Goal: Task Accomplishment & Management: Manage account settings

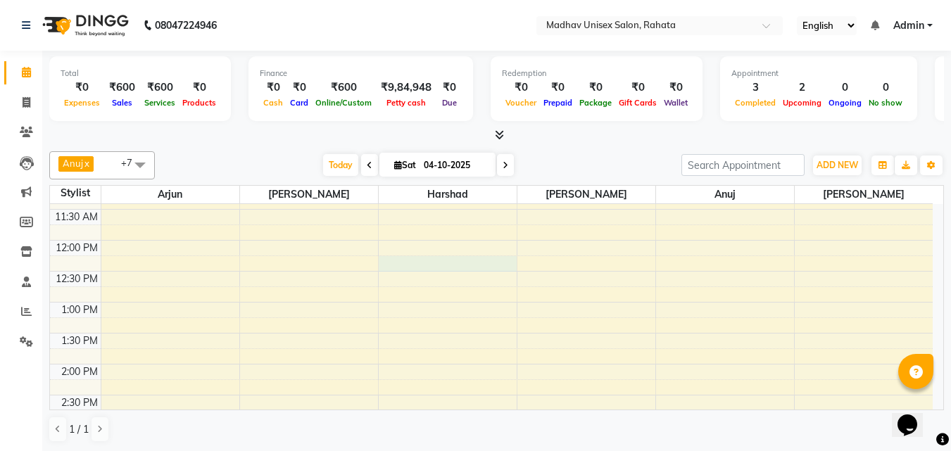
click at [475, 265] on div "6:00 AM 6:30 AM 7:00 AM 7:30 AM 8:00 AM 8:30 AM 9:00 AM 9:30 AM 10:00 AM 10:30 …" at bounding box center [491, 395] width 883 height 1053
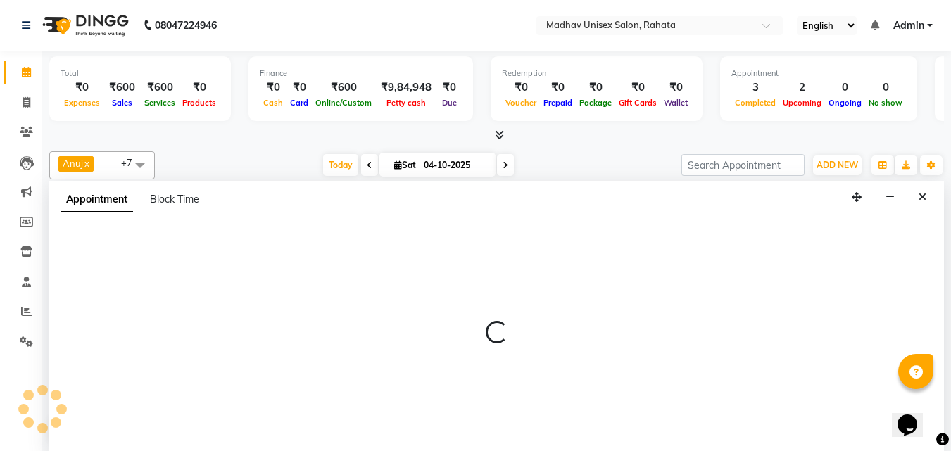
scroll to position [1, 0]
select select "14048"
select select "735"
select select "tentative"
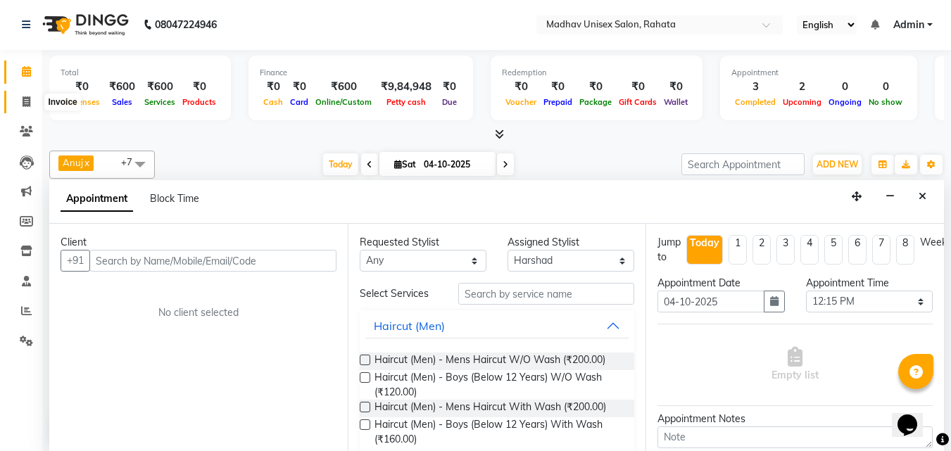
click at [19, 94] on span at bounding box center [26, 102] width 25 height 16
select select "service"
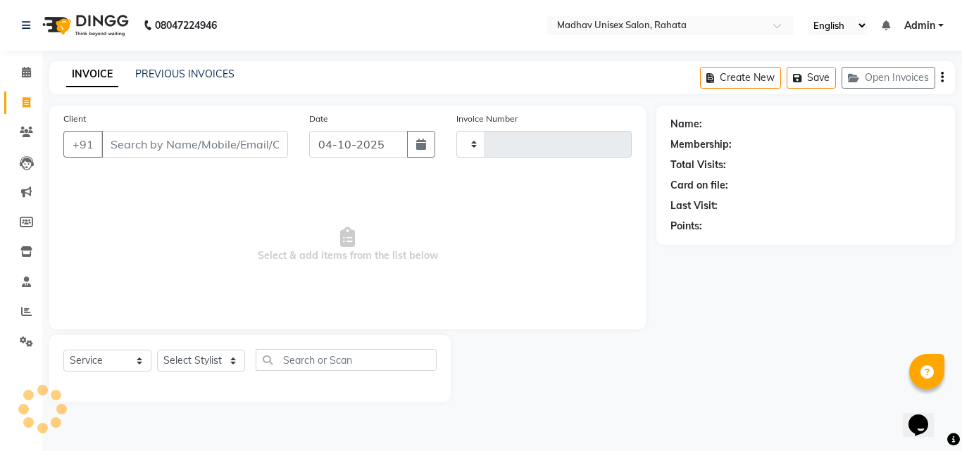
type input "3109"
select select "870"
click at [23, 76] on icon at bounding box center [26, 72] width 9 height 11
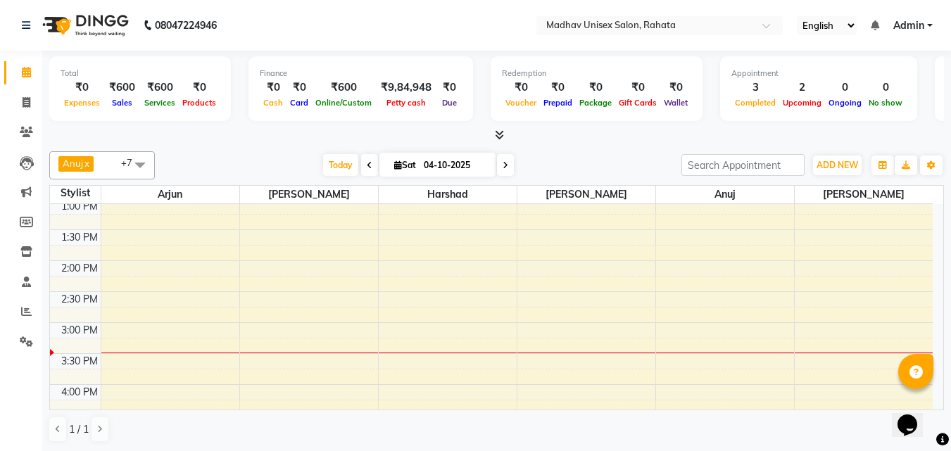
scroll to position [442, 0]
click at [833, 325] on div "6:00 AM 6:30 AM 7:00 AM 7:30 AM 8:00 AM 8:30 AM 9:00 AM 9:30 AM 10:00 AM 10:30 …" at bounding box center [491, 289] width 883 height 1053
select select "82393"
select select "tentative"
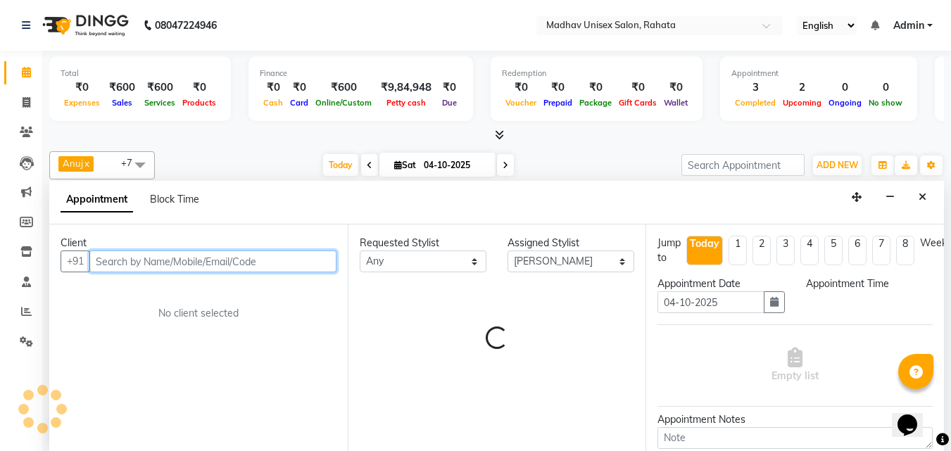
select select "900"
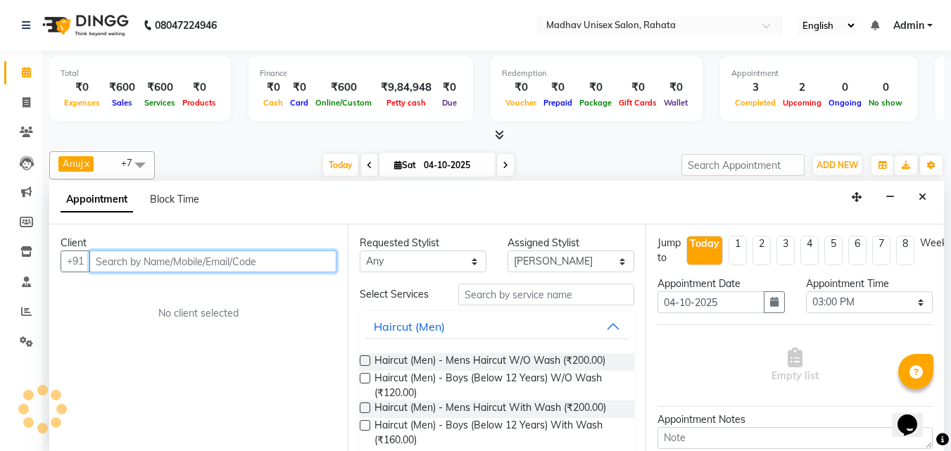
scroll to position [1, 0]
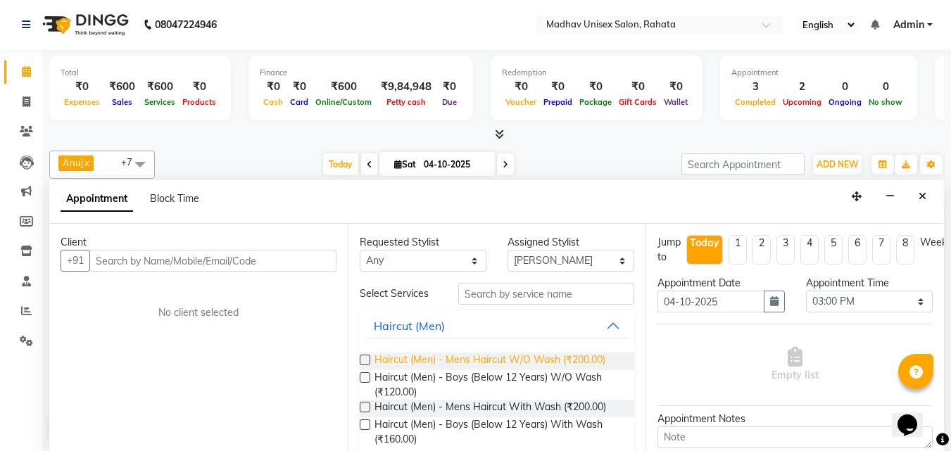
click at [397, 354] on span "Haircut (Men) - Mens Haircut W/O Wash (₹200.00)" at bounding box center [490, 362] width 231 height 18
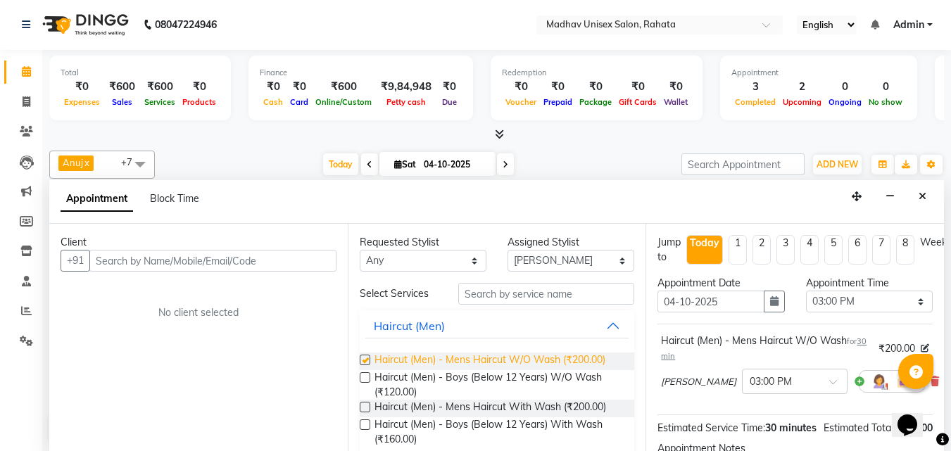
checkbox input "false"
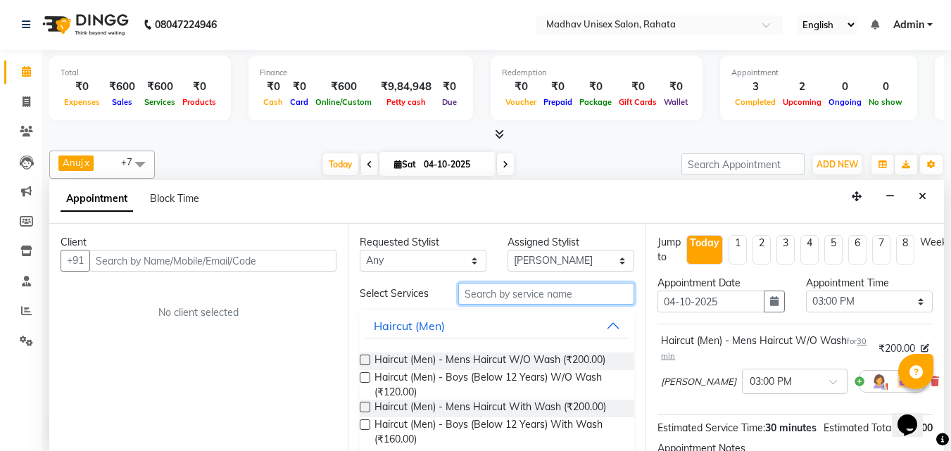
click at [518, 287] on input "text" at bounding box center [546, 294] width 176 height 22
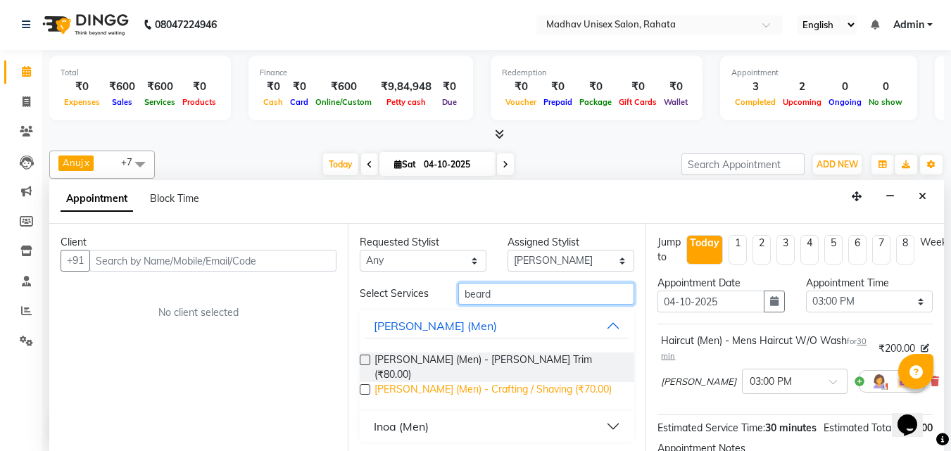
type input "beard"
click at [486, 382] on span "[PERSON_NAME] (Men) - Crafting / Shaving (₹70.00)" at bounding box center [493, 391] width 237 height 18
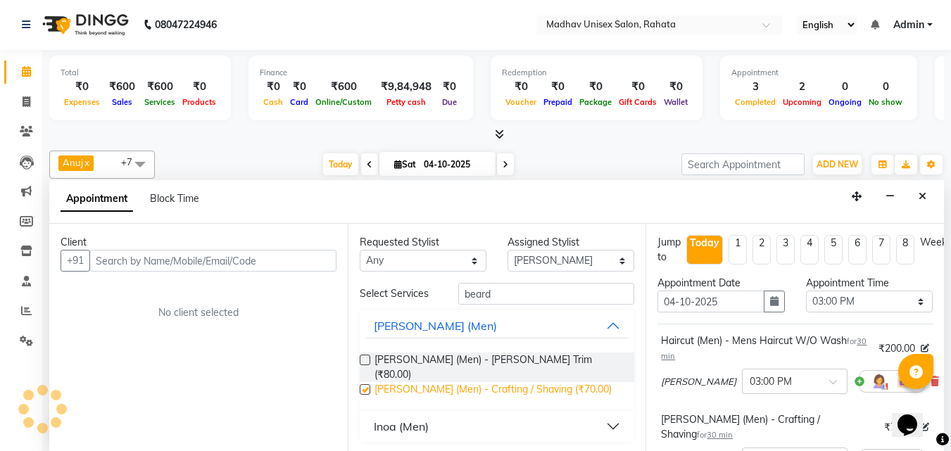
checkbox input "false"
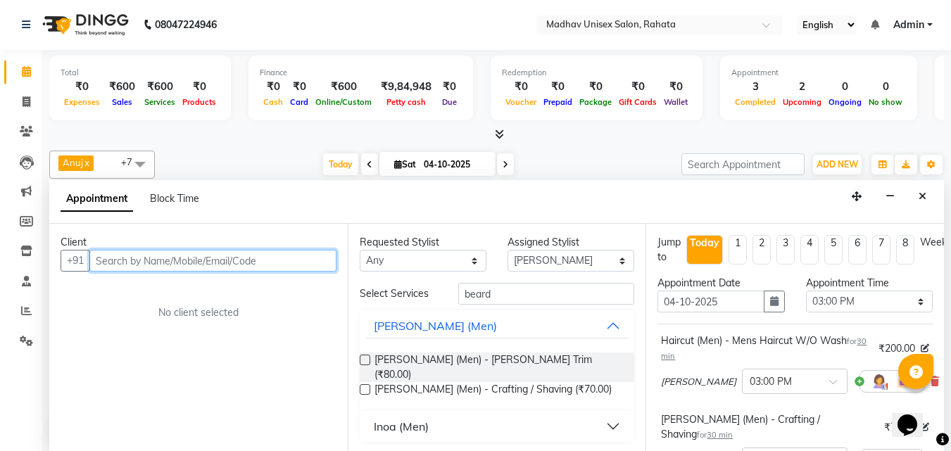
click at [132, 265] on input "text" at bounding box center [212, 261] width 247 height 22
type input "a"
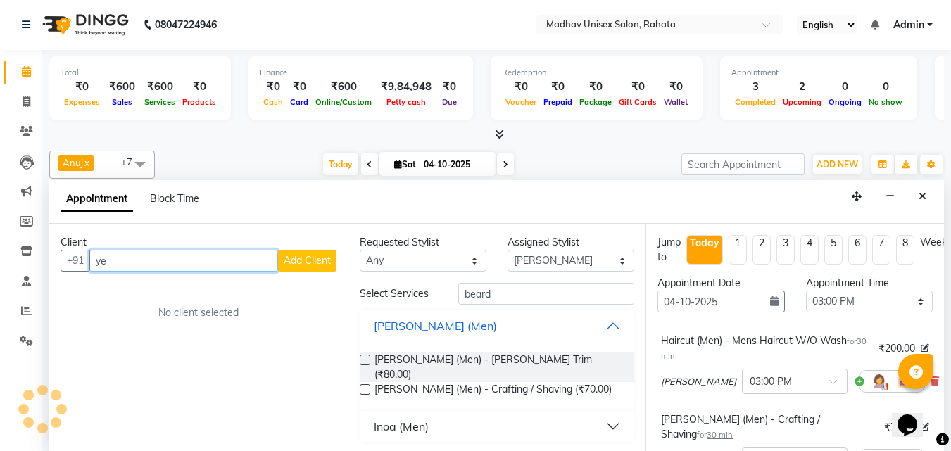
type input "y"
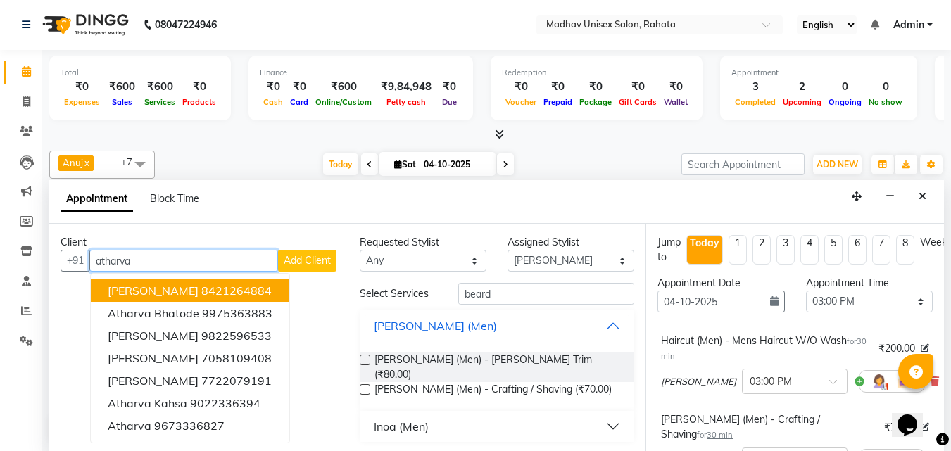
click at [123, 263] on input "atharva" at bounding box center [183, 261] width 189 height 22
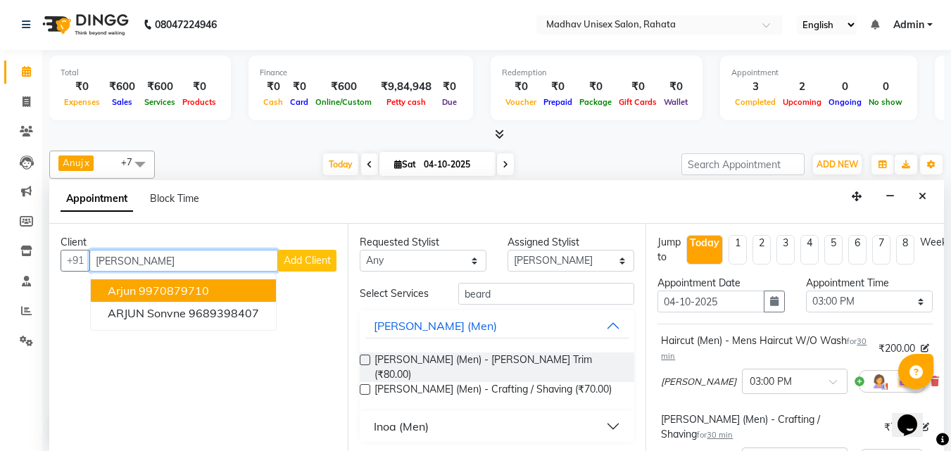
click at [124, 292] on span "Arjun" at bounding box center [122, 291] width 28 height 14
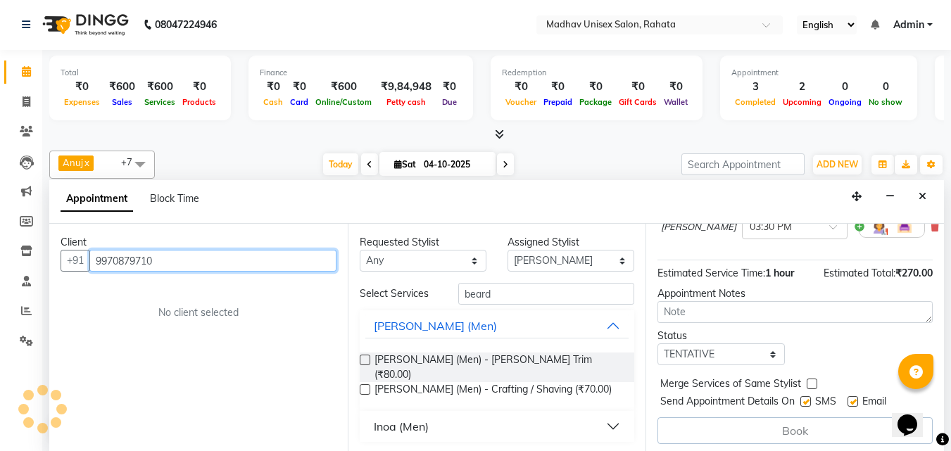
scroll to position [232, 0]
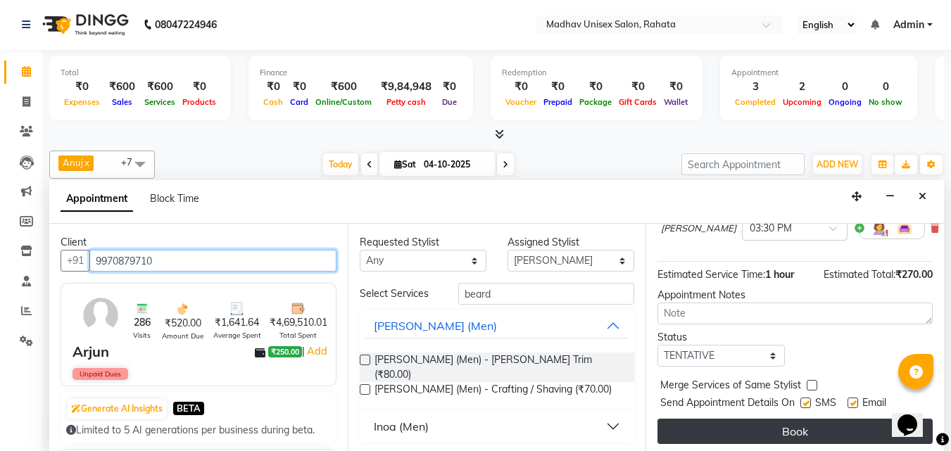
type input "9970879710"
click at [736, 423] on button "Book" at bounding box center [795, 431] width 275 height 25
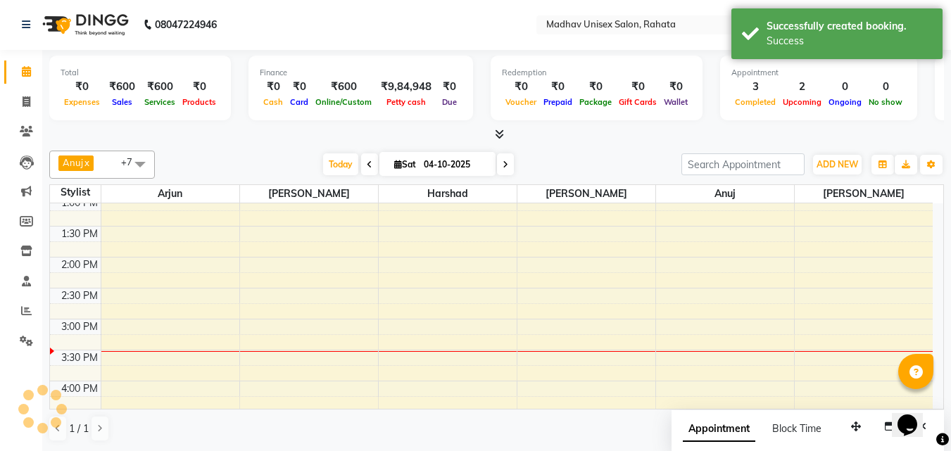
scroll to position [0, 0]
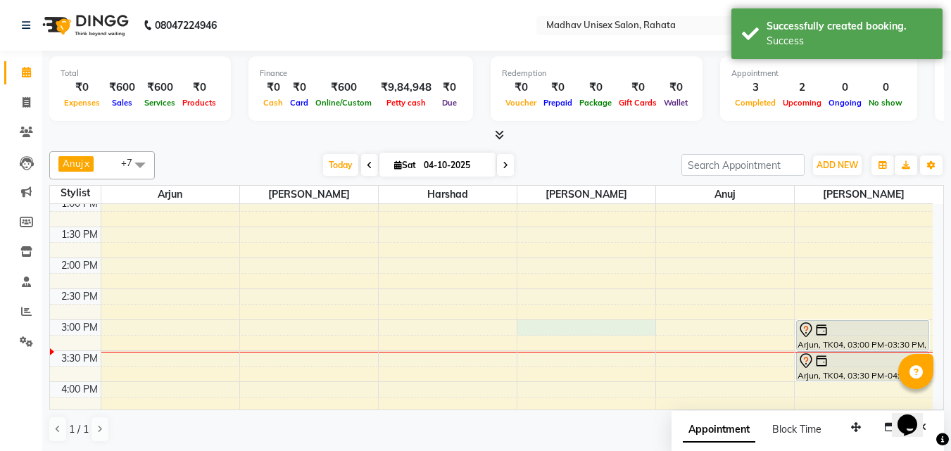
click at [580, 332] on div "6:00 AM 6:30 AM 7:00 AM 7:30 AM 8:00 AM 8:30 AM 9:00 AM 9:30 AM 10:00 AM 10:30 …" at bounding box center [491, 289] width 883 height 1053
select select "36945"
select select "tentative"
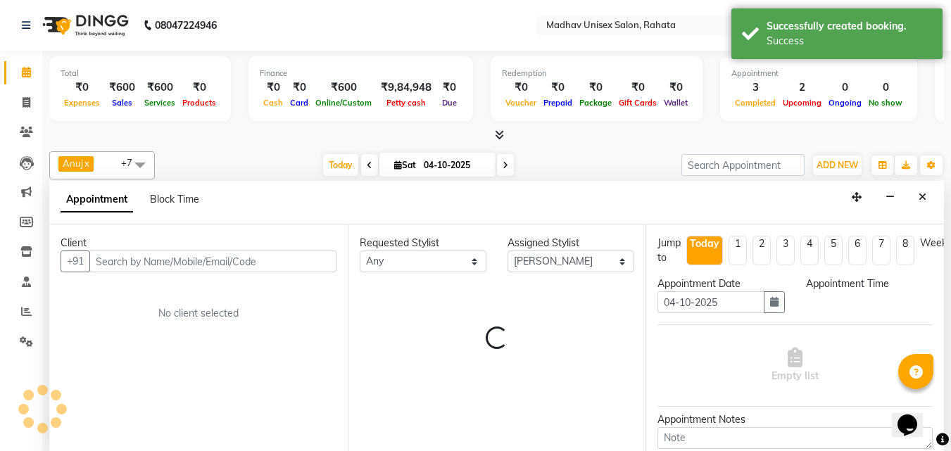
scroll to position [1, 0]
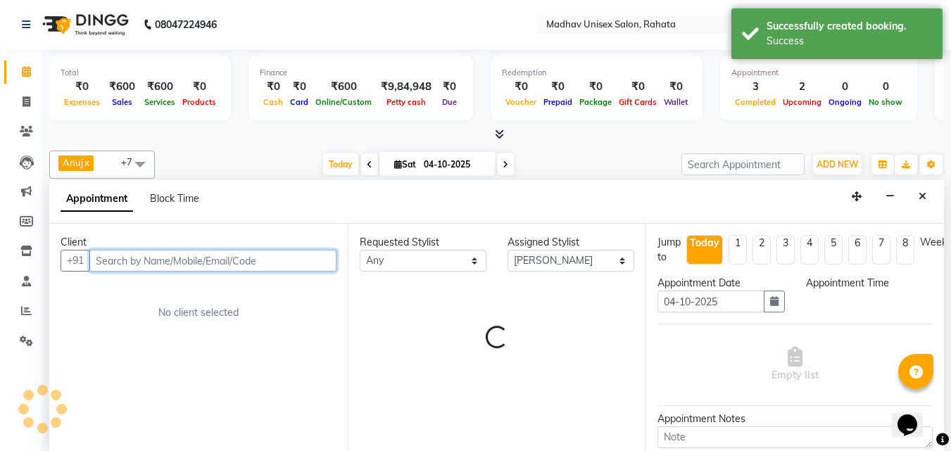
select select "900"
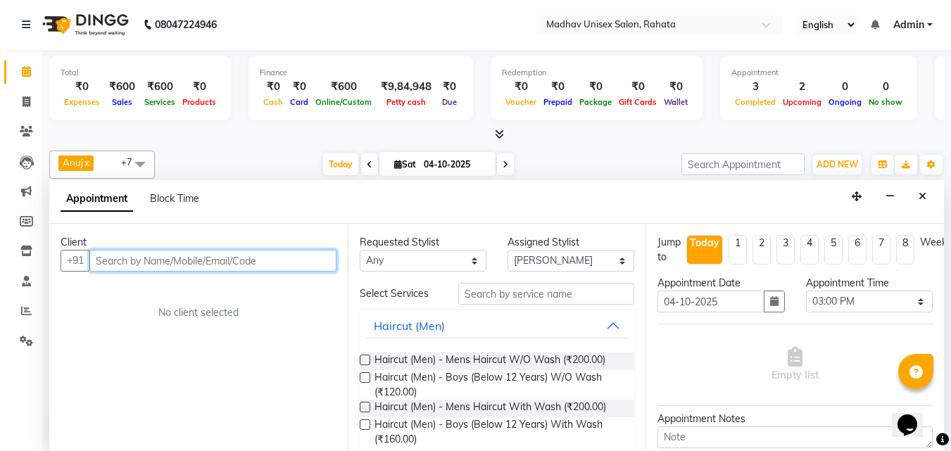
click at [155, 263] on input "text" at bounding box center [212, 261] width 247 height 22
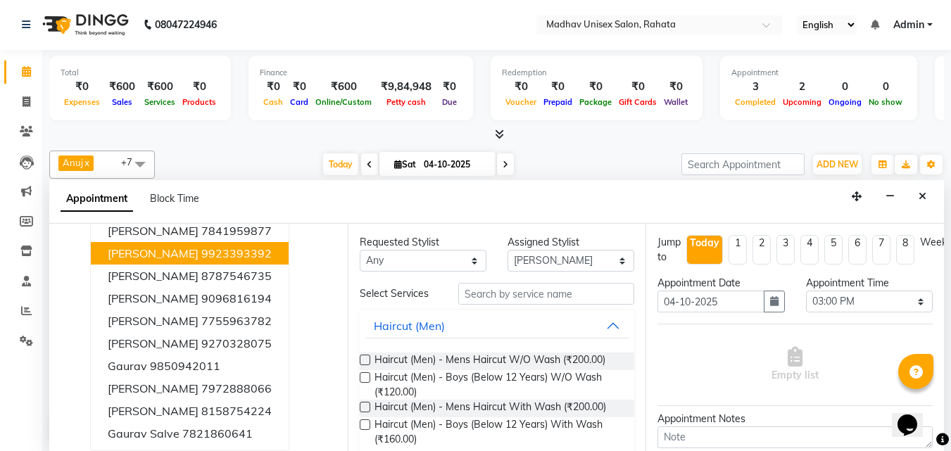
scroll to position [0, 0]
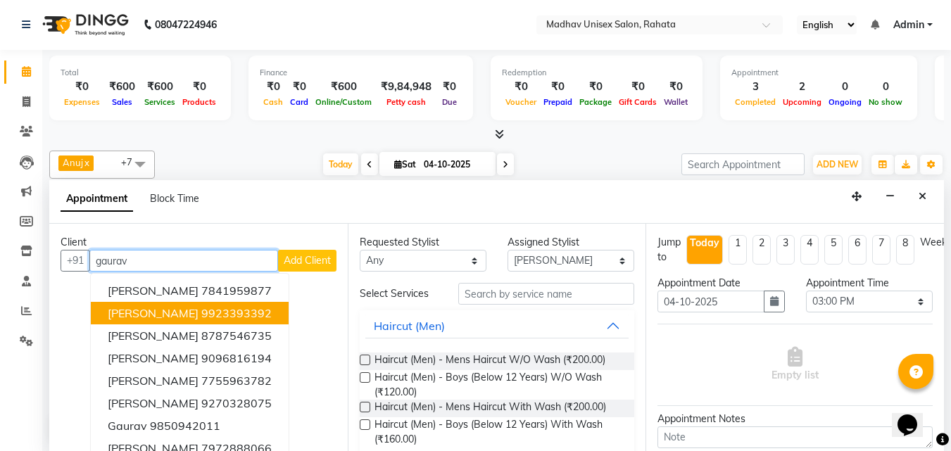
click at [153, 256] on input "gaurav" at bounding box center [183, 261] width 189 height 22
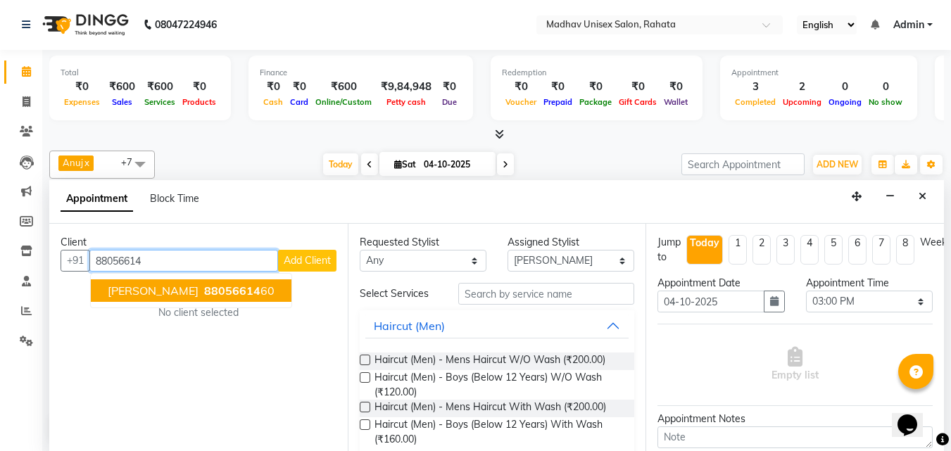
click at [185, 294] on span "[PERSON_NAME]" at bounding box center [153, 291] width 91 height 14
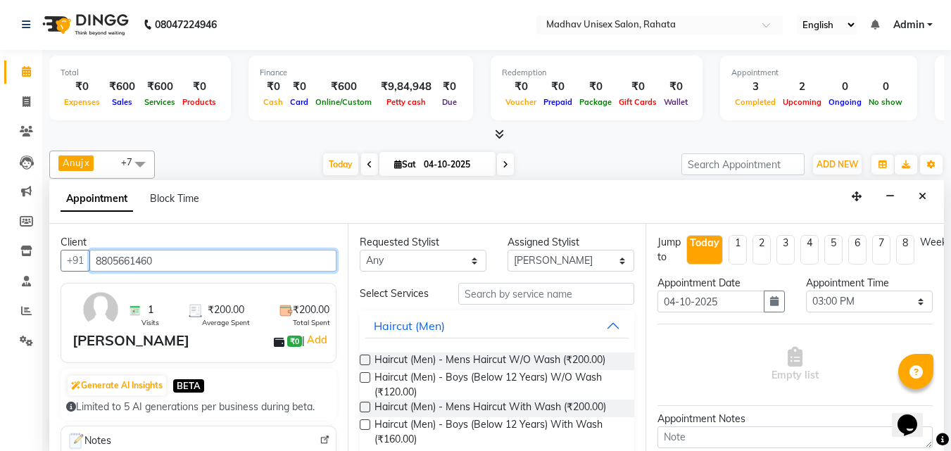
type input "8805661460"
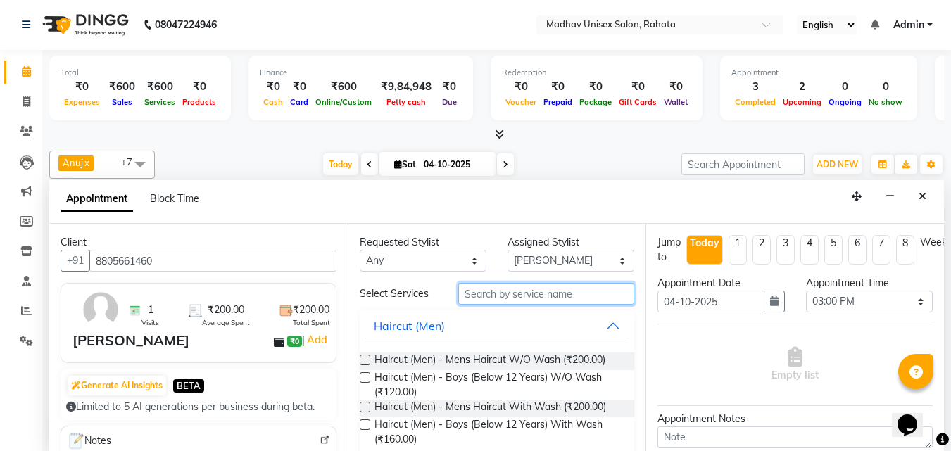
click at [525, 296] on input "text" at bounding box center [546, 294] width 176 height 22
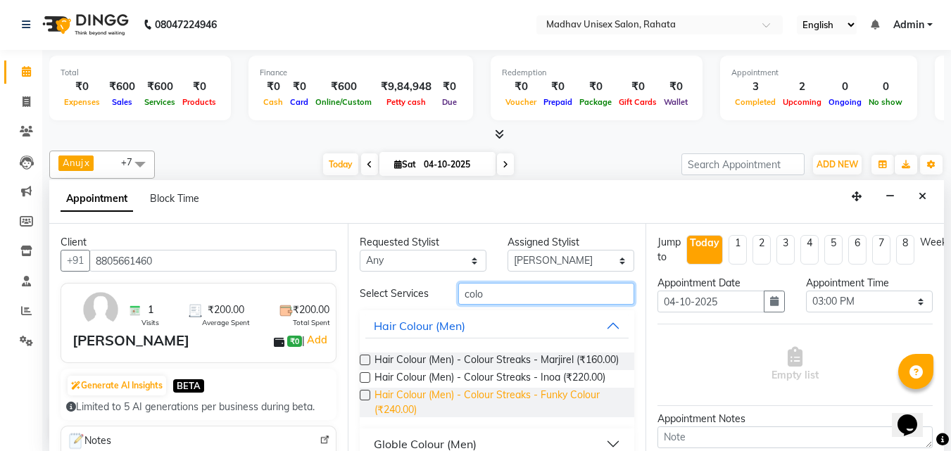
type input "colo"
click at [479, 406] on span "Hair Colour (Men) - Colour Streaks - Funky Colour (₹240.00)" at bounding box center [499, 403] width 249 height 30
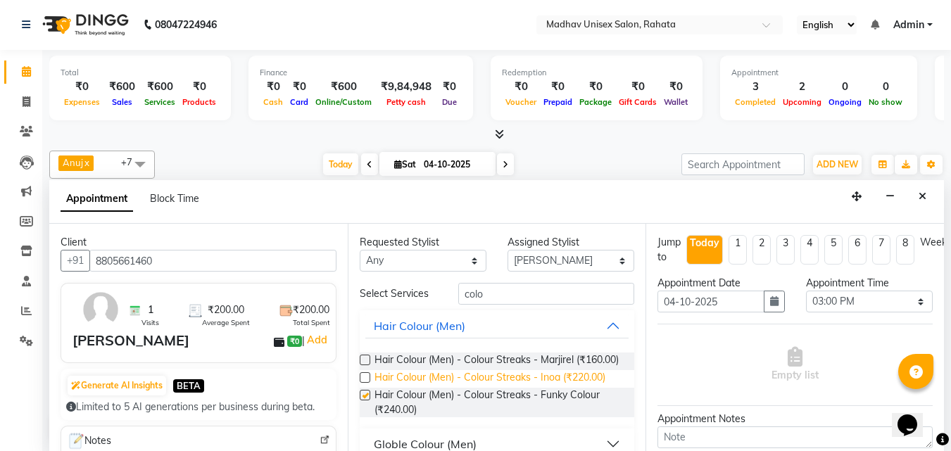
checkbox input "false"
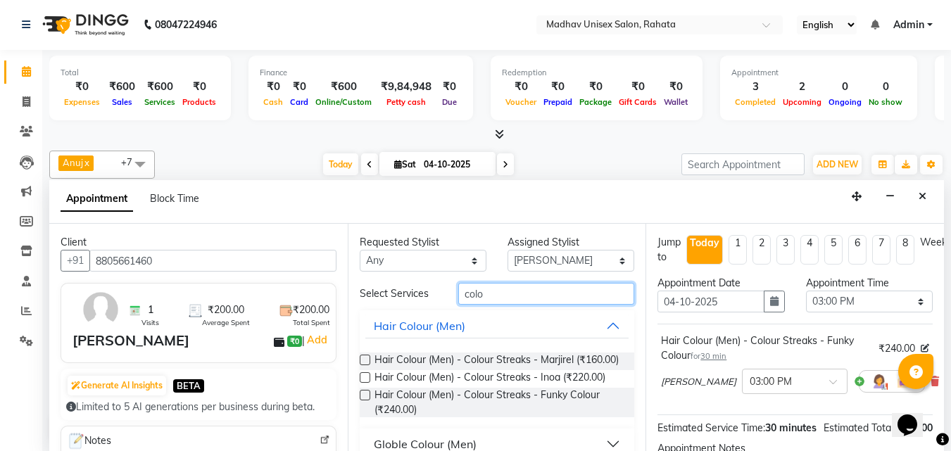
click at [475, 296] on input "colo" at bounding box center [546, 294] width 176 height 22
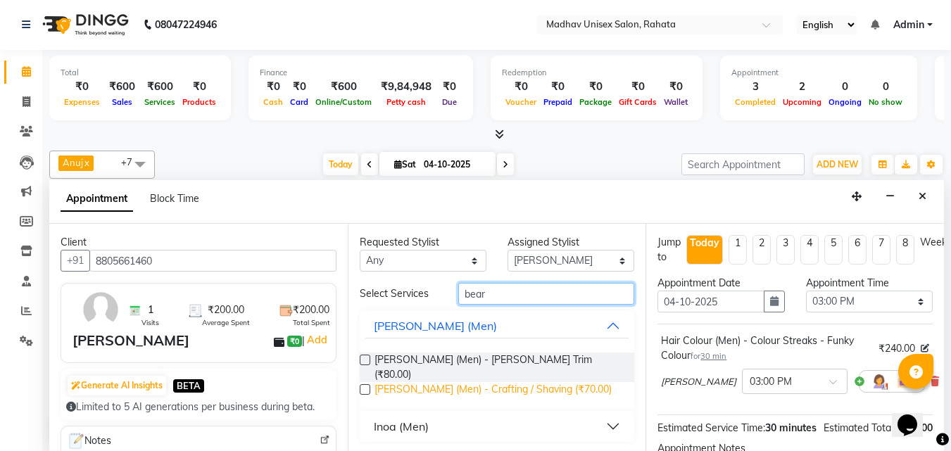
type input "bear"
click at [499, 385] on span "[PERSON_NAME] (Men) - Crafting / Shaving (₹70.00)" at bounding box center [493, 391] width 237 height 18
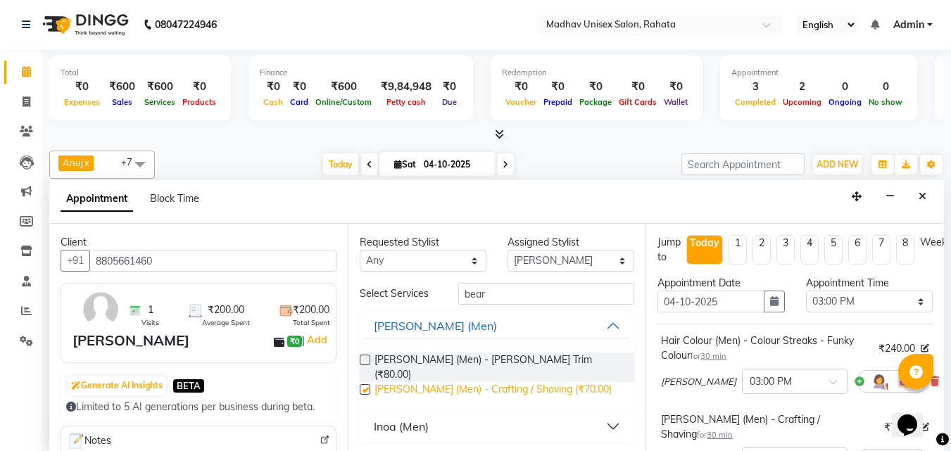
checkbox input "false"
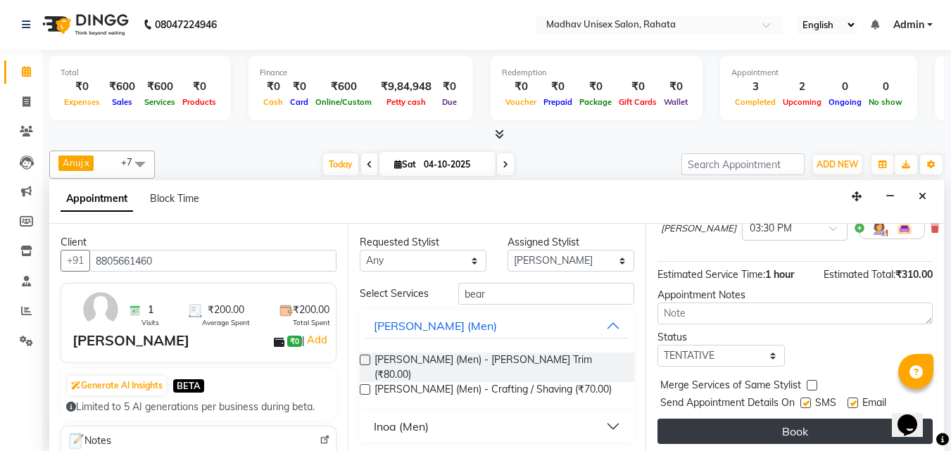
click at [770, 419] on button "Book" at bounding box center [795, 431] width 275 height 25
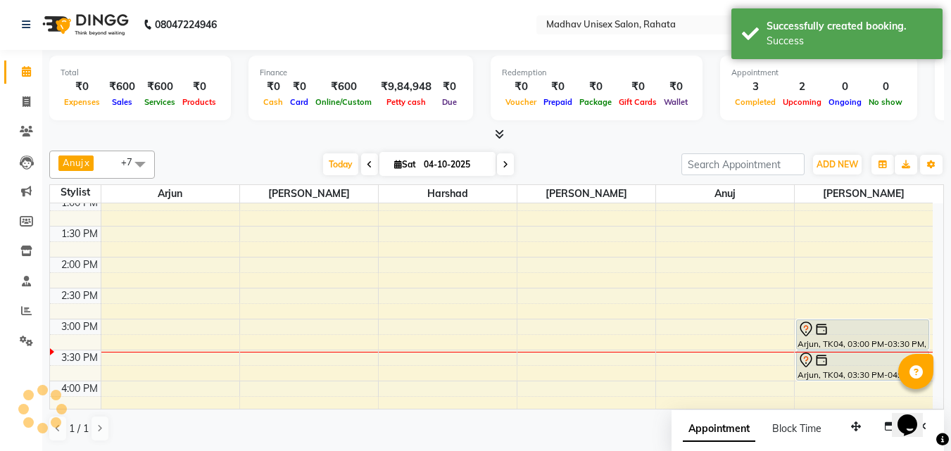
scroll to position [0, 0]
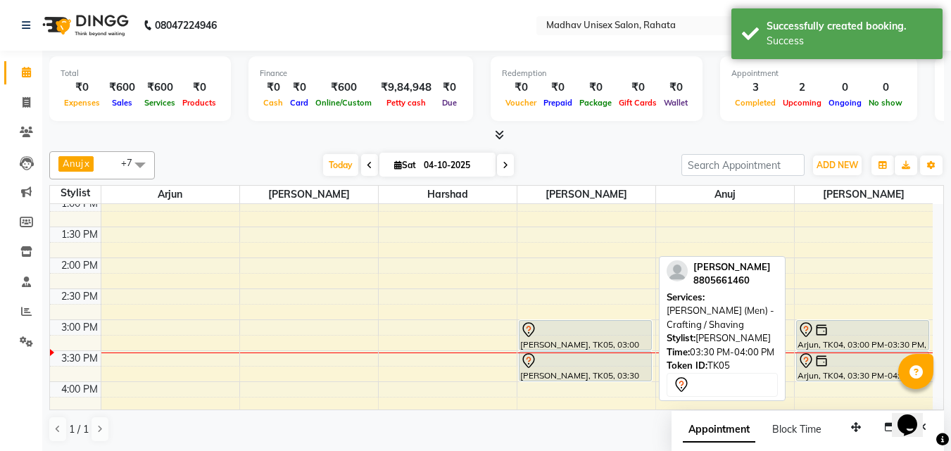
click at [589, 356] on div at bounding box center [585, 361] width 130 height 17
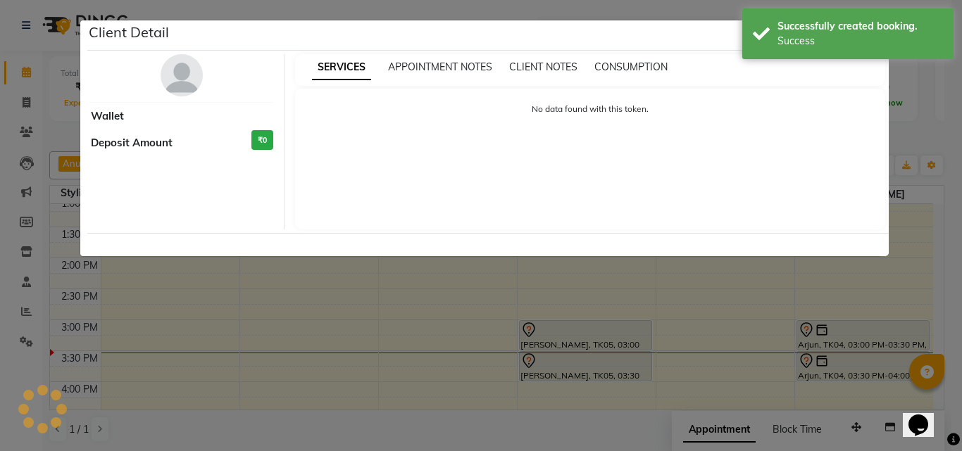
select select "7"
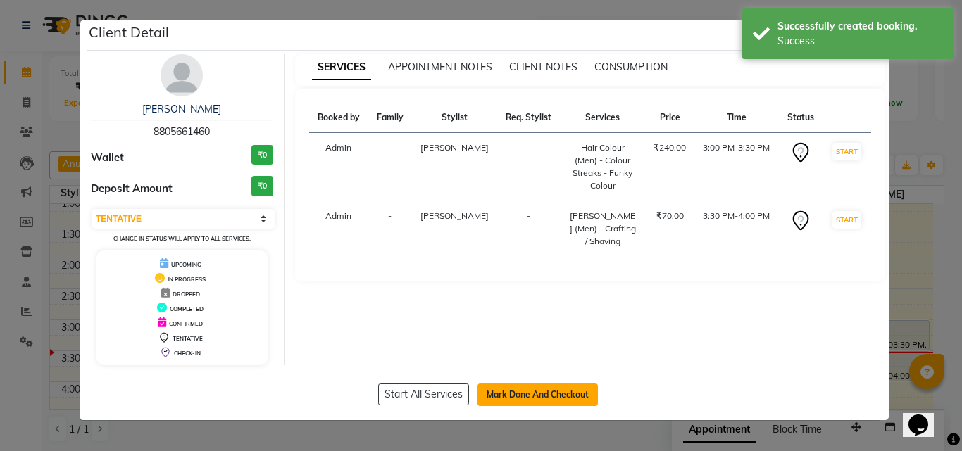
click at [528, 396] on button "Mark Done And Checkout" at bounding box center [537, 395] width 120 height 23
select select "service"
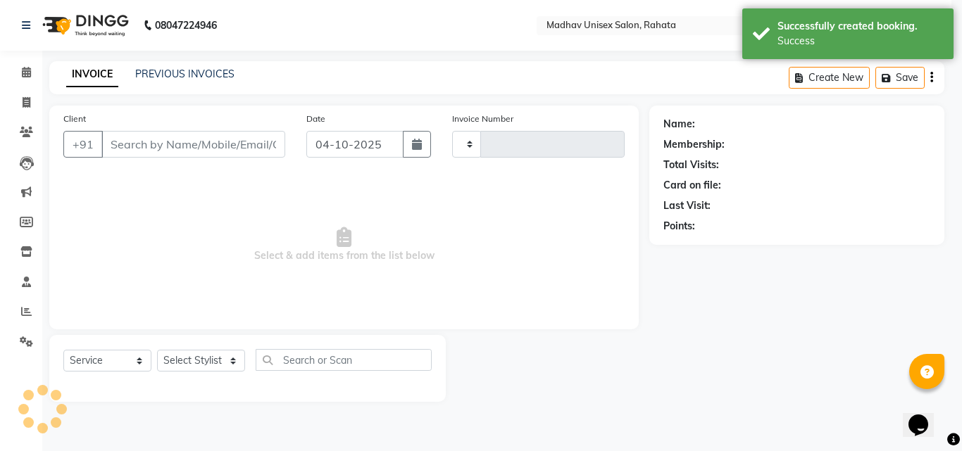
type input "3109"
select select "870"
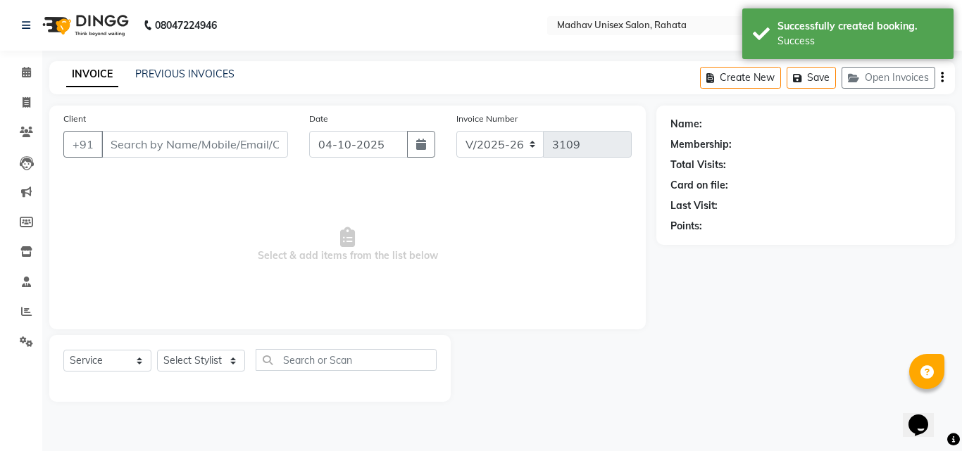
type input "8805661460"
select select "36945"
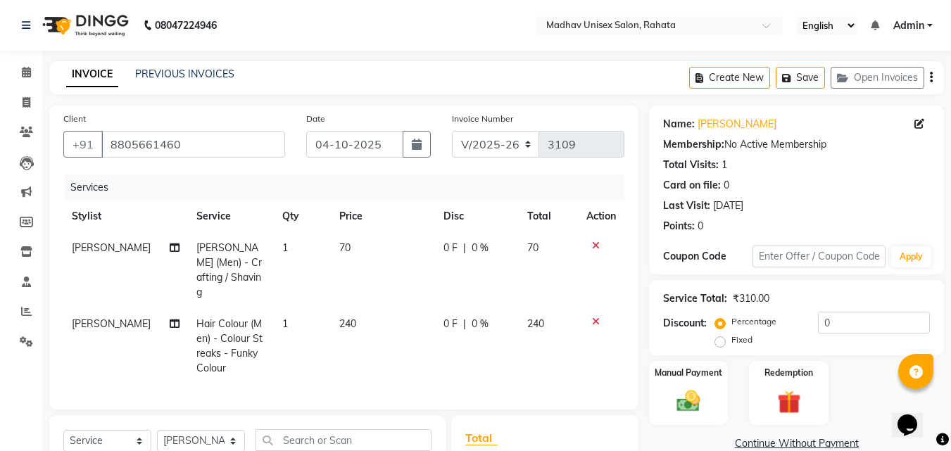
click at [348, 318] on span "240" at bounding box center [347, 324] width 17 height 13
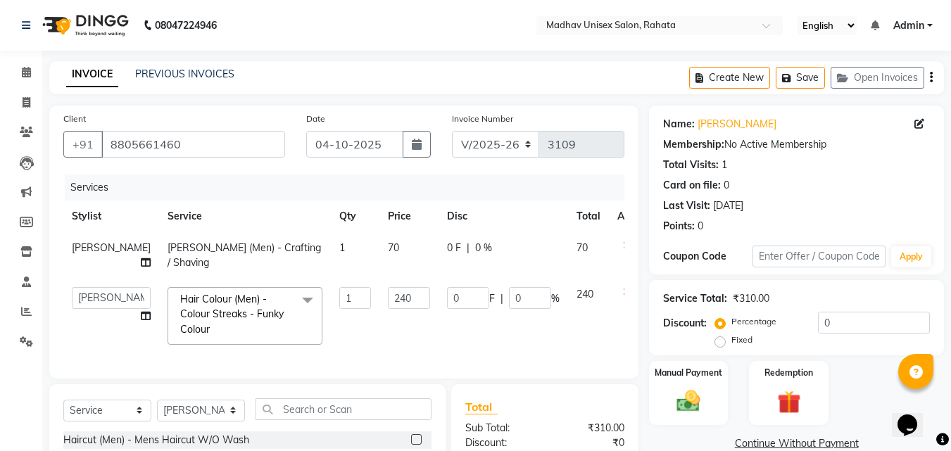
click at [348, 314] on td "1" at bounding box center [355, 316] width 49 height 75
click at [348, 314] on tr "Anuj Arjun [PERSON_NAME] [PERSON_NAME] [PERSON_NAME] [PERSON_NAME] Hair Colour …" at bounding box center [359, 316] width 592 height 75
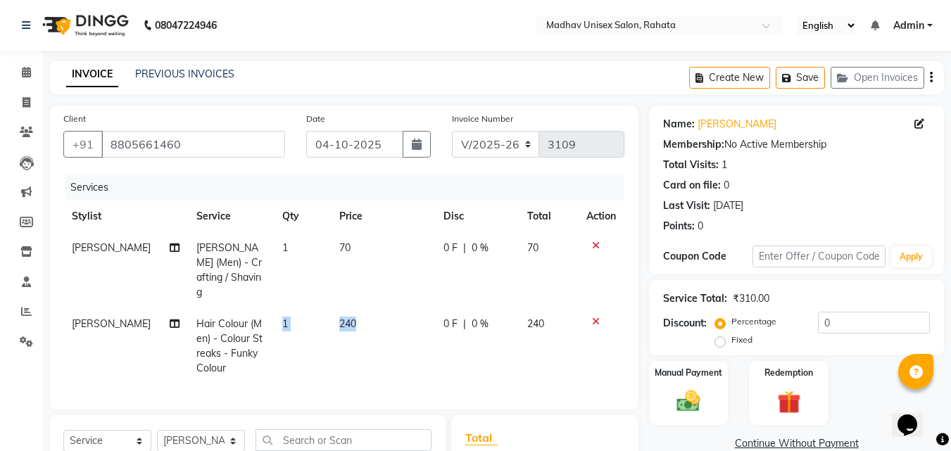
click at [355, 310] on td "240" at bounding box center [383, 346] width 104 height 76
select select "36945"
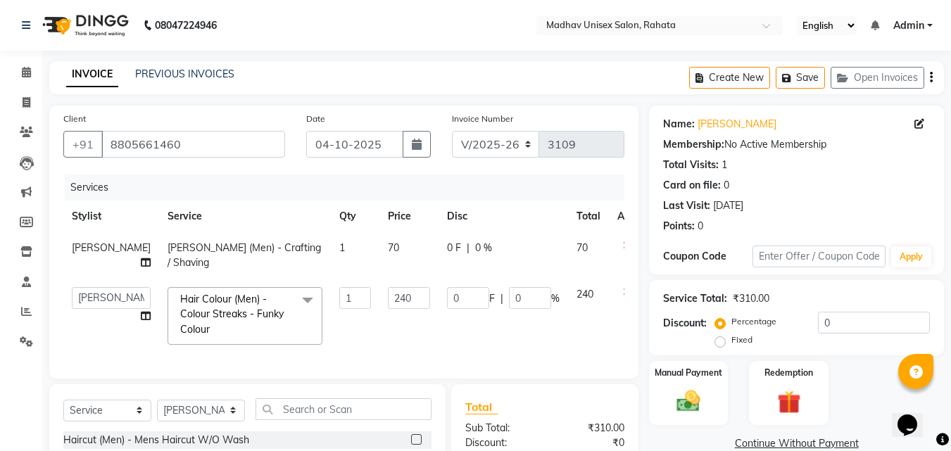
click at [355, 310] on td "1" at bounding box center [355, 316] width 49 height 75
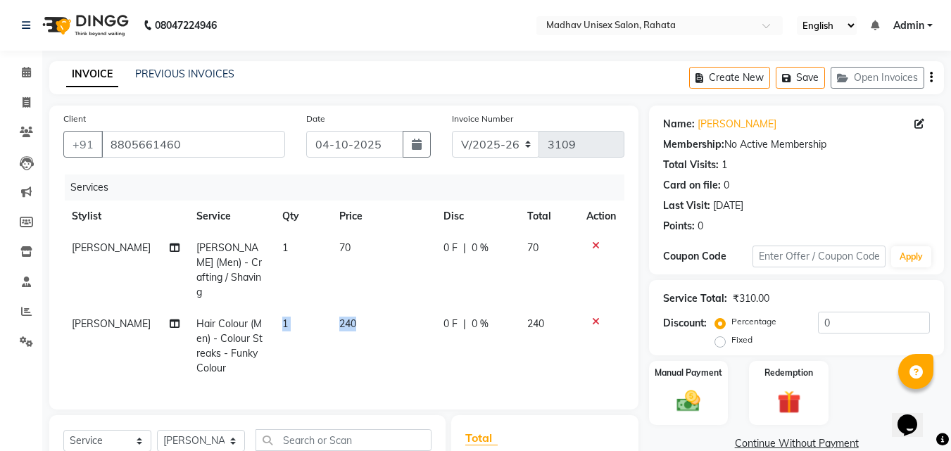
click at [355, 310] on tr "[PERSON_NAME] Hair Colour (Men) - Colour Streaks - Funky Colour 1 240 0 F | 0 %…" at bounding box center [343, 346] width 561 height 76
click at [355, 310] on td "240" at bounding box center [383, 346] width 104 height 76
select select "36945"
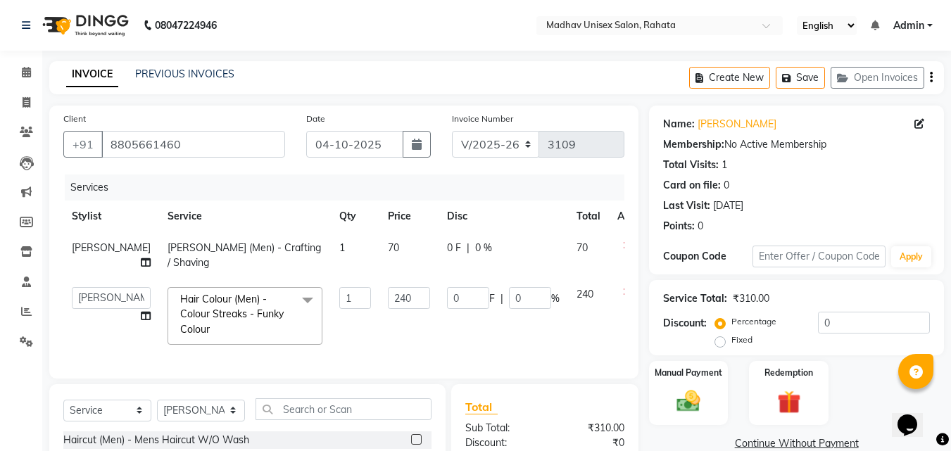
click at [355, 310] on td "1" at bounding box center [355, 316] width 49 height 75
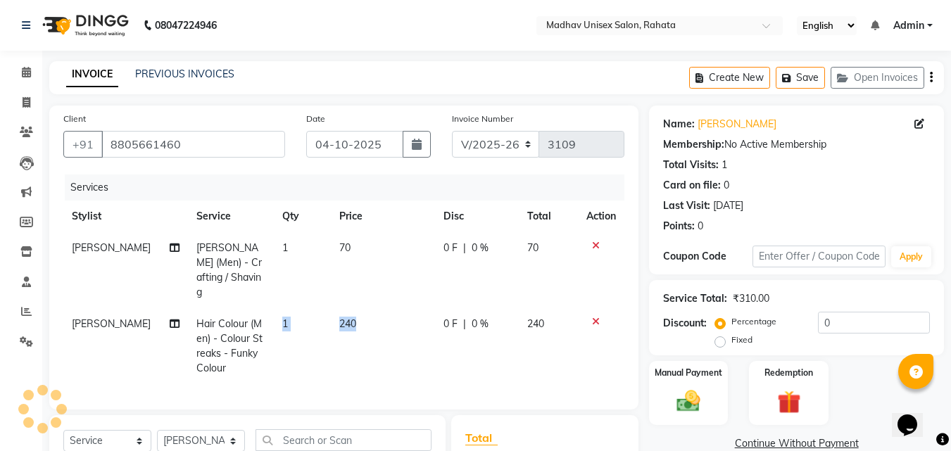
click at [355, 310] on tr "[PERSON_NAME] Hair Colour (Men) - Colour Streaks - Funky Colour 1 240 0 F | 0 %…" at bounding box center [343, 346] width 561 height 76
click at [355, 308] on td "240" at bounding box center [383, 346] width 104 height 76
click at [331, 308] on td "1" at bounding box center [302, 346] width 57 height 76
click at [355, 308] on tr "[PERSON_NAME] Hair Colour (Men) - Colour Streaks - Funky Colour 1 240 0 F | 0 %…" at bounding box center [343, 346] width 561 height 76
click at [355, 308] on td "240" at bounding box center [383, 346] width 104 height 76
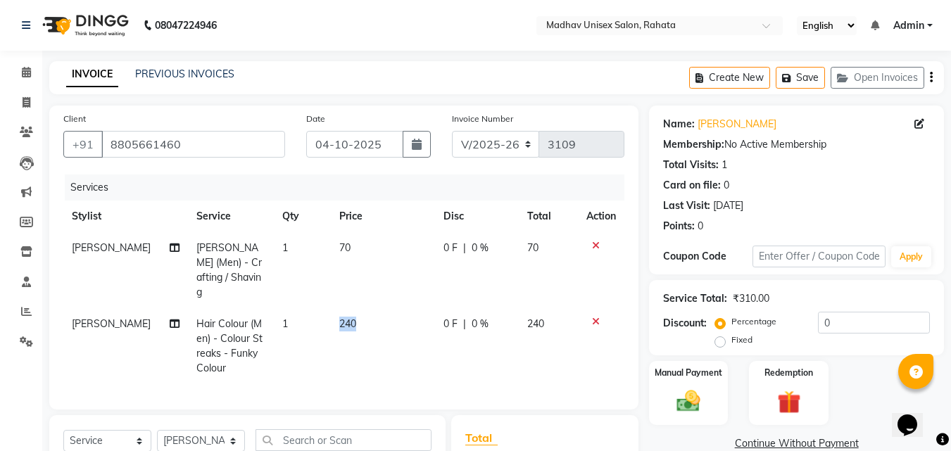
select select "36945"
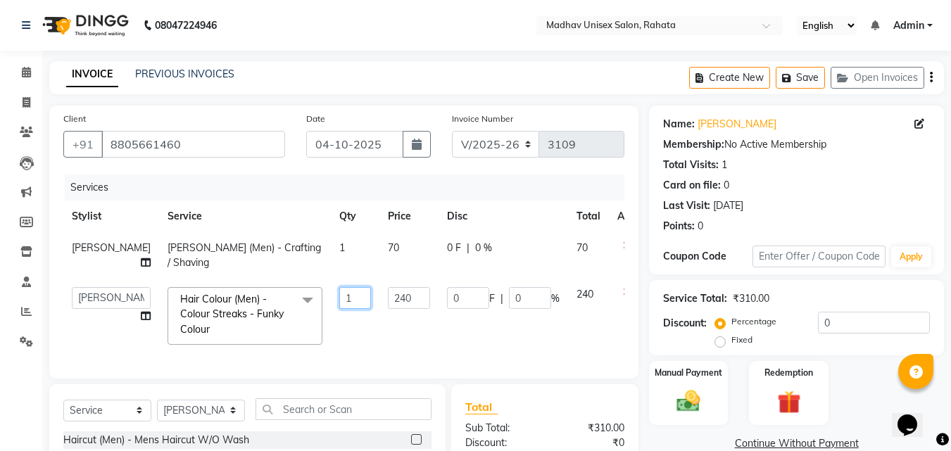
click at [355, 308] on td "1" at bounding box center [355, 316] width 49 height 75
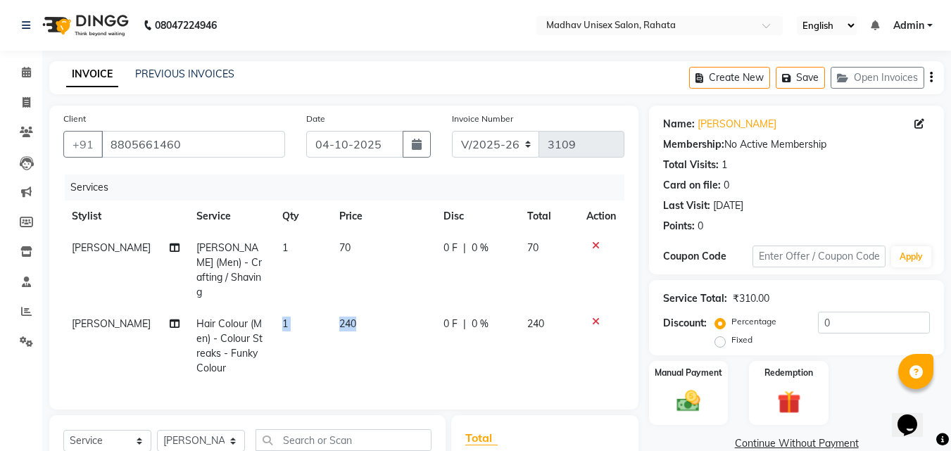
click at [355, 308] on tr "[PERSON_NAME] Hair Colour (Men) - Colour Streaks - Funky Colour 1 240 0 F | 0 %…" at bounding box center [343, 346] width 561 height 76
click at [413, 334] on td "240" at bounding box center [383, 346] width 104 height 76
select select "36945"
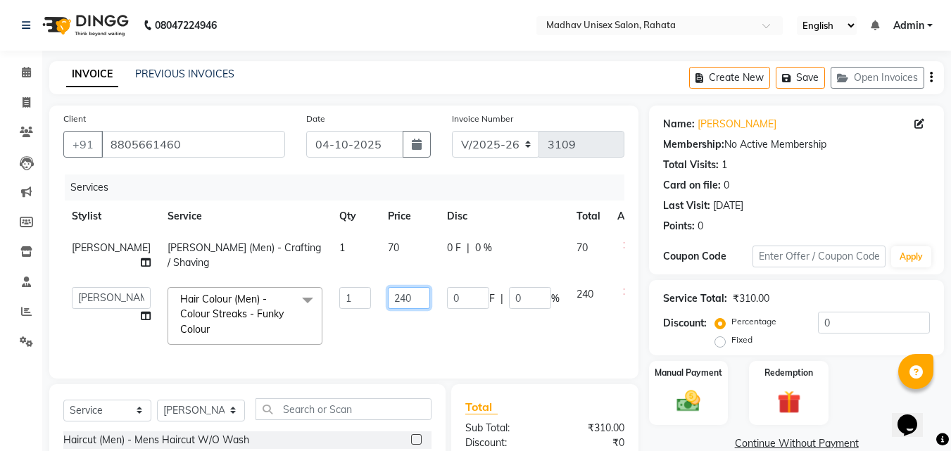
click at [388, 296] on input "240" at bounding box center [409, 298] width 42 height 22
type input "300"
click at [380, 249] on td "70" at bounding box center [409, 255] width 59 height 46
select select "36945"
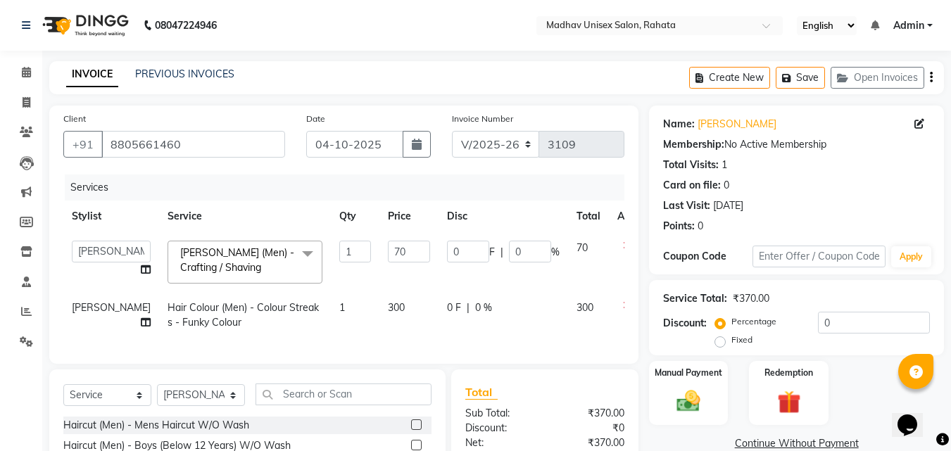
click at [388, 249] on input "70" at bounding box center [409, 252] width 42 height 22
type input "100"
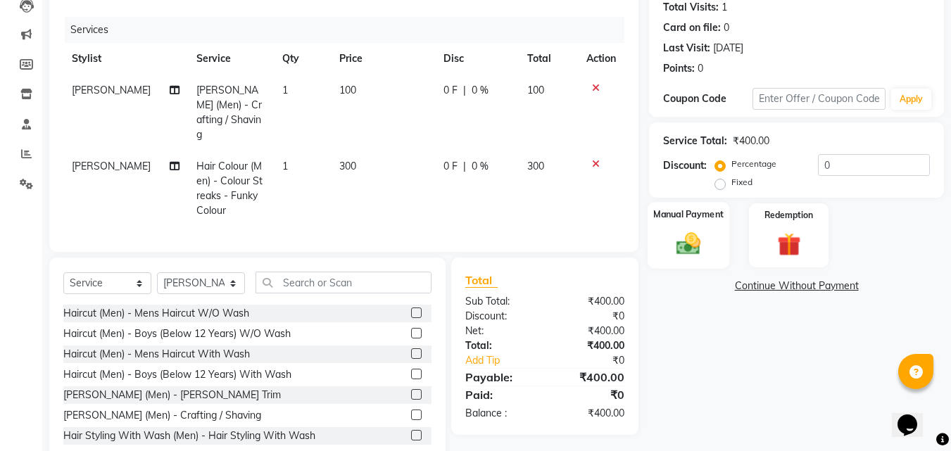
click at [717, 220] on label "Manual Payment" at bounding box center [689, 214] width 70 height 13
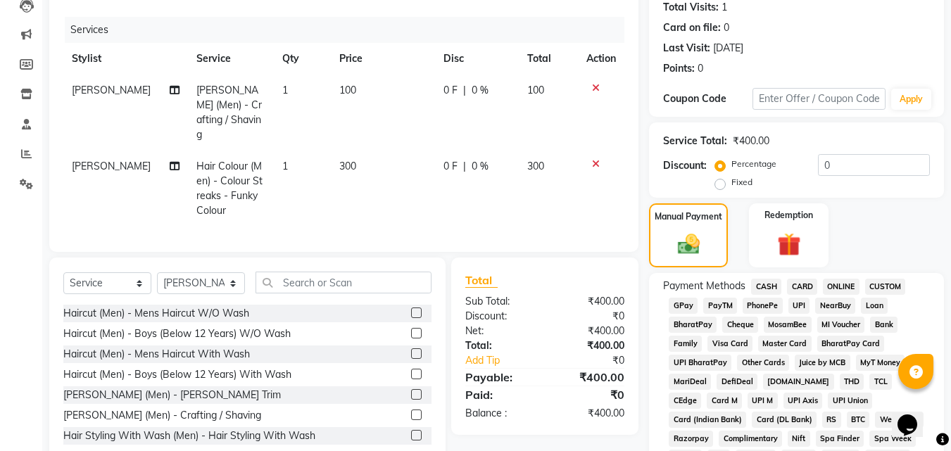
click at [834, 288] on span "ONLINE" at bounding box center [841, 287] width 37 height 16
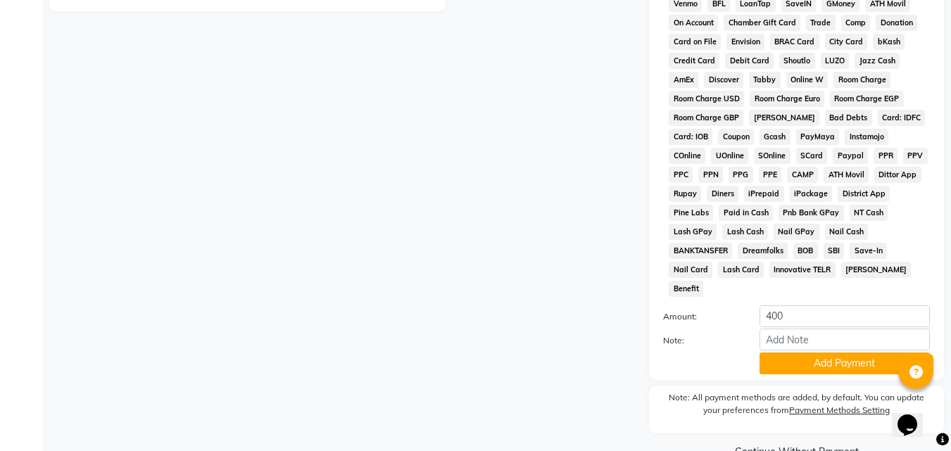
scroll to position [625, 0]
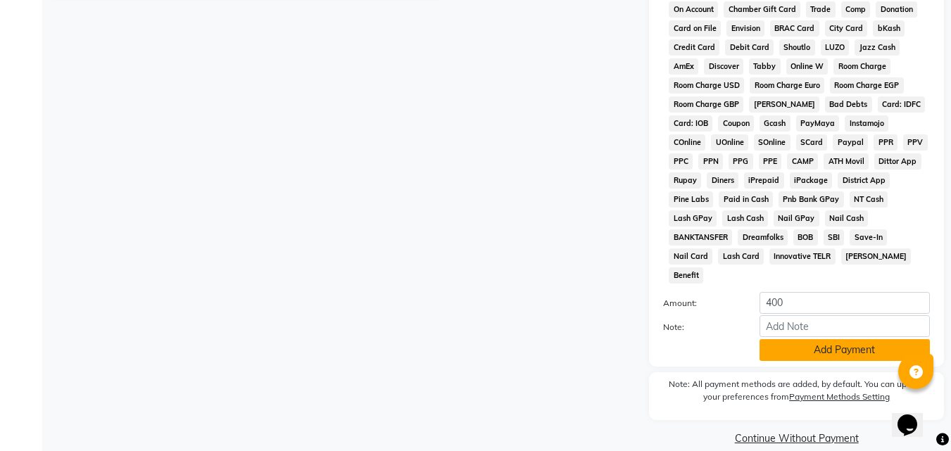
click at [844, 339] on button "Add Payment" at bounding box center [845, 350] width 170 height 22
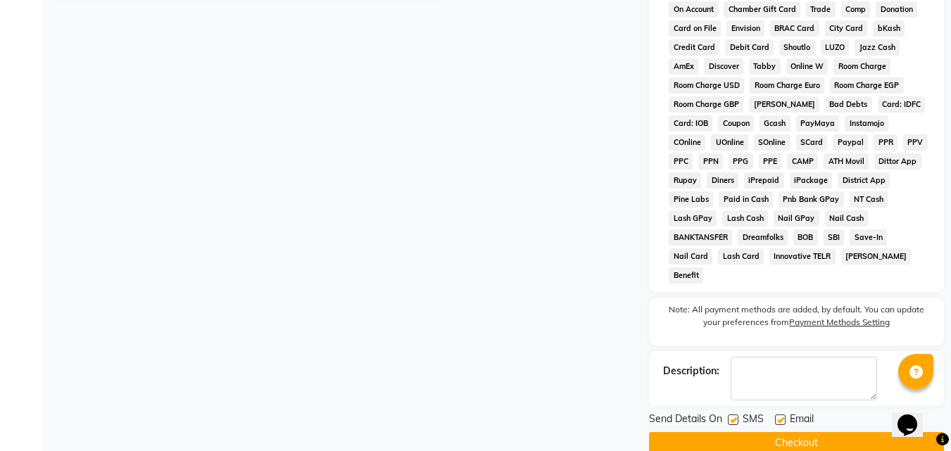
click at [763, 432] on button "Checkout" at bounding box center [796, 443] width 295 height 22
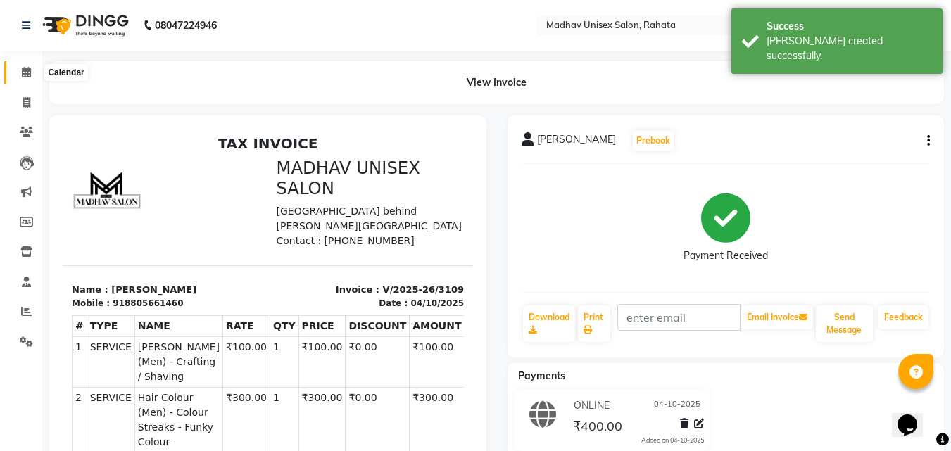
click at [18, 76] on span at bounding box center [26, 73] width 25 height 16
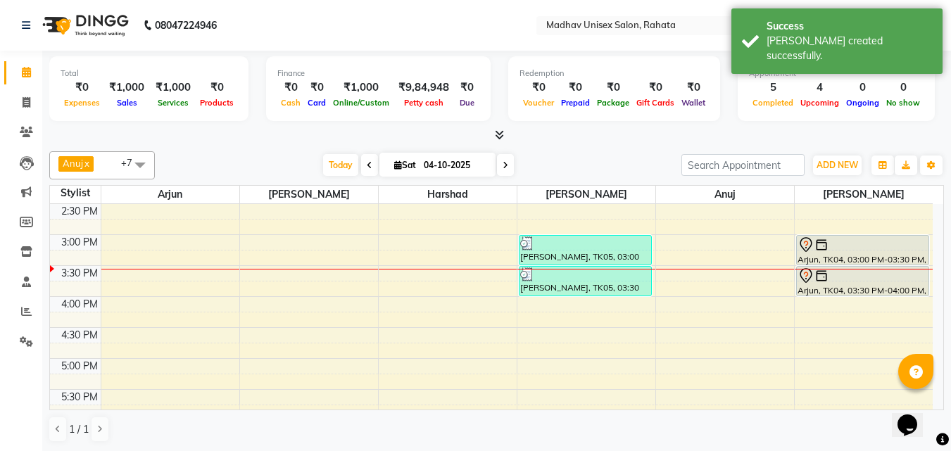
scroll to position [539, 0]
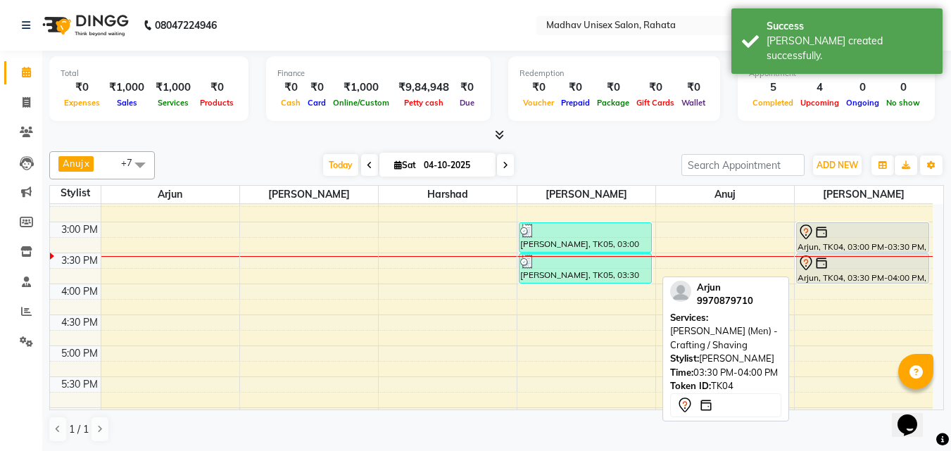
click at [823, 273] on div "Arjun, TK04, 03:30 PM-04:00 PM, [PERSON_NAME] (Men) - Crafting / Shaving" at bounding box center [863, 268] width 132 height 29
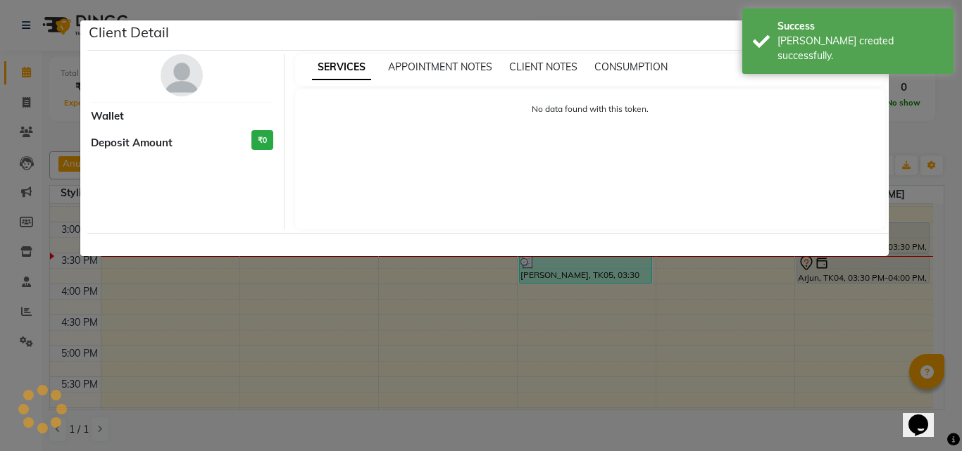
select select "7"
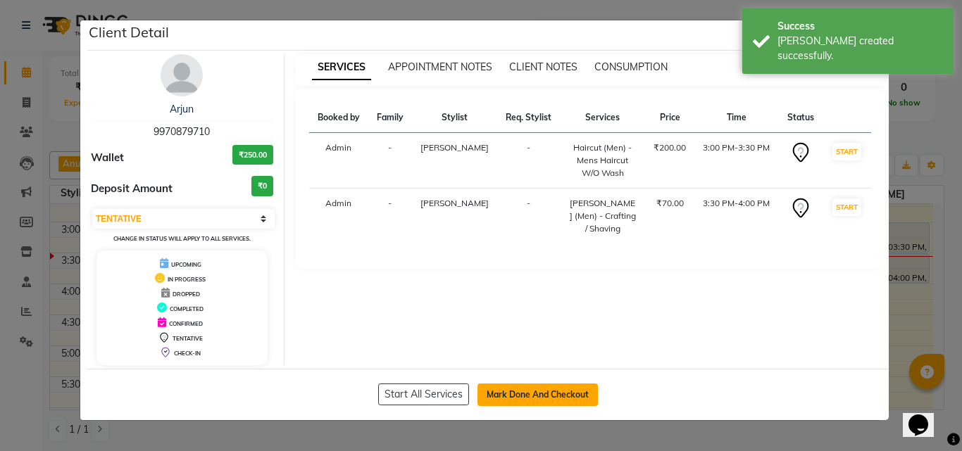
click at [525, 390] on button "Mark Done And Checkout" at bounding box center [537, 395] width 120 height 23
select select "870"
select select "service"
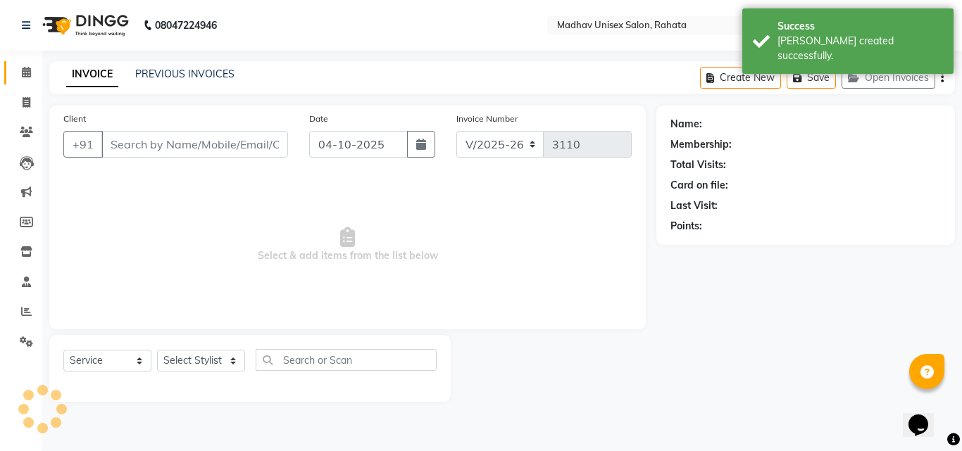
type input "9970879710"
select select "82393"
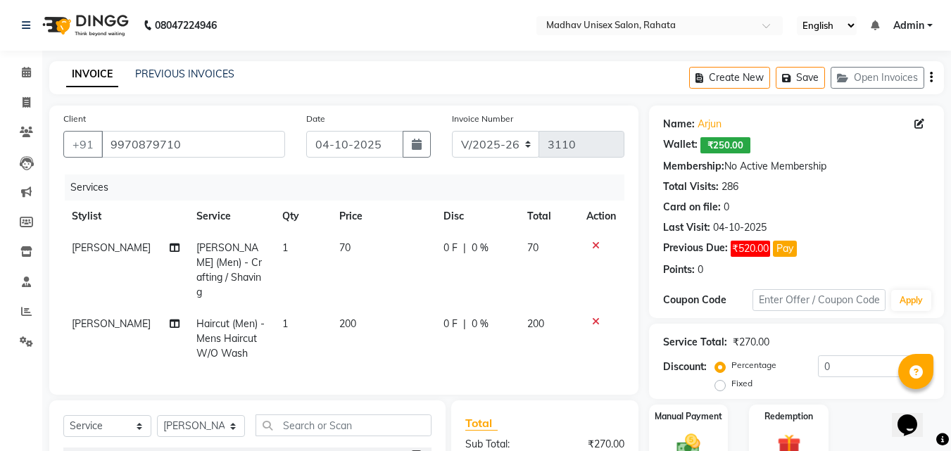
click at [342, 251] on span "70" at bounding box center [344, 248] width 11 height 13
select select "82393"
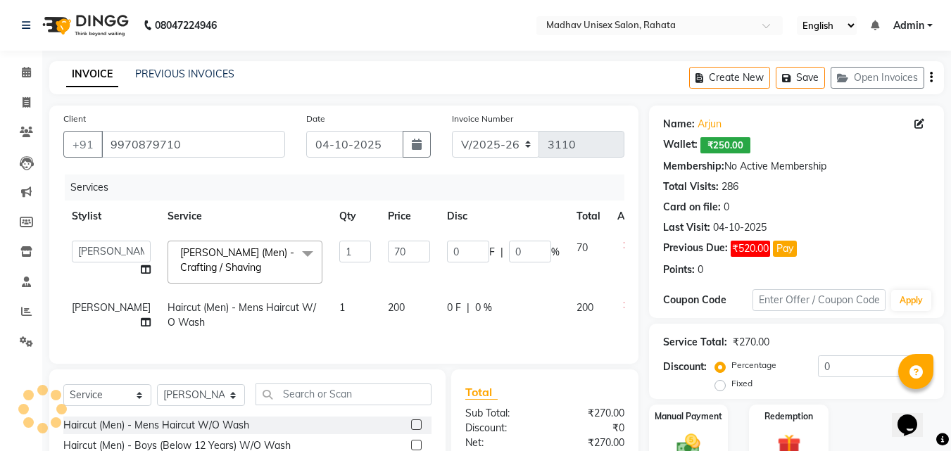
click at [342, 251] on td "1" at bounding box center [355, 262] width 49 height 60
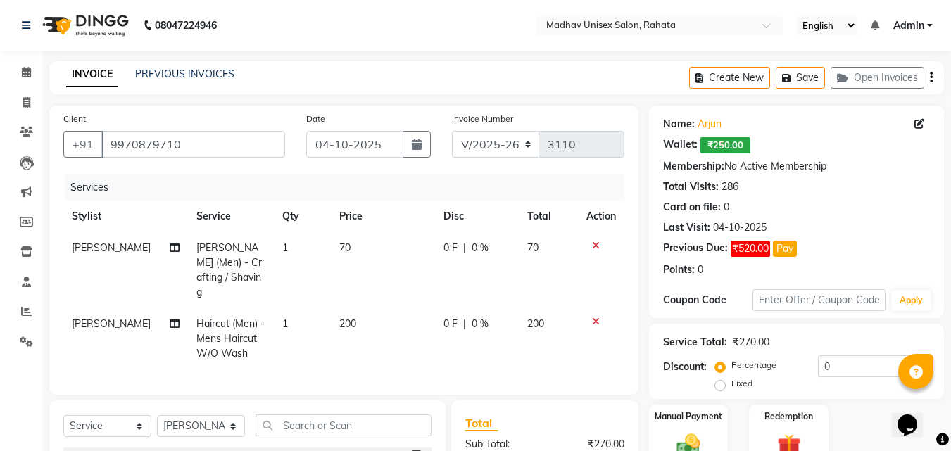
click at [363, 251] on td "70" at bounding box center [383, 270] width 104 height 76
select select "82393"
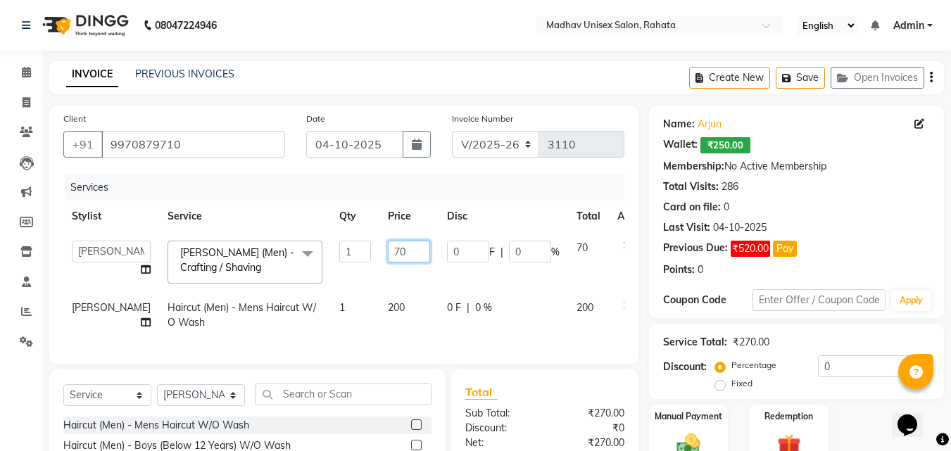
click at [388, 251] on input "70" at bounding box center [409, 252] width 42 height 22
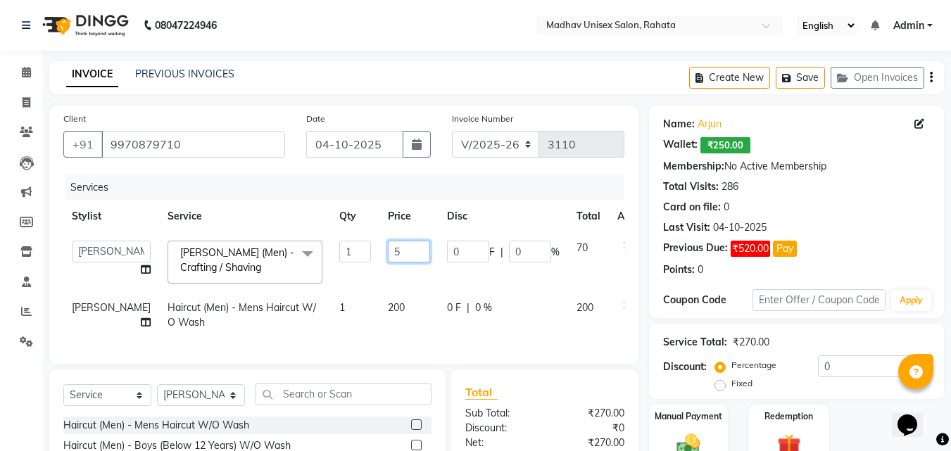
type input "50"
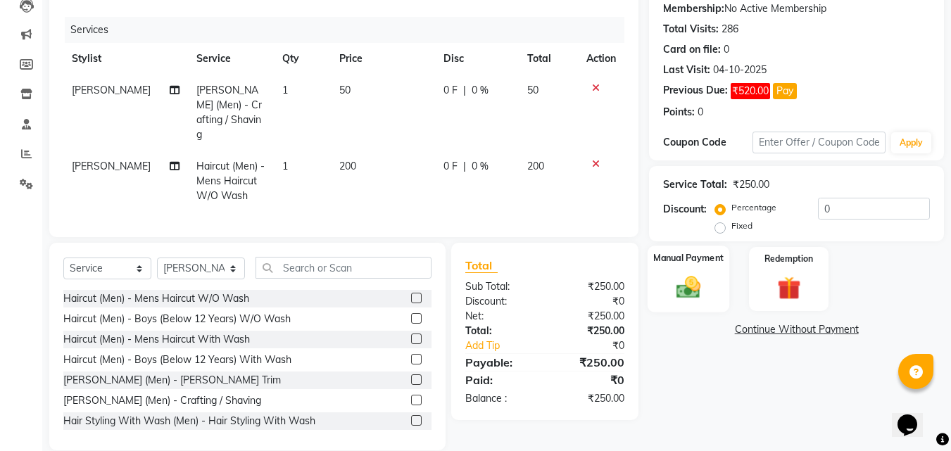
click at [724, 273] on div "Manual Payment" at bounding box center [689, 279] width 82 height 67
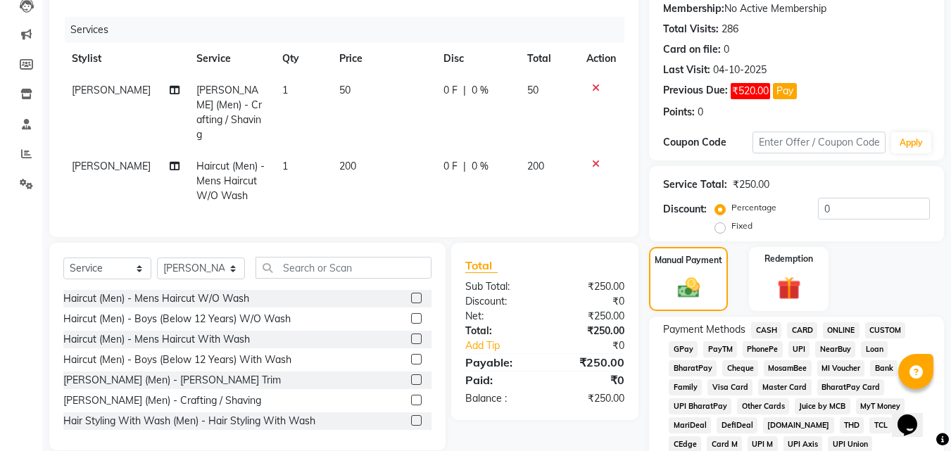
click at [842, 332] on span "ONLINE" at bounding box center [841, 331] width 37 height 16
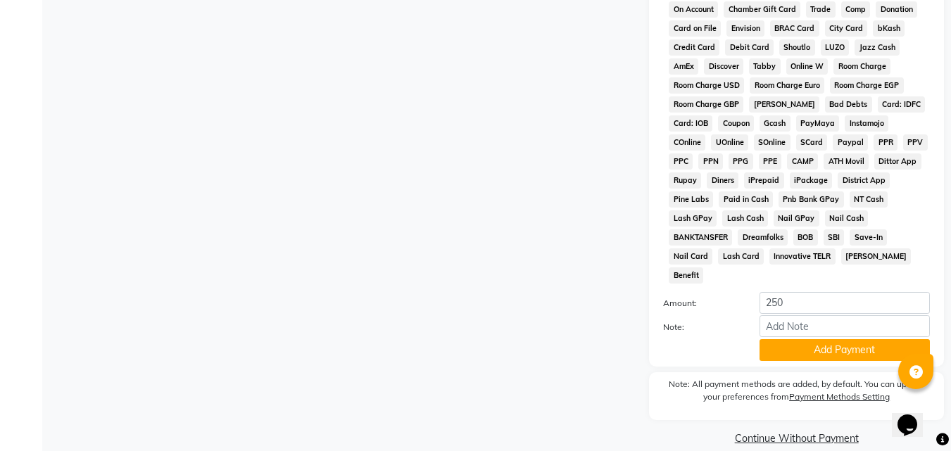
click at [842, 339] on button "Add Payment" at bounding box center [845, 350] width 170 height 22
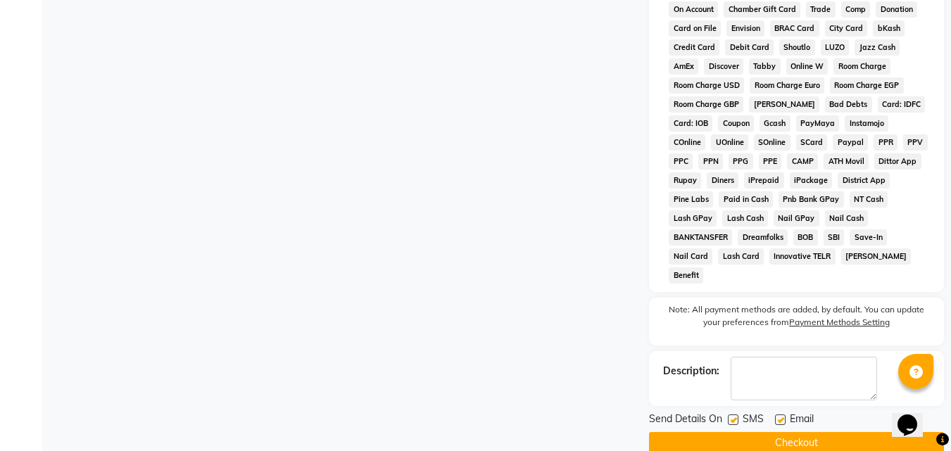
click at [782, 432] on button "Checkout" at bounding box center [796, 443] width 295 height 22
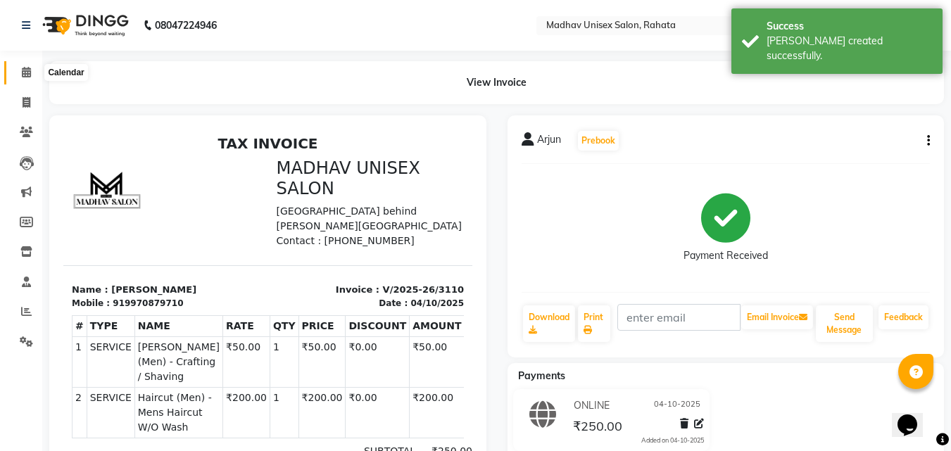
click at [37, 69] on span at bounding box center [26, 73] width 25 height 16
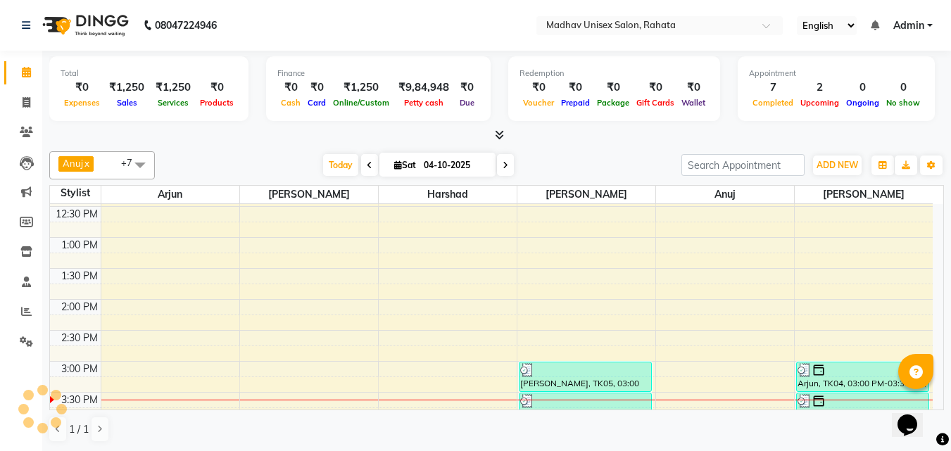
scroll to position [400, 0]
click at [573, 320] on div "6:00 AM 6:30 AM 7:00 AM 7:30 AM 8:00 AM 8:30 AM 9:00 AM 9:30 AM 10:00 AM 10:30 …" at bounding box center [491, 330] width 883 height 1053
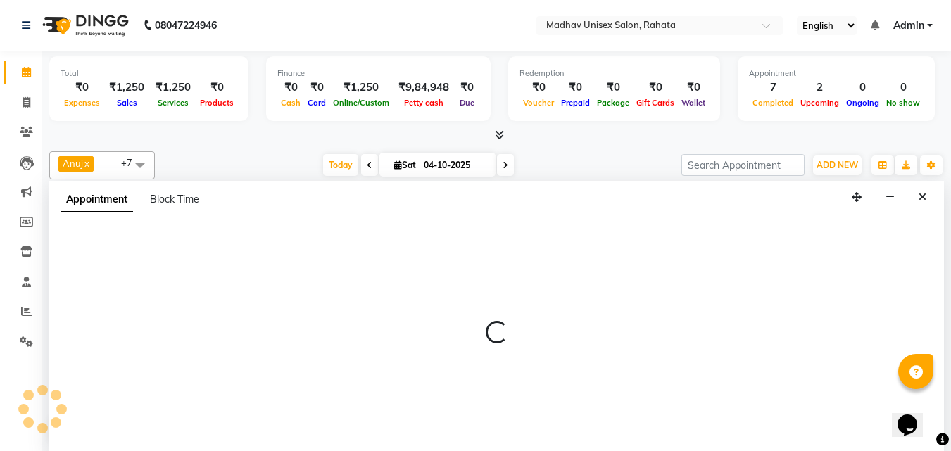
scroll to position [1, 0]
select select "855"
select select "tentative"
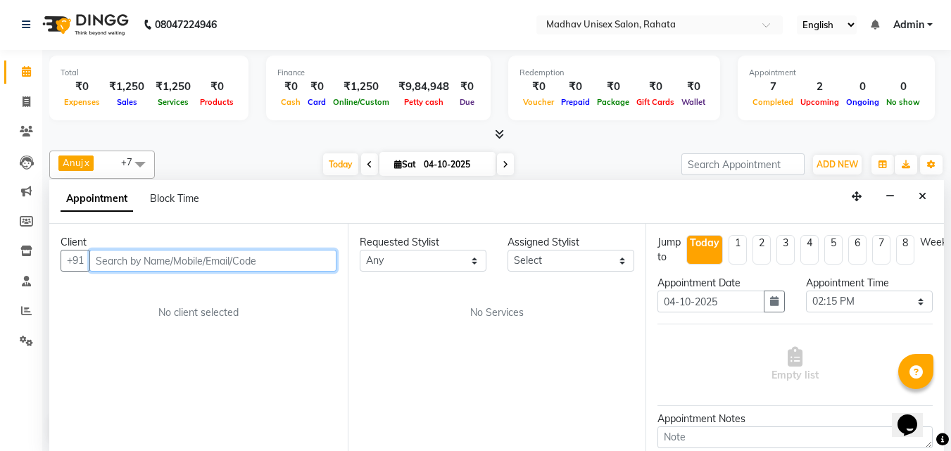
click at [304, 263] on input "text" at bounding box center [212, 261] width 247 height 22
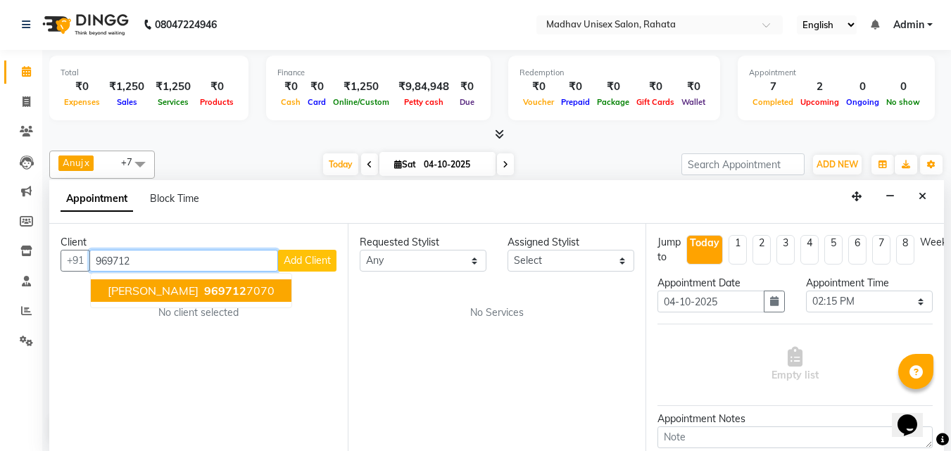
click at [204, 285] on span "969712" at bounding box center [225, 291] width 42 height 14
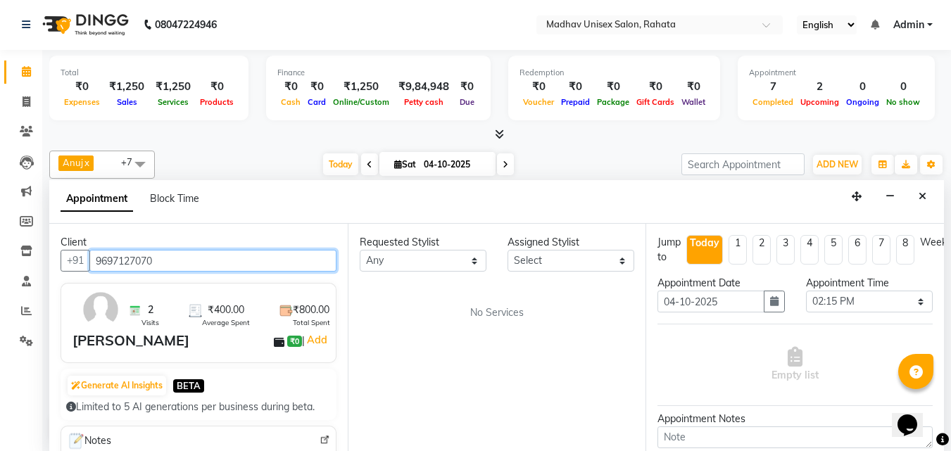
type input "9697127070"
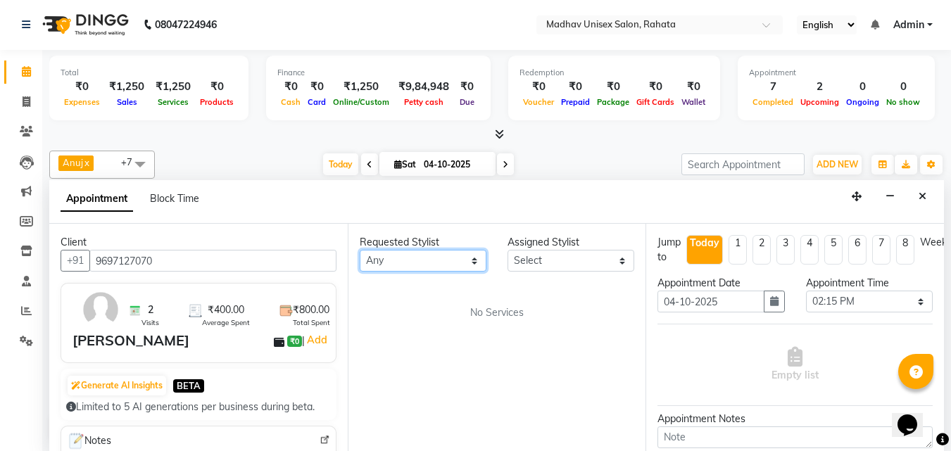
click at [419, 253] on select "Any" at bounding box center [423, 261] width 127 height 22
click at [360, 250] on select "Any" at bounding box center [423, 261] width 127 height 22
click at [589, 256] on select "Select" at bounding box center [571, 261] width 127 height 22
click at [592, 293] on div "Requested Stylist Any Assigned Stylist Select No Services" at bounding box center [497, 337] width 299 height 227
click at [927, 187] on button "Close" at bounding box center [923, 197] width 20 height 22
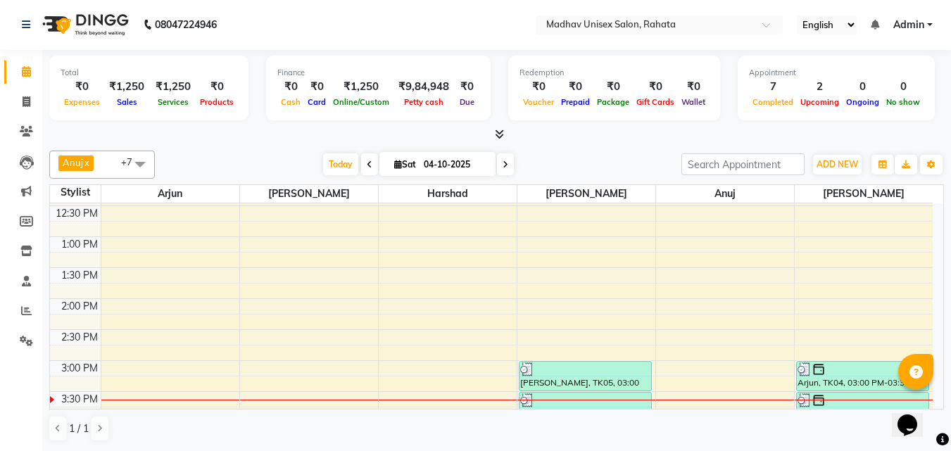
scroll to position [406, 0]
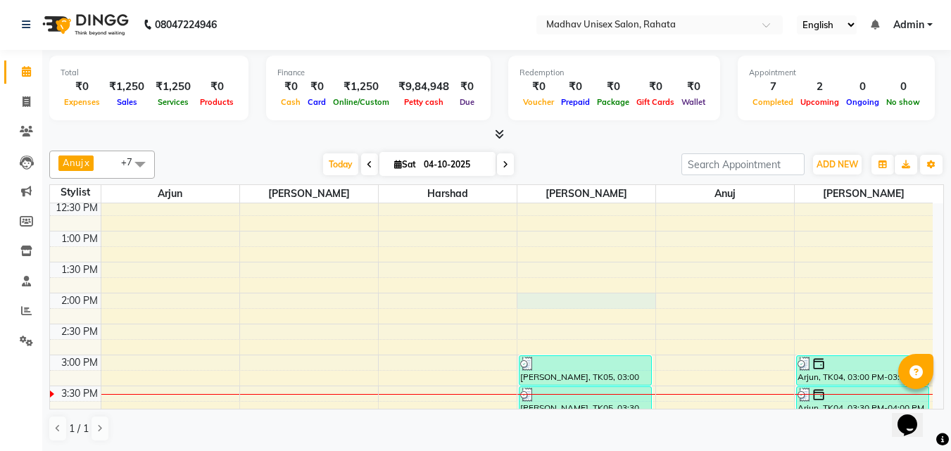
click at [575, 305] on div "6:00 AM 6:30 AM 7:00 AM 7:30 AM 8:00 AM 8:30 AM 9:00 AM 9:30 AM 10:00 AM 10:30 …" at bounding box center [491, 324] width 883 height 1053
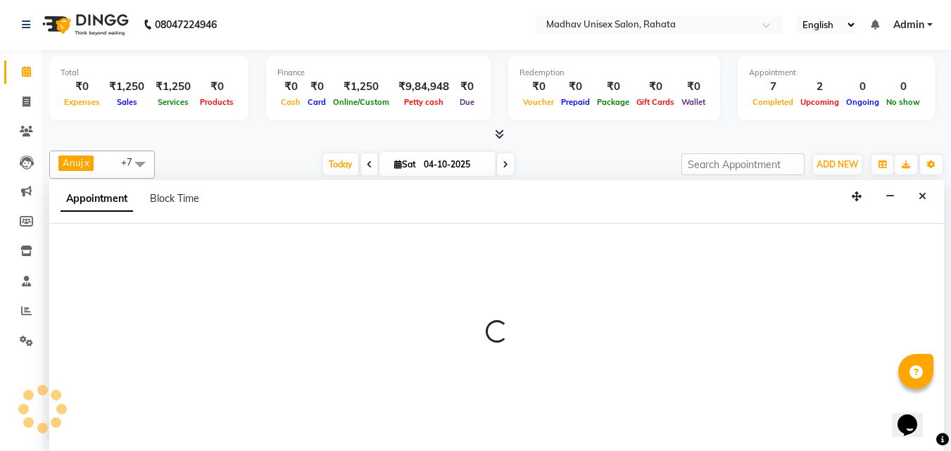
select select "36945"
select select "840"
select select "tentative"
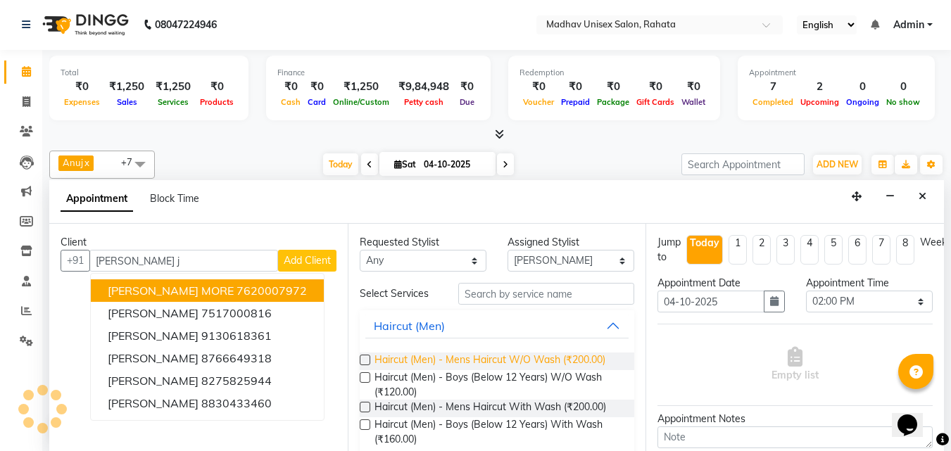
type input "[PERSON_NAME] j"
click at [485, 364] on span "Haircut (Men) - Mens Haircut W/O Wash (₹200.00)" at bounding box center [490, 362] width 231 height 18
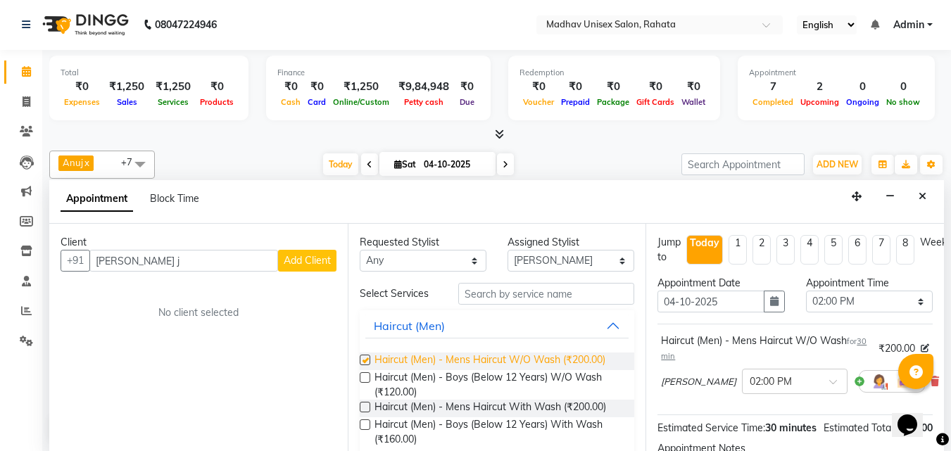
checkbox input "false"
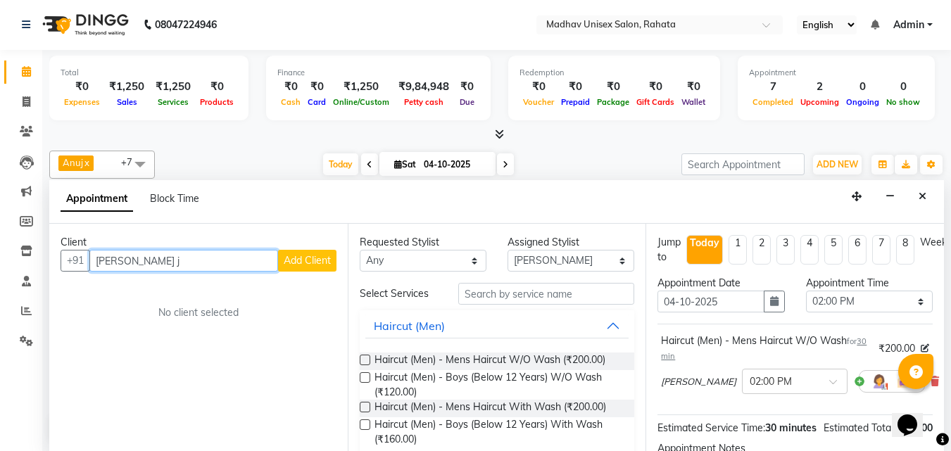
click at [211, 256] on input "[PERSON_NAME] j" at bounding box center [183, 261] width 189 height 22
type input "a"
type input "j"
click at [236, 257] on input "9697127070" at bounding box center [183, 261] width 189 height 22
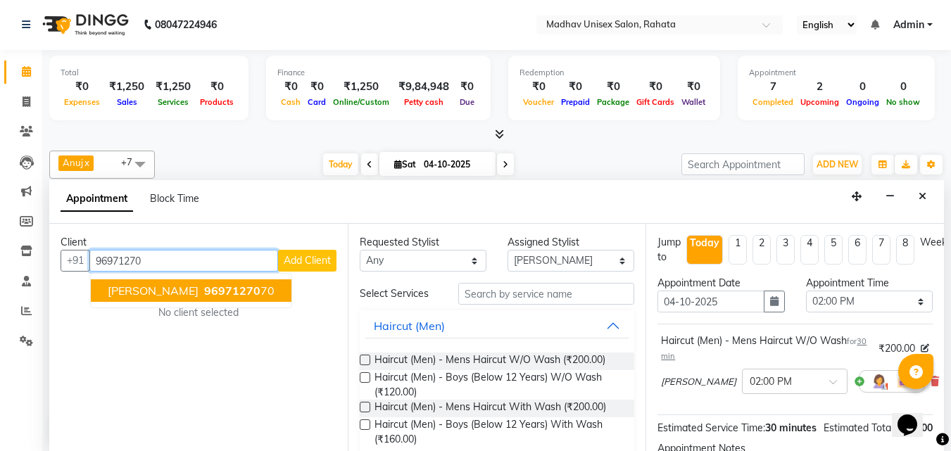
click at [242, 285] on ngb-highlight "96971270 70" at bounding box center [237, 291] width 73 height 14
type input "9697127070"
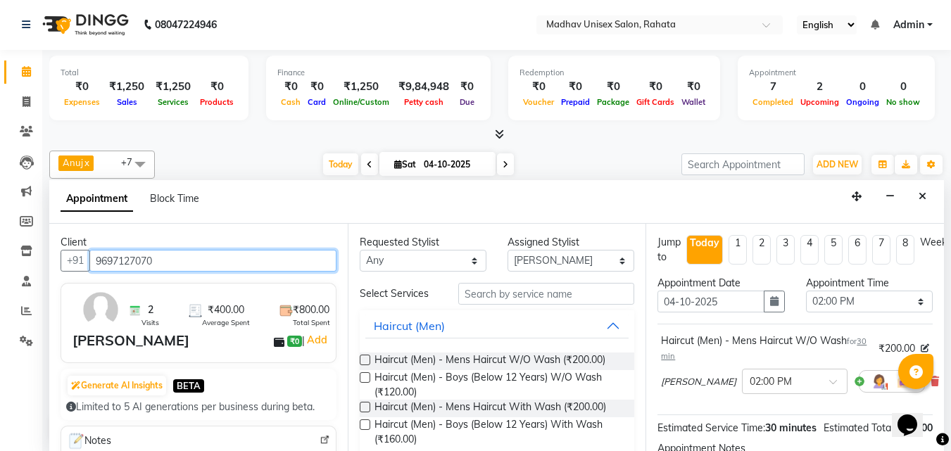
scroll to position [183, 0]
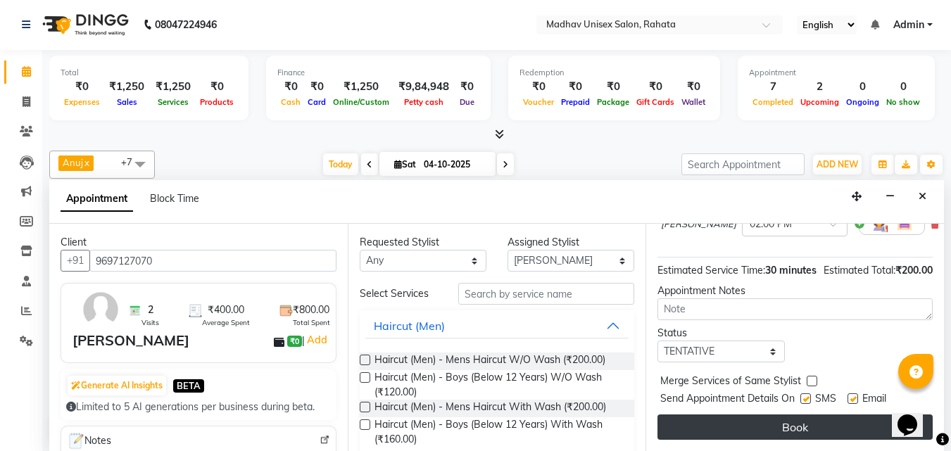
click at [754, 415] on button "Book" at bounding box center [795, 427] width 275 height 25
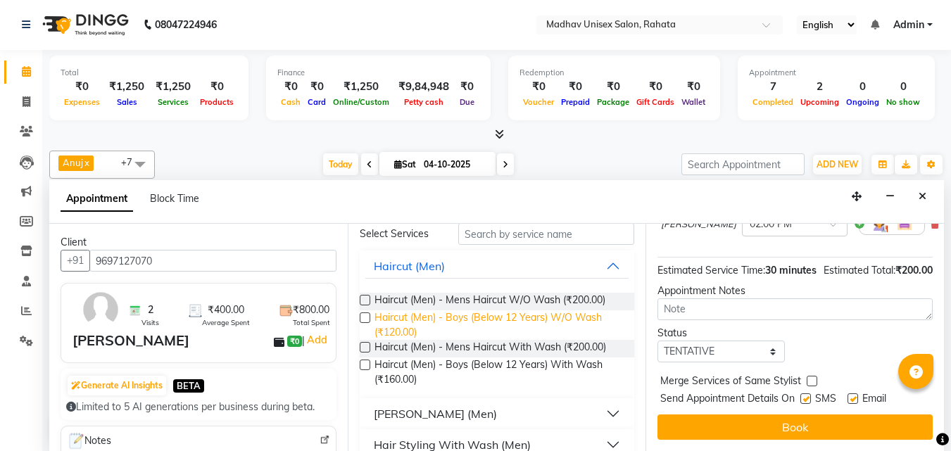
scroll to position [61, 0]
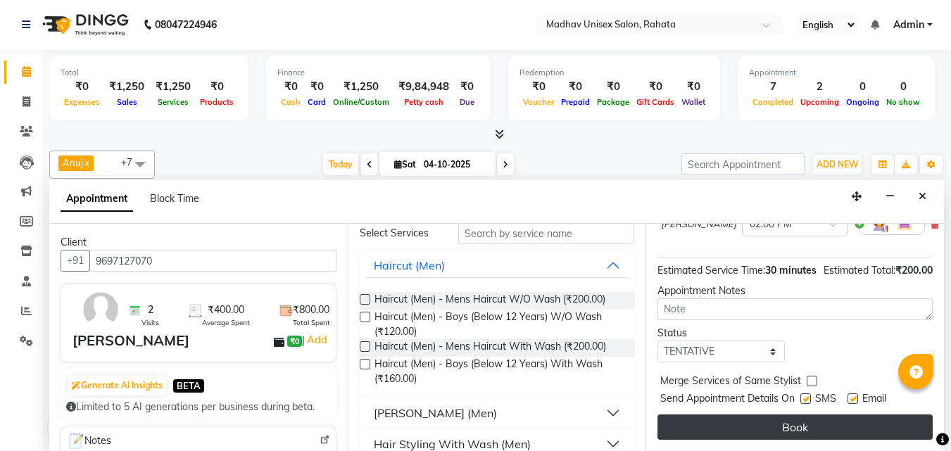
click at [674, 415] on button "Book" at bounding box center [795, 427] width 275 height 25
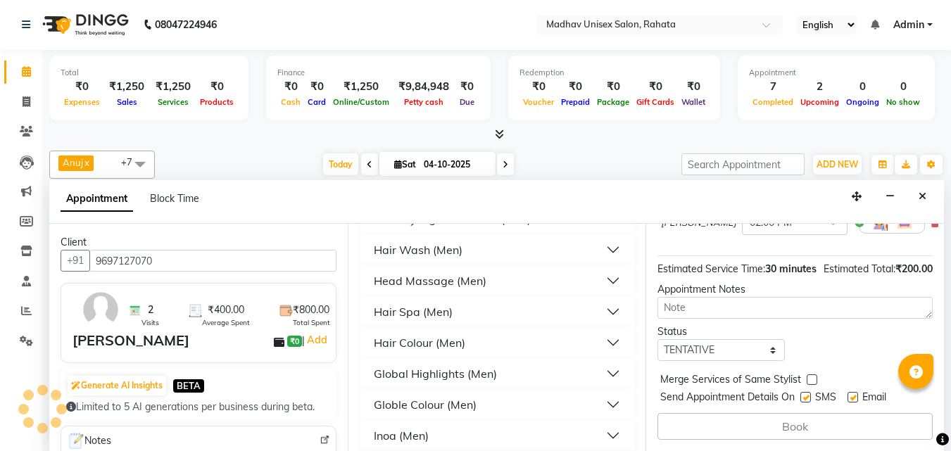
scroll to position [185, 0]
click at [774, 413] on div "Book" at bounding box center [795, 426] width 275 height 27
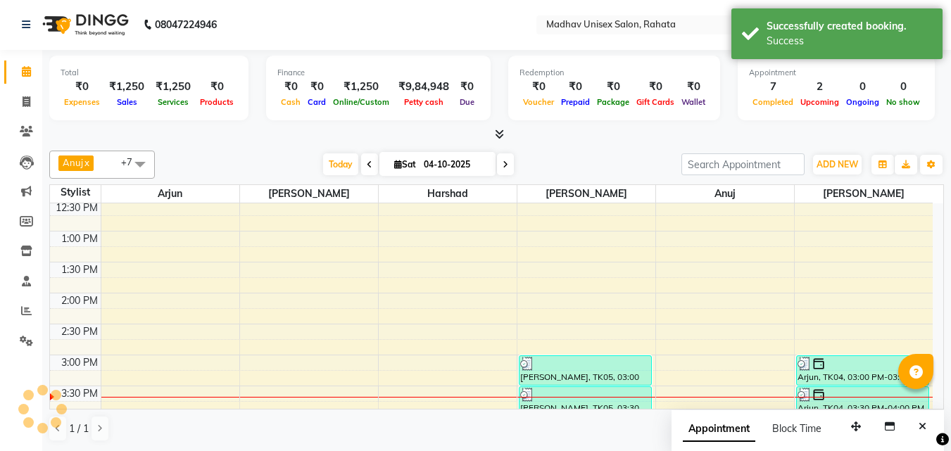
scroll to position [0, 0]
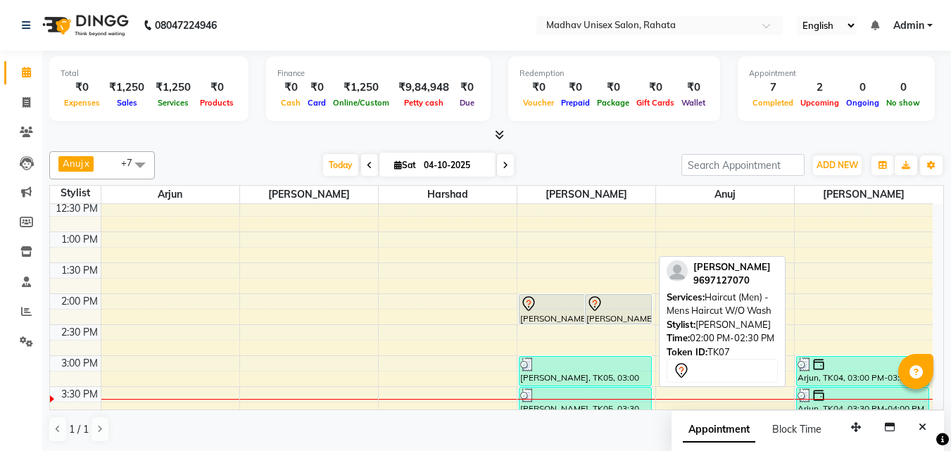
click at [609, 310] on div at bounding box center [619, 304] width 64 height 17
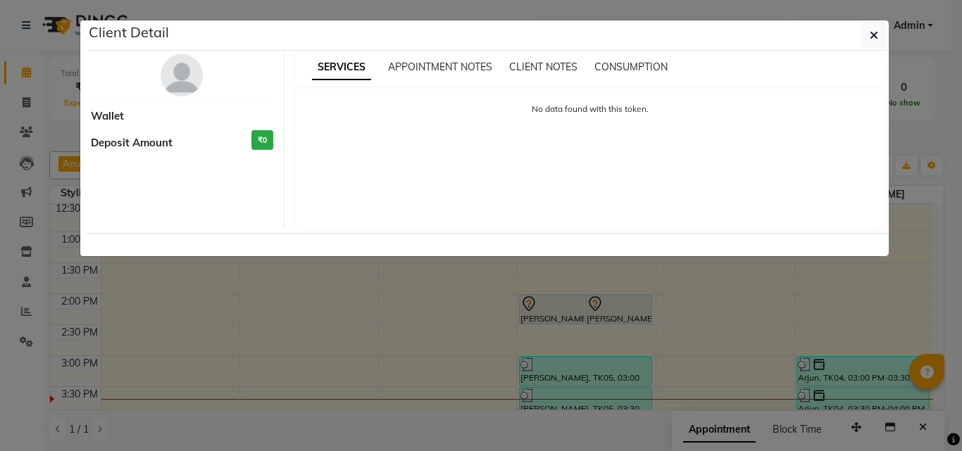
select select "7"
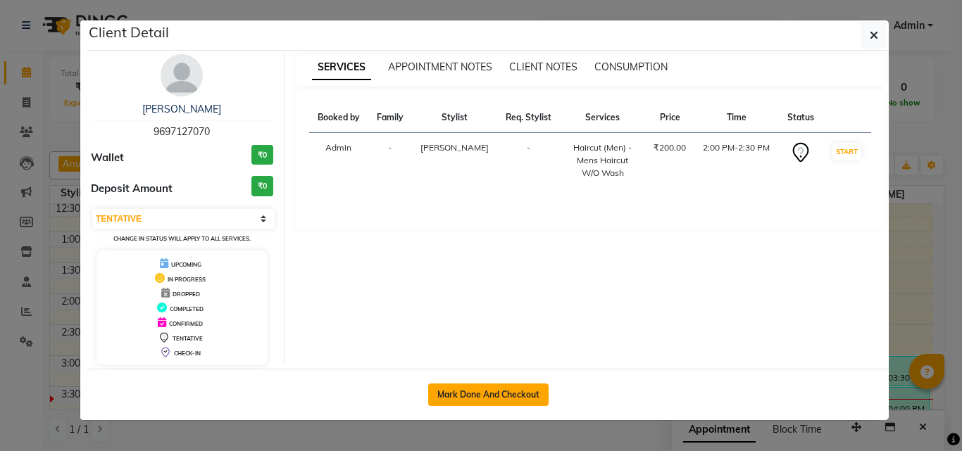
click at [520, 391] on button "Mark Done And Checkout" at bounding box center [488, 395] width 120 height 23
select select "service"
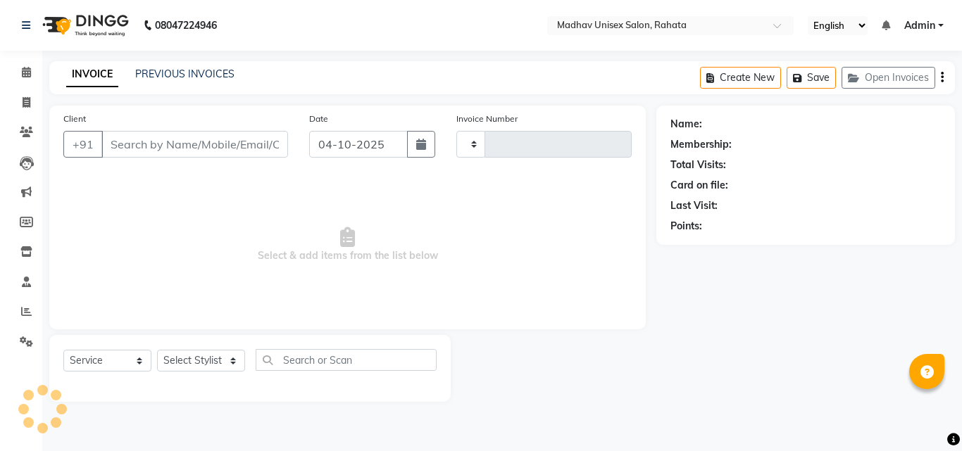
type input "3111"
select select "870"
type input "9697127070"
select select "36945"
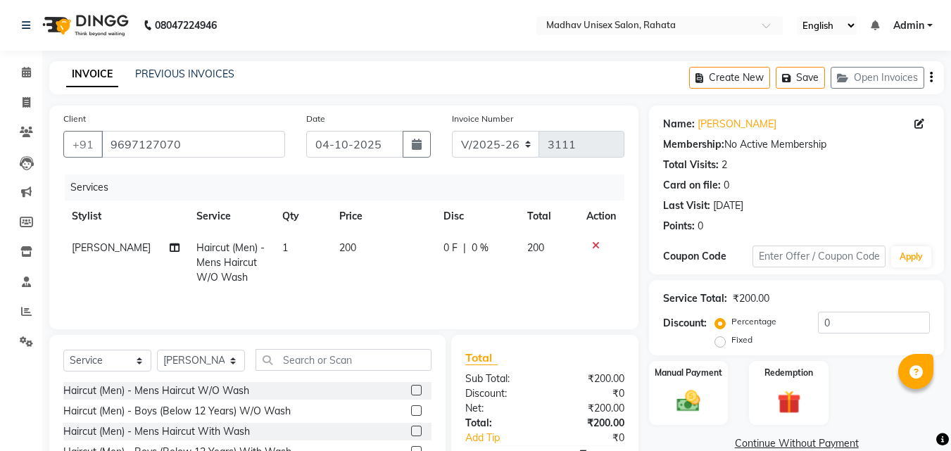
click at [349, 253] on span "200" at bounding box center [347, 248] width 17 height 13
select select "36945"
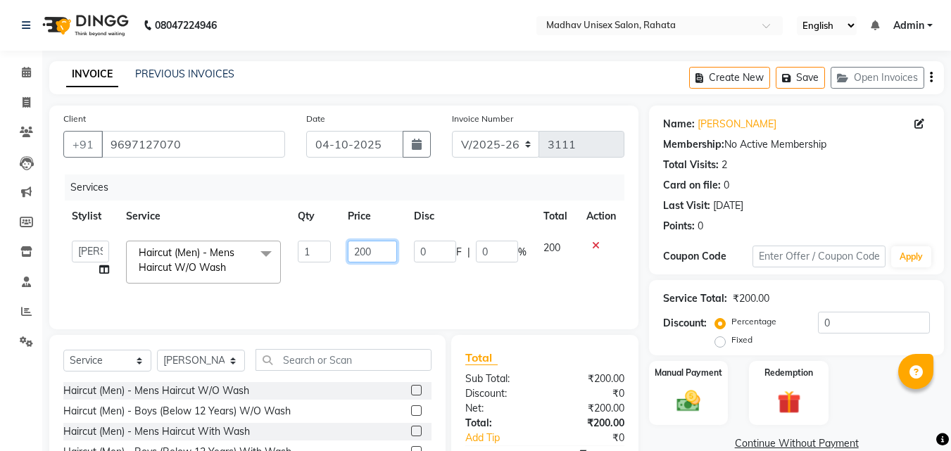
click at [384, 256] on input "200" at bounding box center [372, 252] width 49 height 22
type input "2"
type input "450"
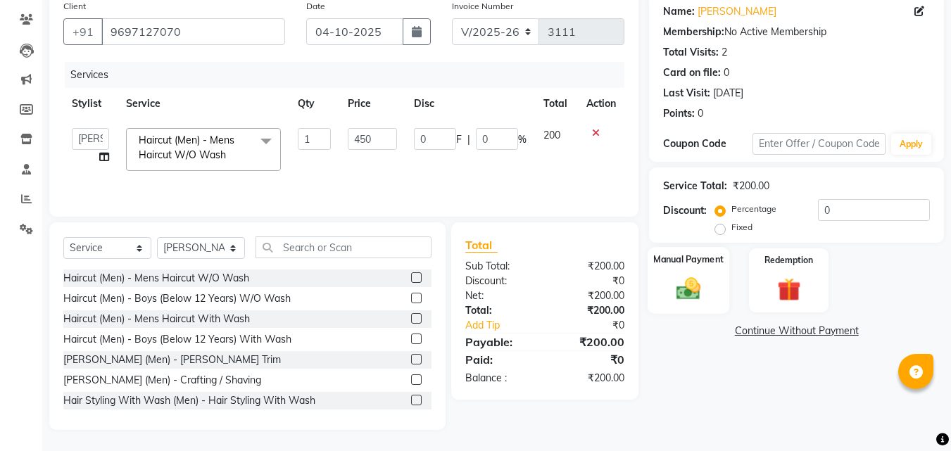
click at [689, 280] on img at bounding box center [688, 289] width 39 height 28
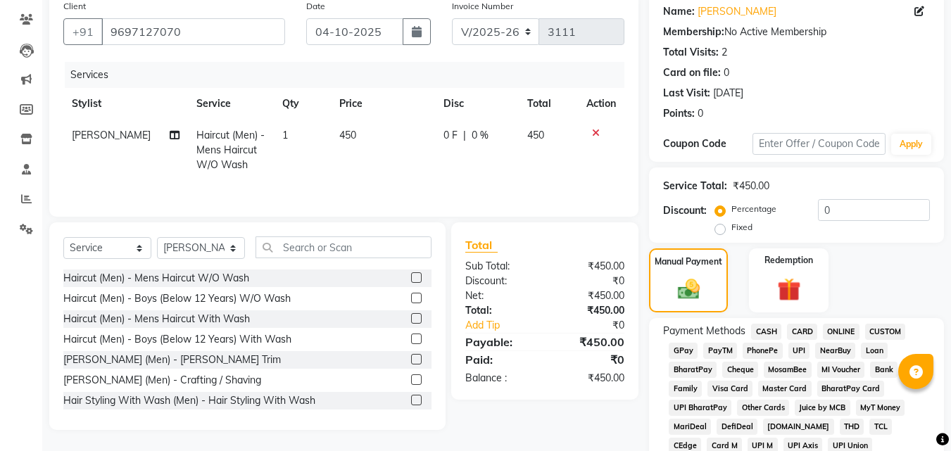
click at [833, 329] on span "ONLINE" at bounding box center [841, 332] width 37 height 16
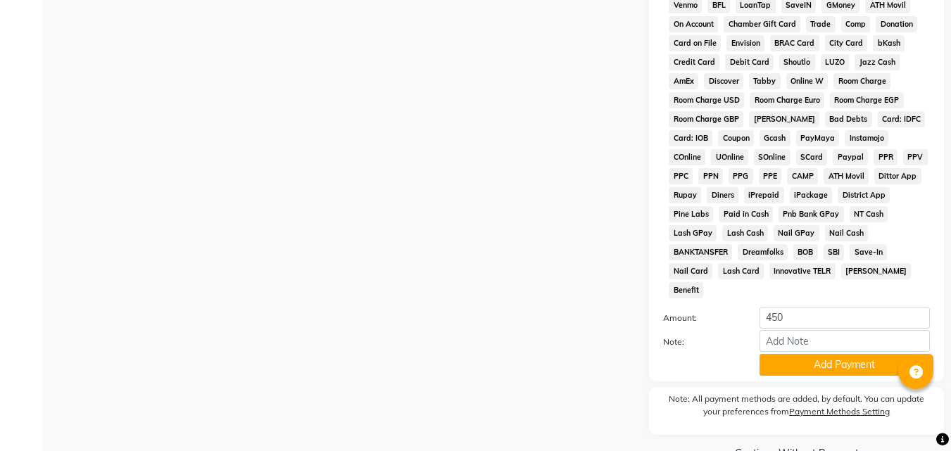
scroll to position [611, 0]
click at [821, 354] on button "Add Payment" at bounding box center [845, 365] width 170 height 22
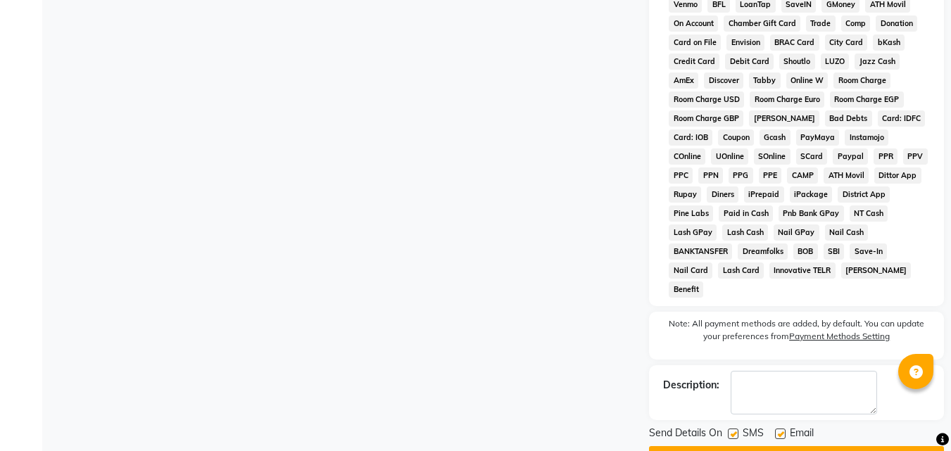
click at [776, 446] on button "Checkout" at bounding box center [796, 457] width 295 height 22
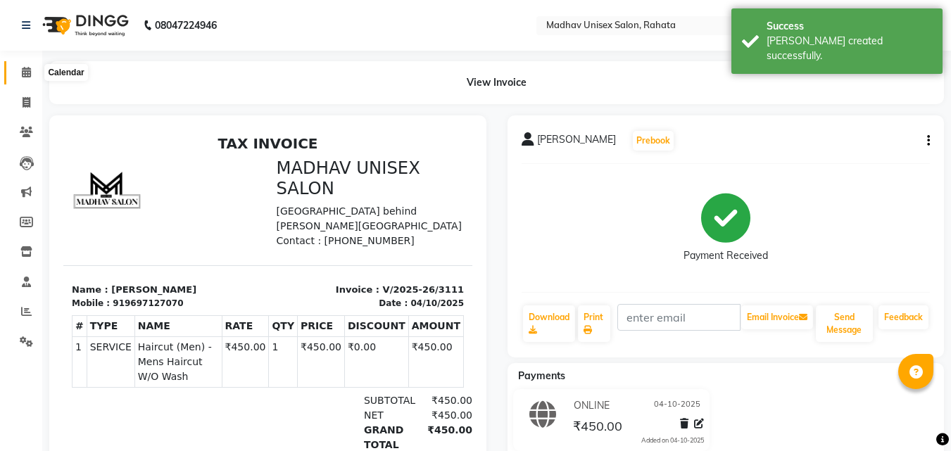
click at [24, 70] on icon at bounding box center [26, 72] width 9 height 11
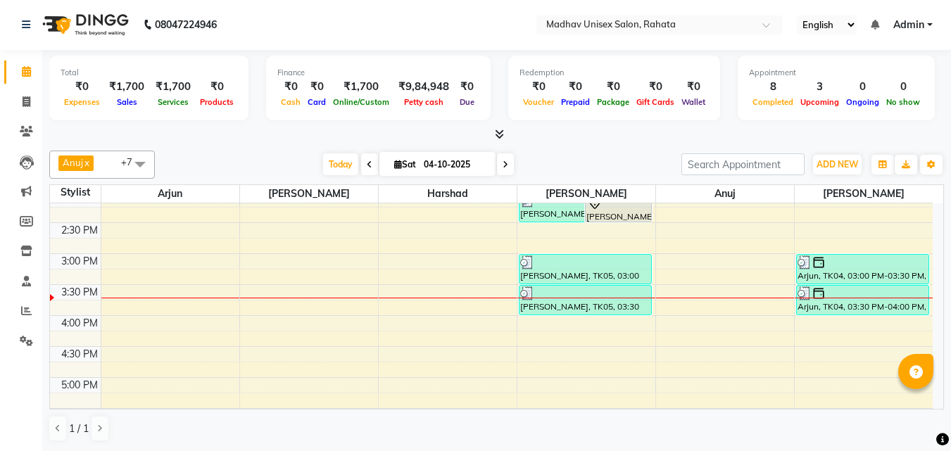
scroll to position [518, 0]
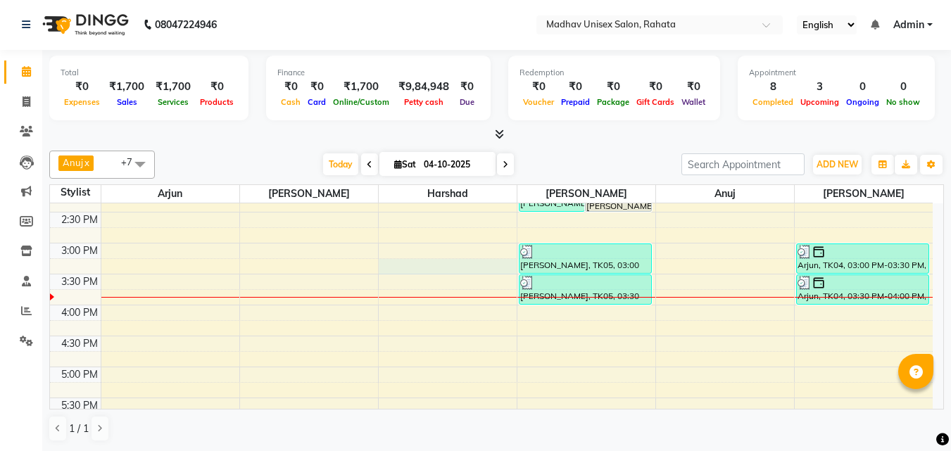
click at [395, 263] on div "6:00 AM 6:30 AM 7:00 AM 7:30 AM 8:00 AM 8:30 AM 9:00 AM 9:30 AM 10:00 AM 10:30 …" at bounding box center [491, 212] width 883 height 1053
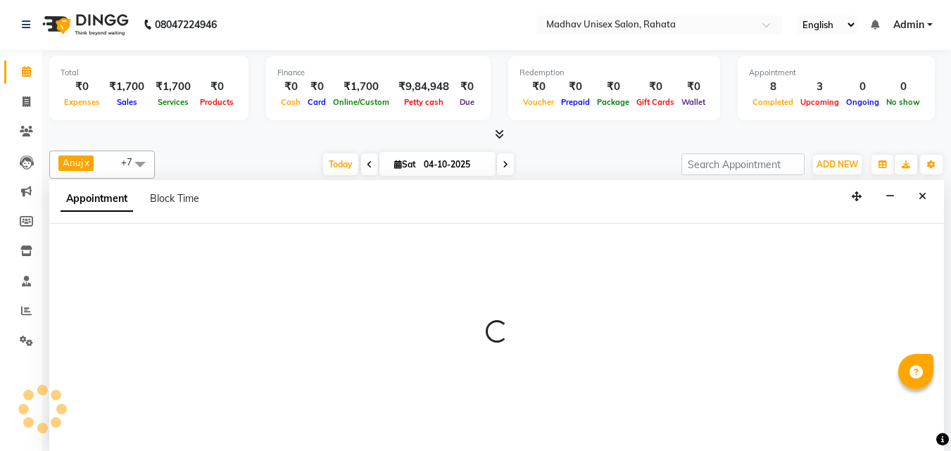
select select "14048"
select select "915"
select select "tentative"
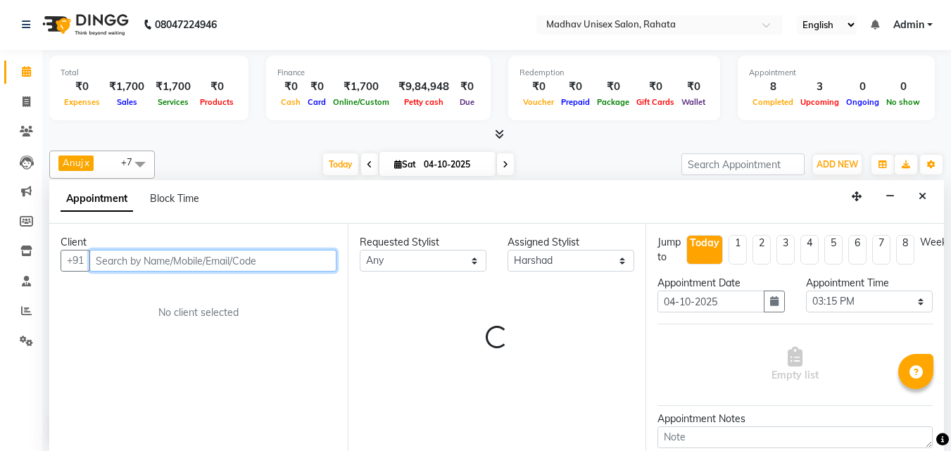
click at [206, 260] on input "text" at bounding box center [212, 261] width 247 height 22
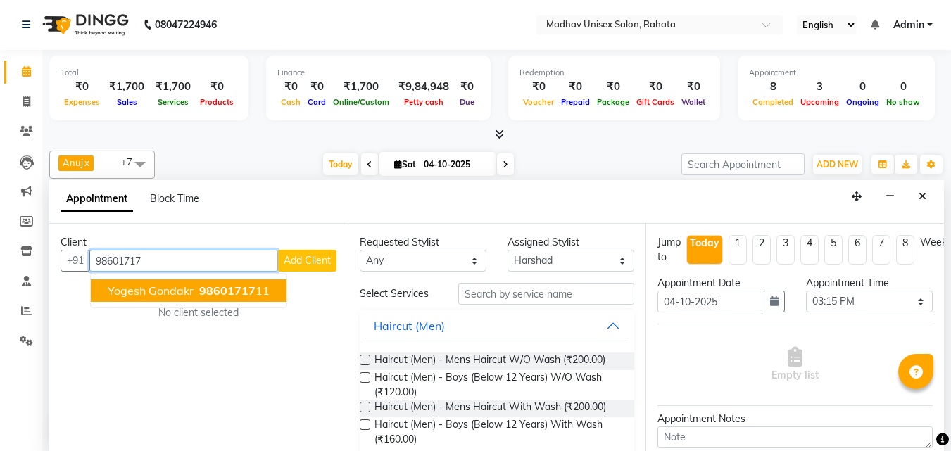
click at [206, 285] on span "98601717" at bounding box center [227, 291] width 56 height 14
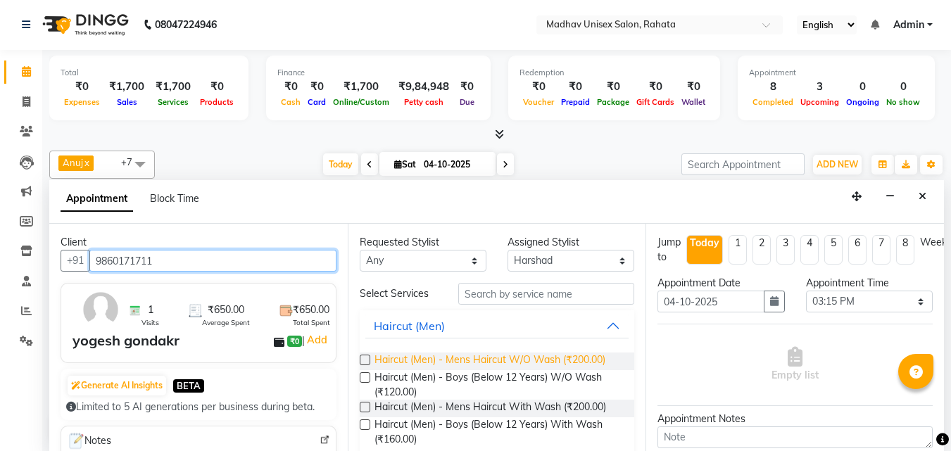
type input "9860171711"
click at [582, 358] on span "Haircut (Men) - Mens Haircut W/O Wash (₹200.00)" at bounding box center [490, 362] width 231 height 18
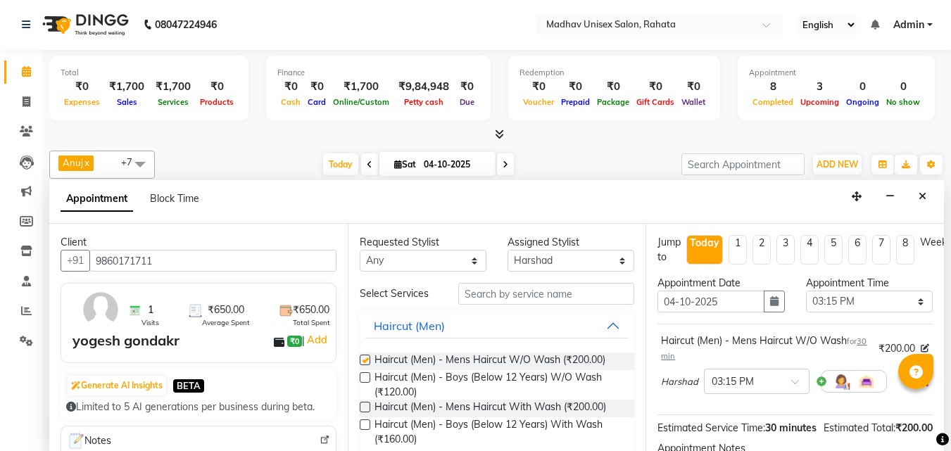
checkbox input "false"
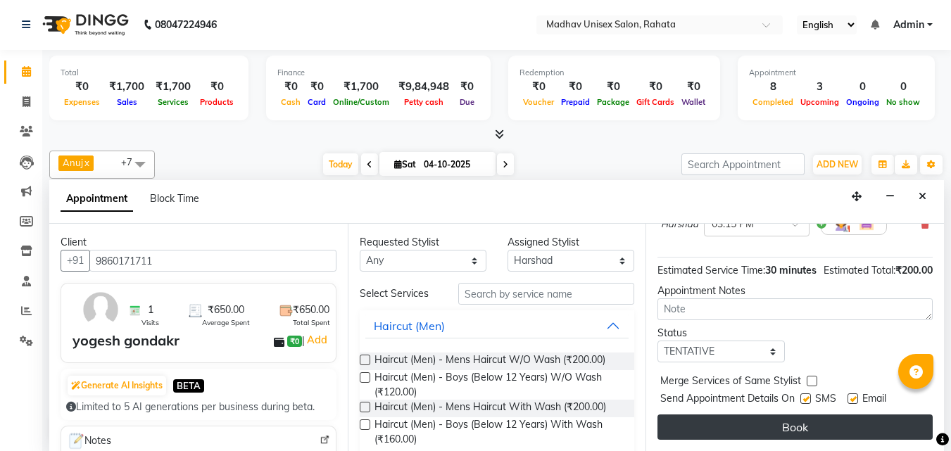
click at [737, 415] on button "Book" at bounding box center [795, 427] width 275 height 25
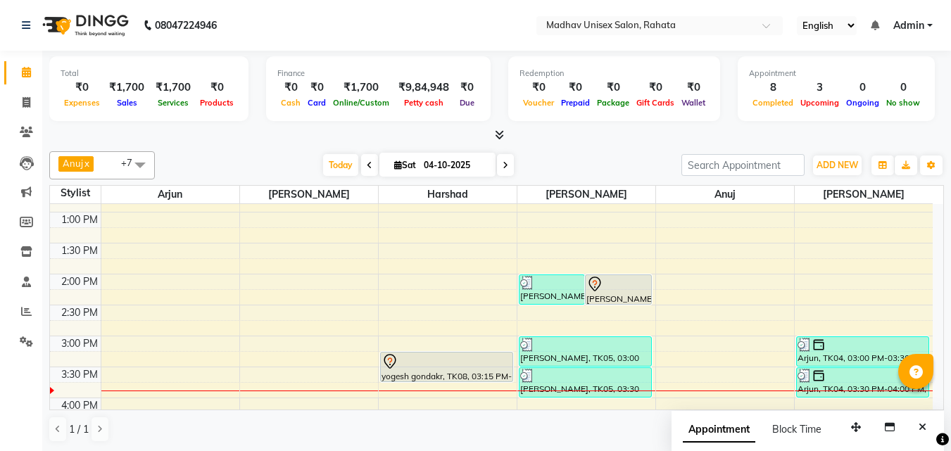
scroll to position [425, 0]
click at [406, 329] on div "6:00 AM 6:30 AM 7:00 AM 7:30 AM 8:00 AM 8:30 AM 9:00 AM 9:30 AM 10:00 AM 10:30 …" at bounding box center [491, 306] width 883 height 1053
select select "14048"
select select "885"
select select "tentative"
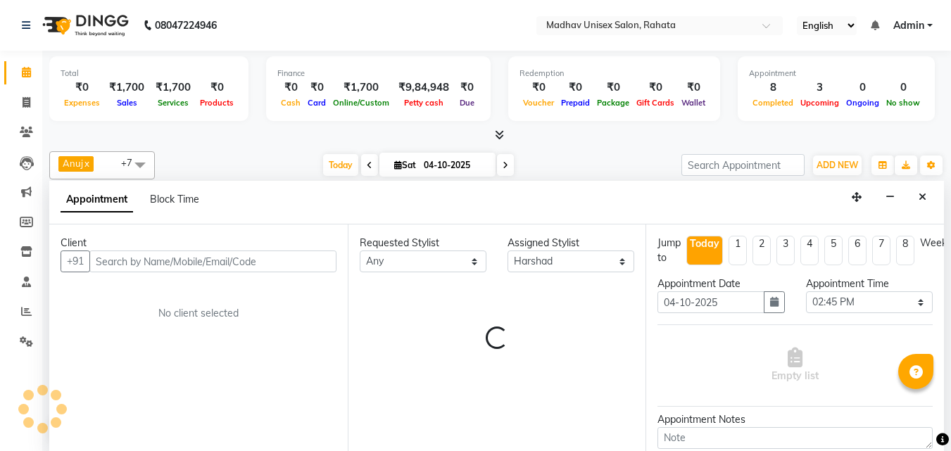
scroll to position [1, 0]
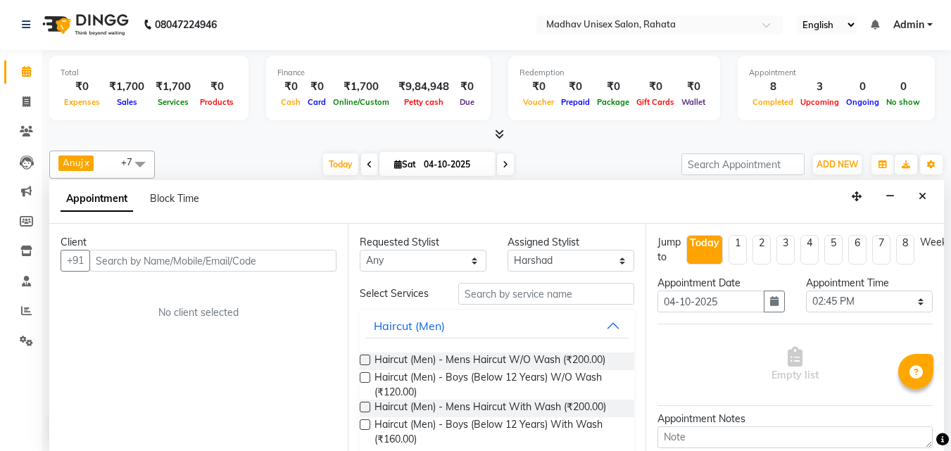
click at [292, 263] on input "text" at bounding box center [212, 261] width 247 height 22
type input "gavr"
click at [925, 196] on icon "Close" at bounding box center [923, 197] width 8 height 10
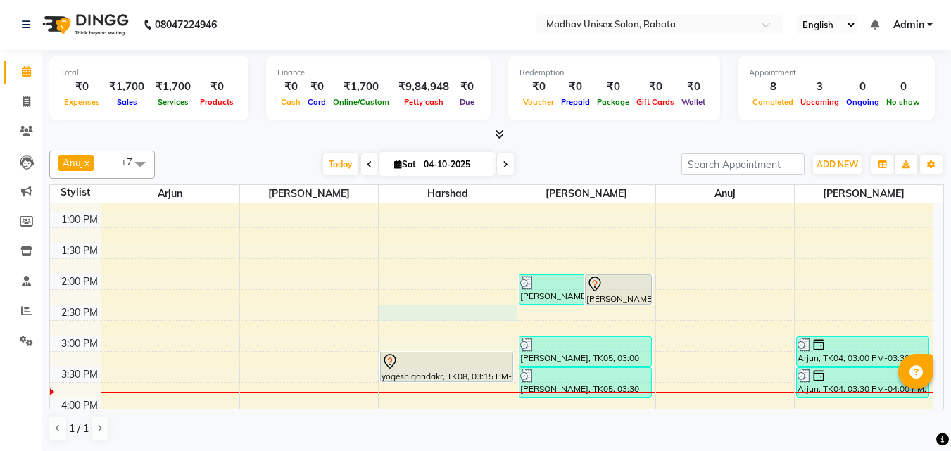
click at [385, 317] on div "6:00 AM 6:30 AM 7:00 AM 7:30 AM 8:00 AM 8:30 AM 9:00 AM 9:30 AM 10:00 AM 10:30 …" at bounding box center [491, 305] width 883 height 1053
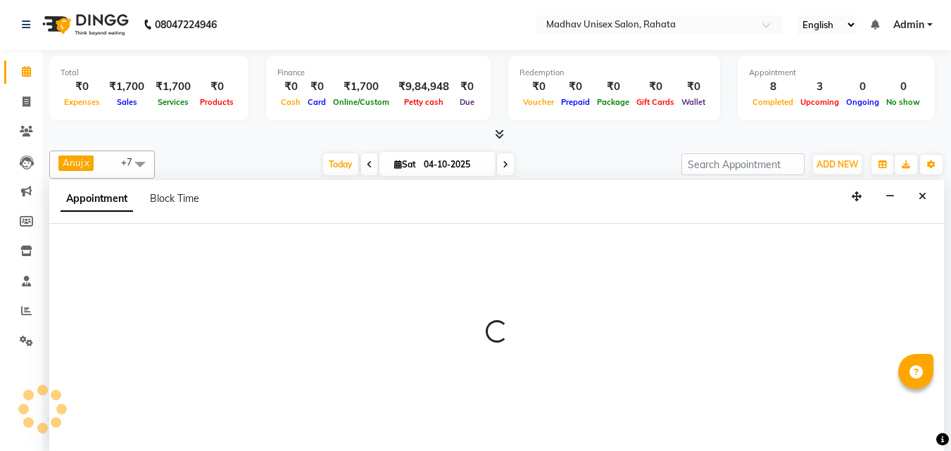
click at [225, 265] on div at bounding box center [496, 337] width 895 height 227
select select "14048"
select select "870"
select select "tentative"
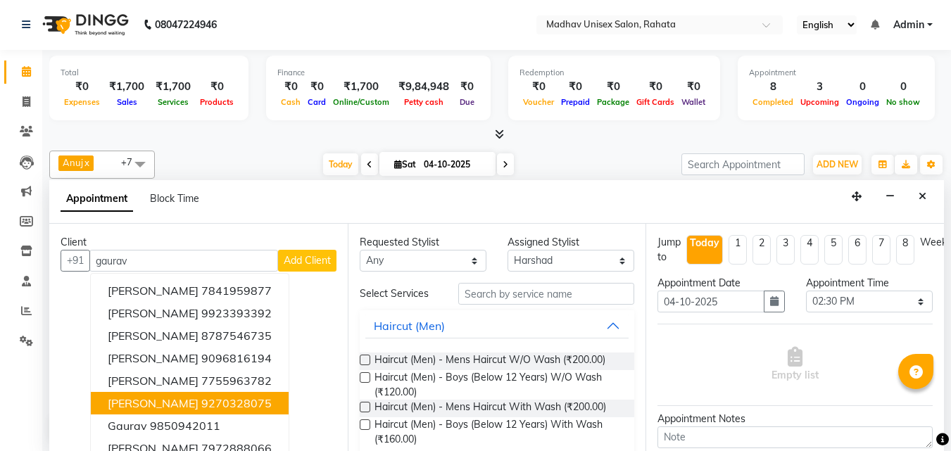
scroll to position [2, 0]
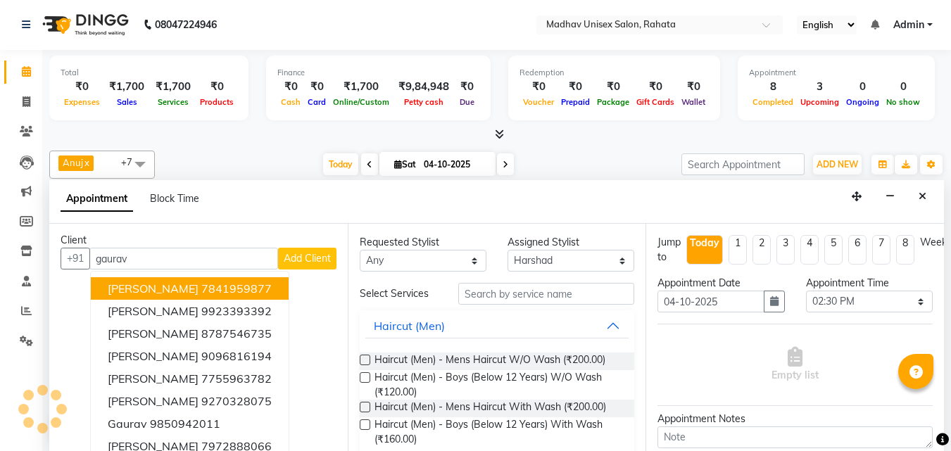
click at [147, 256] on input "gaurav" at bounding box center [183, 259] width 189 height 22
type input "g"
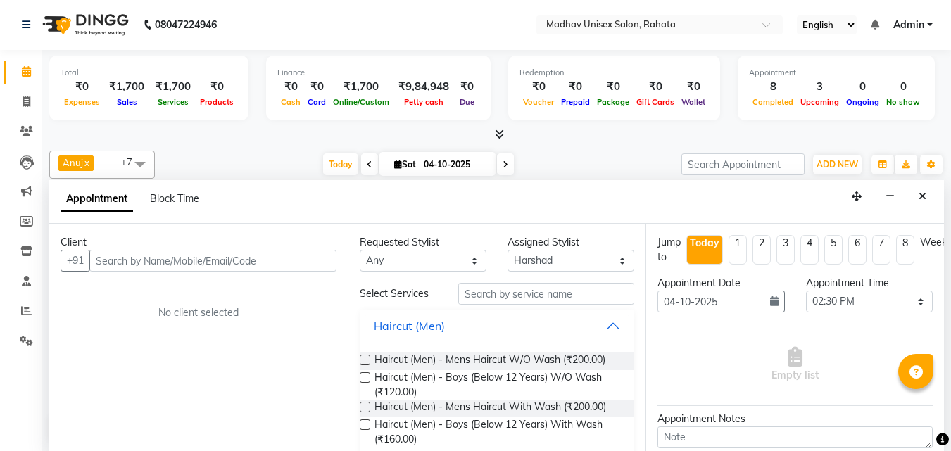
scroll to position [0, 0]
type input "8805"
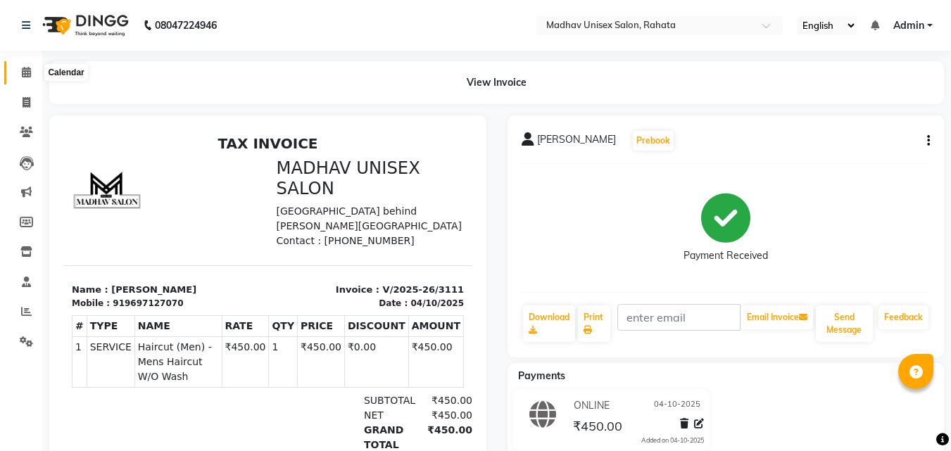
click at [25, 68] on icon at bounding box center [26, 72] width 9 height 11
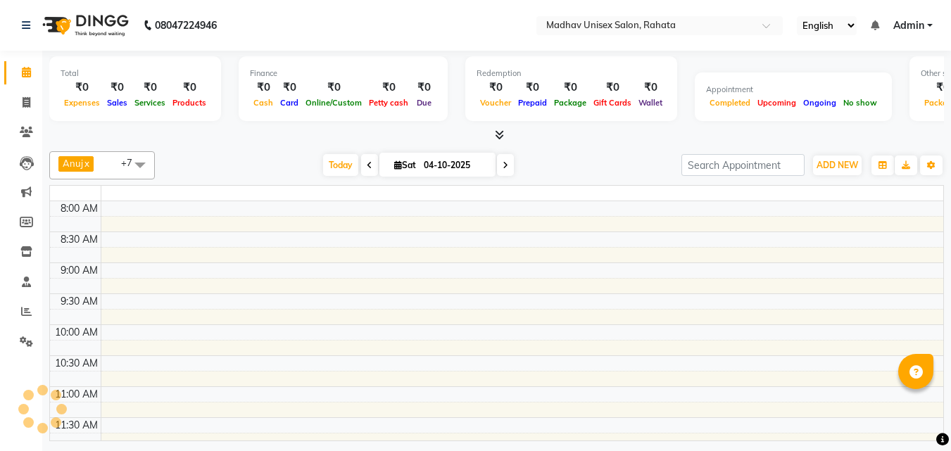
click at [25, 68] on icon at bounding box center [26, 72] width 9 height 11
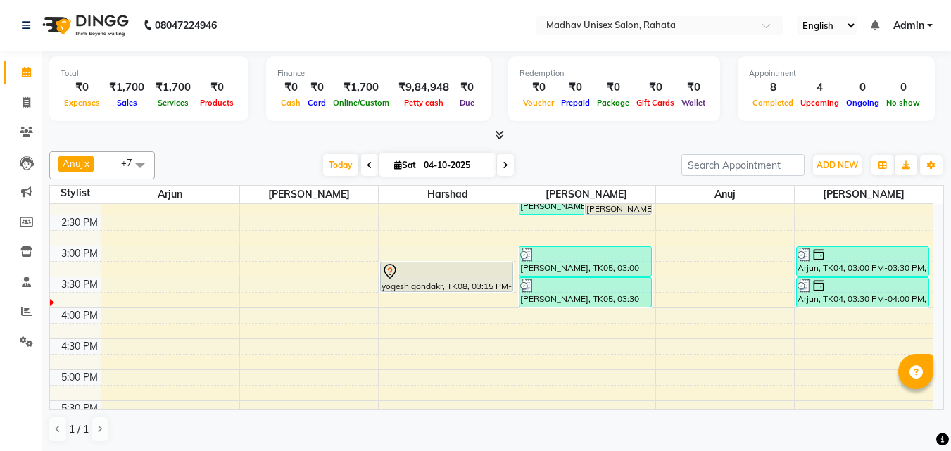
scroll to position [475, 0]
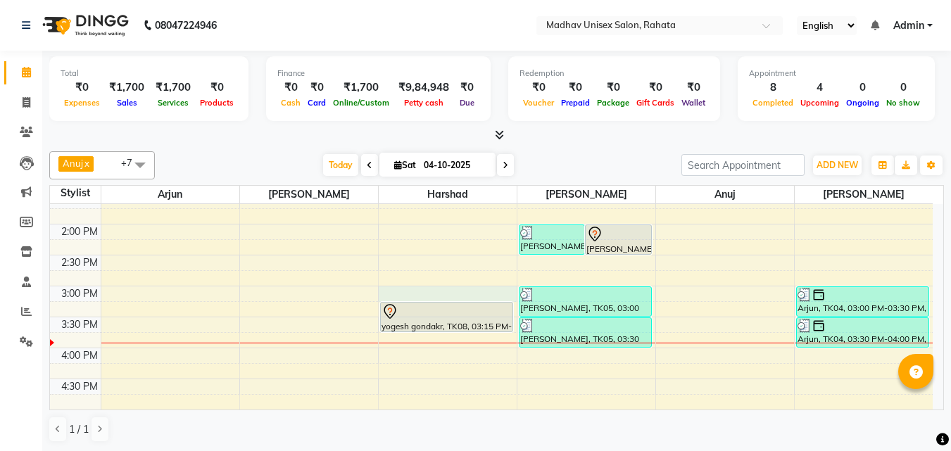
click at [415, 291] on div "6:00 AM 6:30 AM 7:00 AM 7:30 AM 8:00 AM 8:30 AM 9:00 AM 9:30 AM 10:00 AM 10:30 …" at bounding box center [491, 255] width 883 height 1053
select select "14048"
select select "900"
select select "tentative"
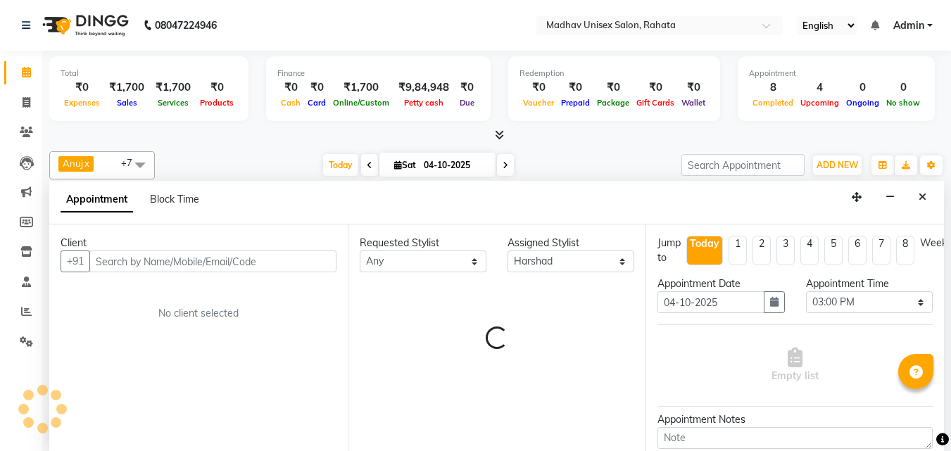
scroll to position [1, 0]
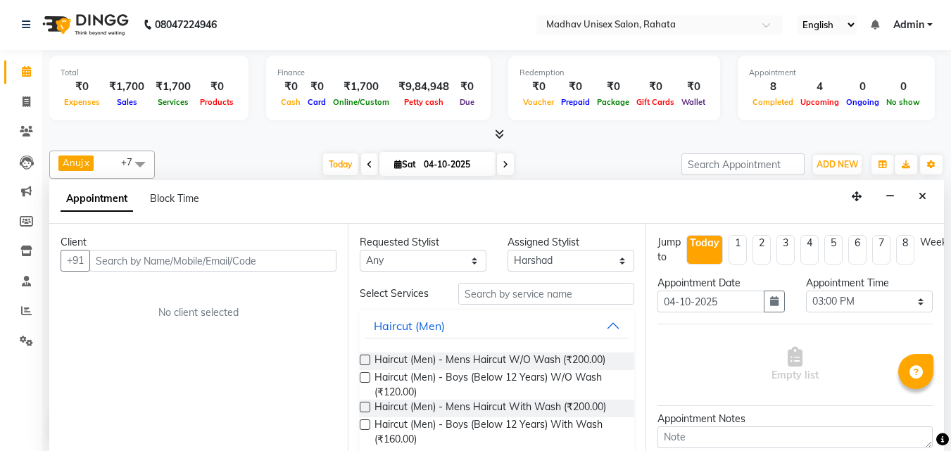
click at [312, 260] on input "text" at bounding box center [212, 261] width 247 height 22
click at [919, 186] on div "Appointment Block Time" at bounding box center [496, 202] width 895 height 44
click at [919, 186] on button "Close" at bounding box center [923, 197] width 20 height 22
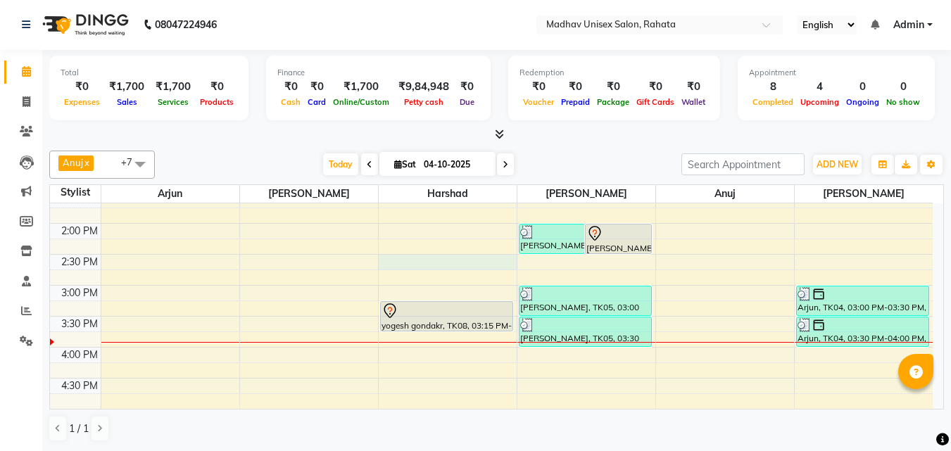
click at [418, 267] on div "6:00 AM 6:30 AM 7:00 AM 7:30 AM 8:00 AM 8:30 AM 9:00 AM 9:30 AM 10:00 AM 10:30 …" at bounding box center [491, 254] width 883 height 1053
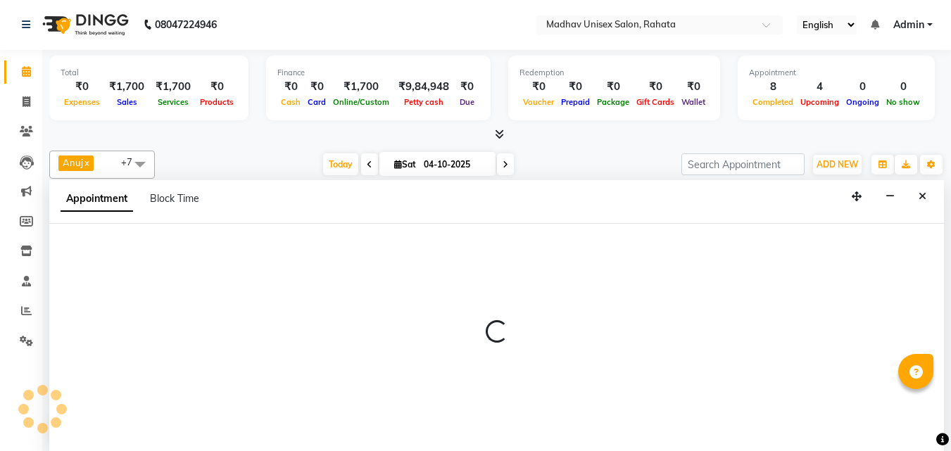
select select "14048"
select select "870"
select select "tentative"
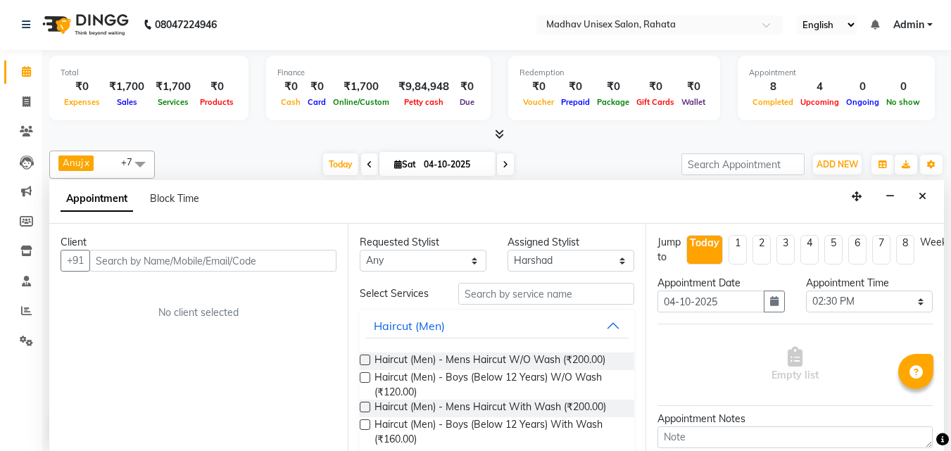
click at [309, 260] on input "text" at bounding box center [212, 261] width 247 height 22
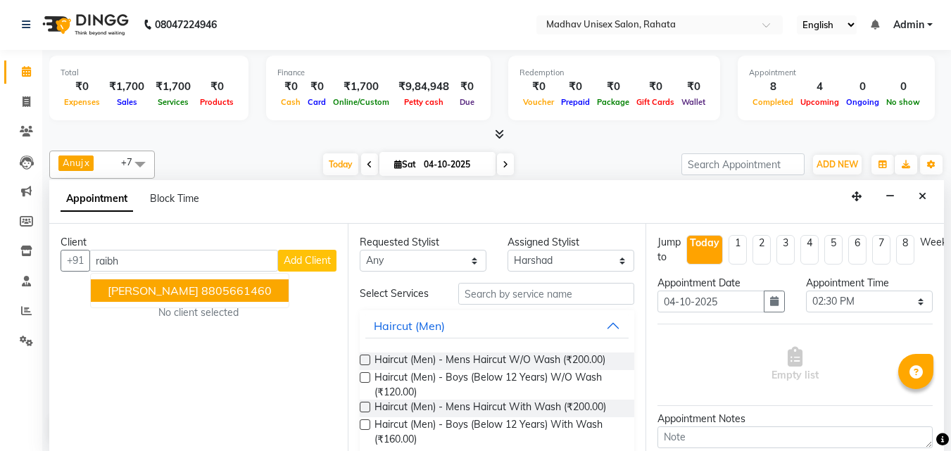
click at [251, 290] on ngb-highlight "8805661460" at bounding box center [236, 291] width 70 height 14
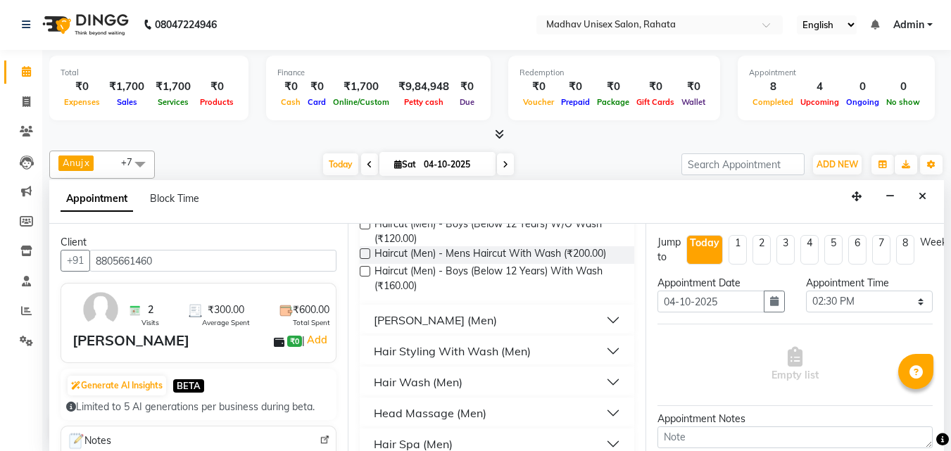
scroll to position [156, 0]
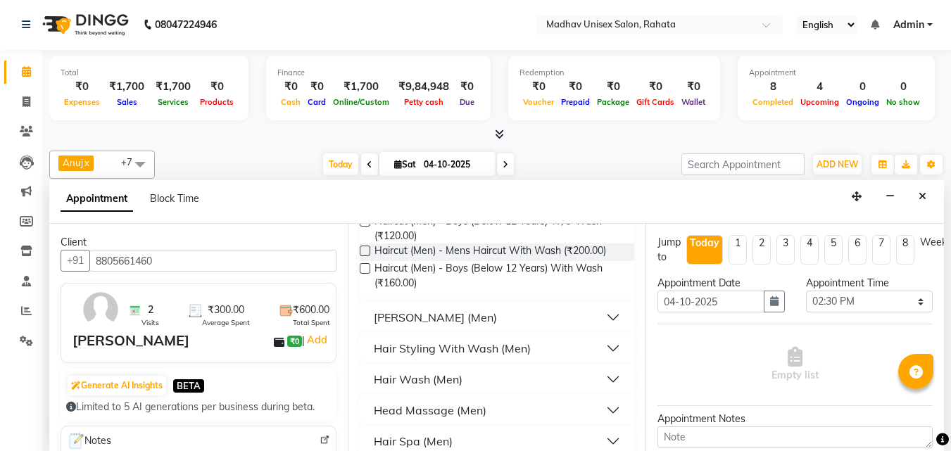
type input "8805661460"
click at [432, 312] on div "[PERSON_NAME] (Men)" at bounding box center [435, 317] width 123 height 17
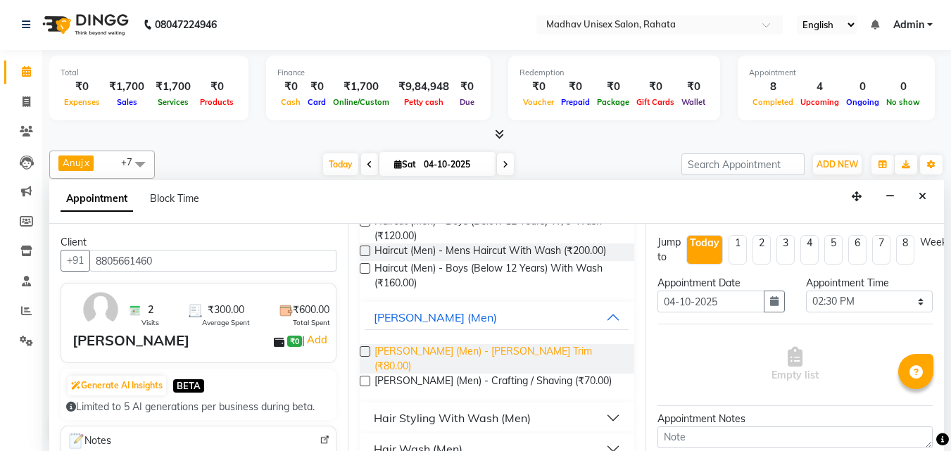
click at [452, 360] on span "[PERSON_NAME] (Men) - [PERSON_NAME] Trim (₹80.00)" at bounding box center [499, 359] width 249 height 30
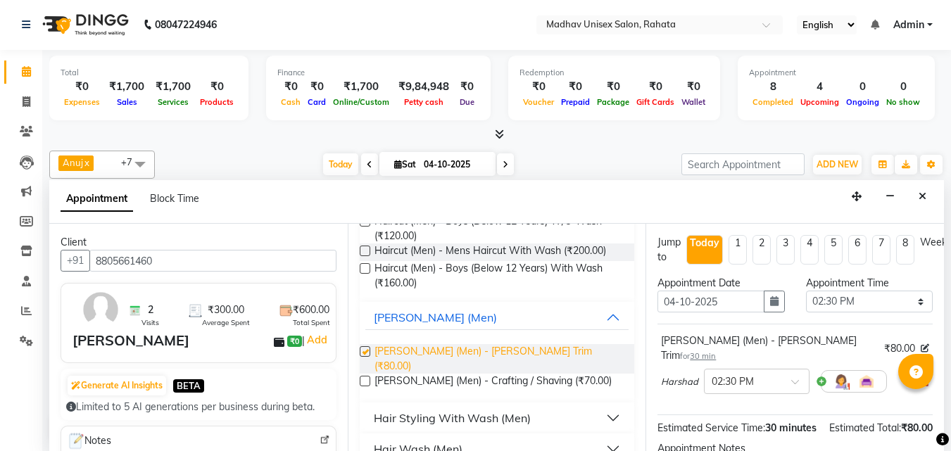
checkbox input "false"
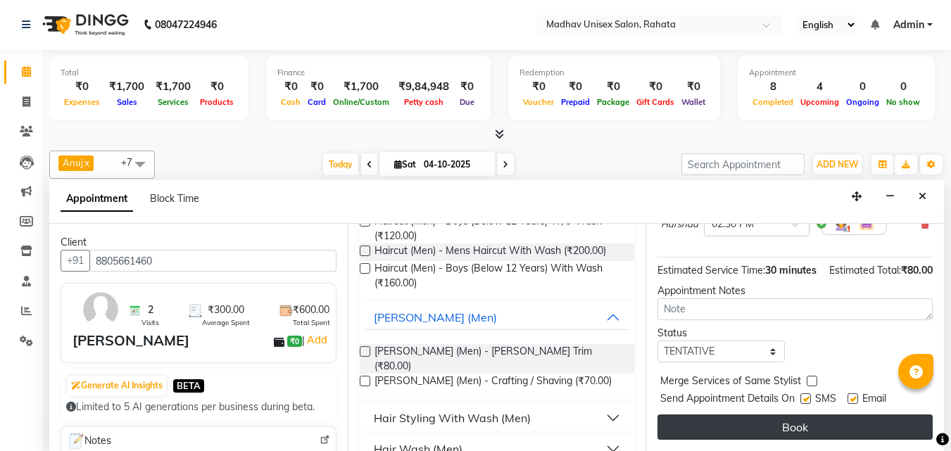
click at [713, 429] on button "Book" at bounding box center [795, 427] width 275 height 25
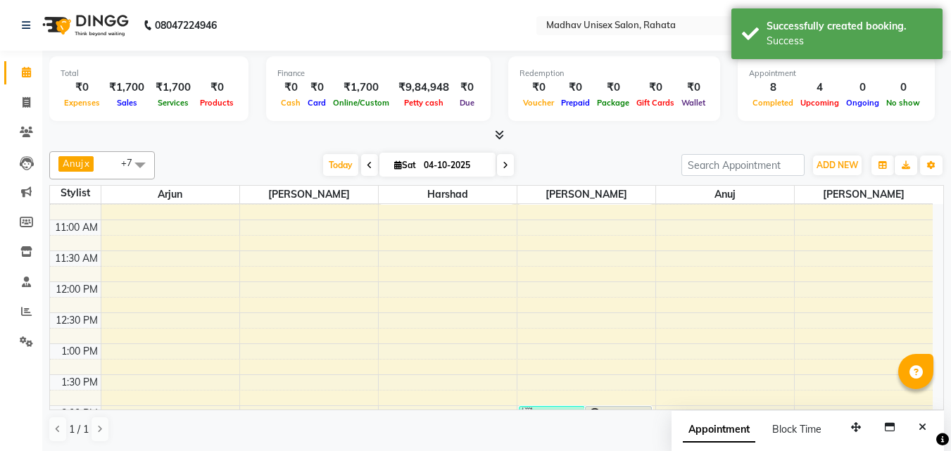
scroll to position [361, 0]
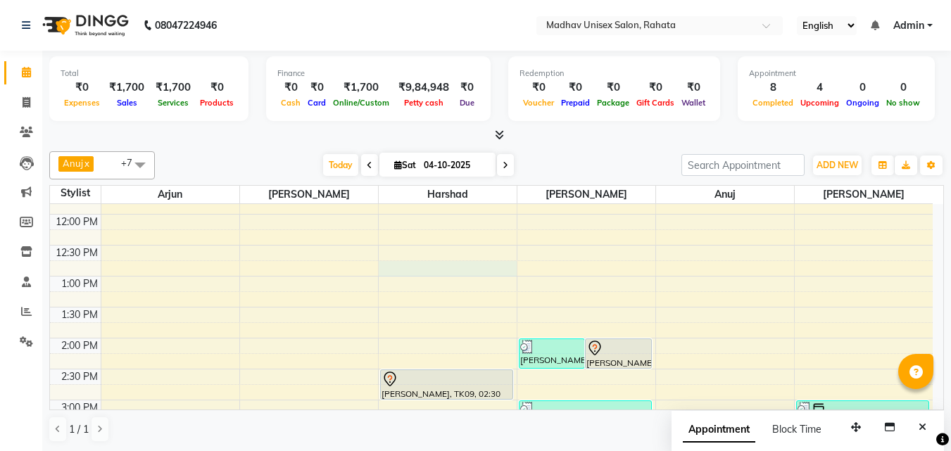
click at [394, 264] on div "6:00 AM 6:30 AM 7:00 AM 7:30 AM 8:00 AM 8:30 AM 9:00 AM 9:30 AM 10:00 AM 10:30 …" at bounding box center [491, 369] width 883 height 1053
select select "14048"
select select "765"
select select "tentative"
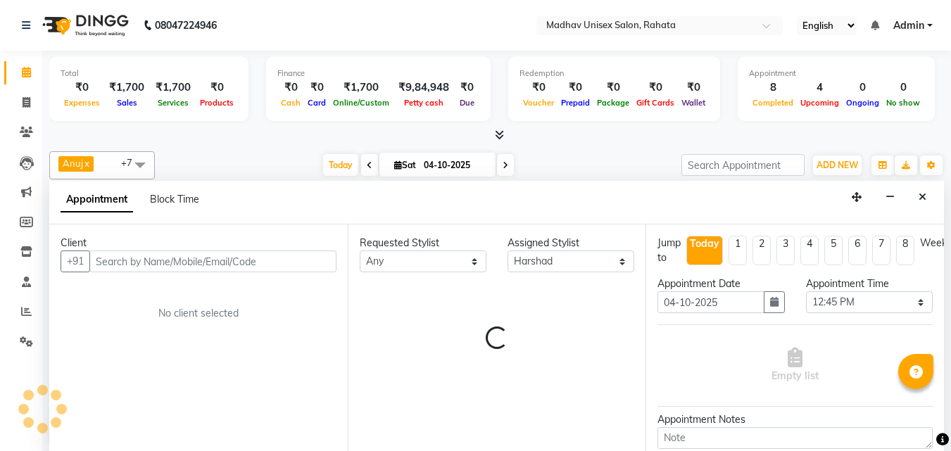
scroll to position [1, 0]
click at [321, 258] on input "text" at bounding box center [212, 261] width 247 height 22
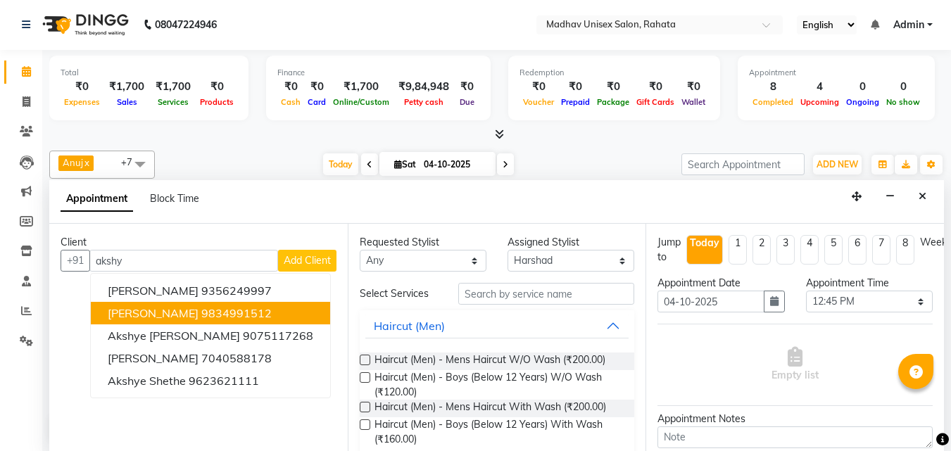
click at [210, 308] on ngb-highlight "9834991512" at bounding box center [236, 313] width 70 height 14
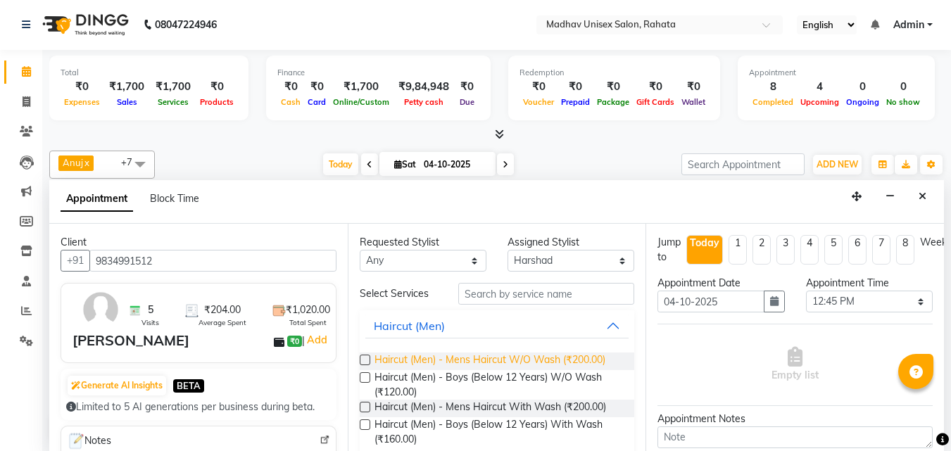
type input "9834991512"
click at [511, 366] on span "Haircut (Men) - Mens Haircut W/O Wash (₹200.00)" at bounding box center [490, 362] width 231 height 18
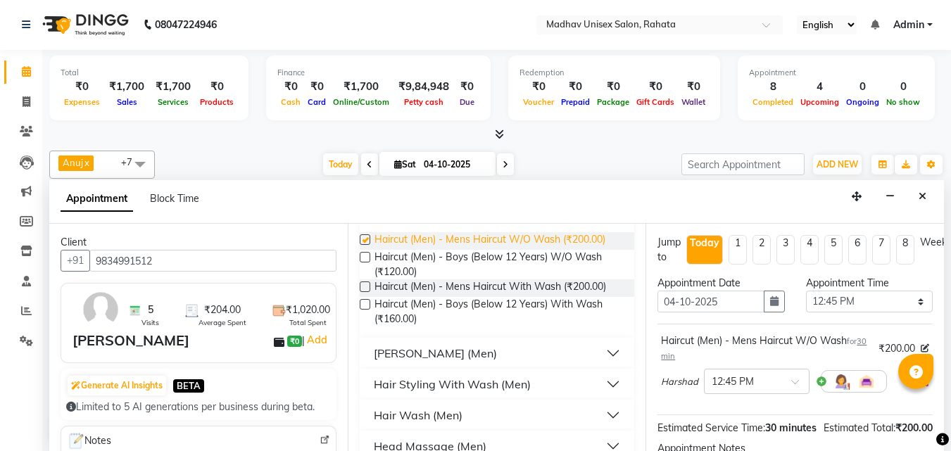
checkbox input "false"
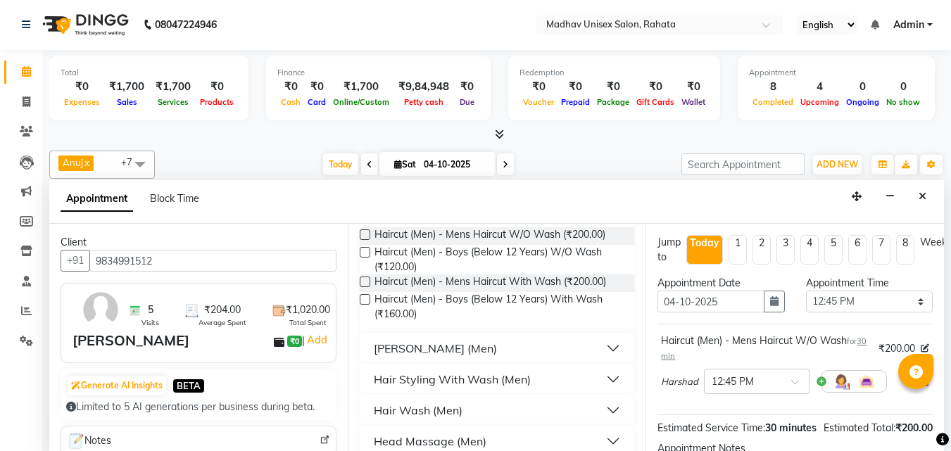
click at [437, 355] on div "[PERSON_NAME] (Men)" at bounding box center [435, 348] width 123 height 17
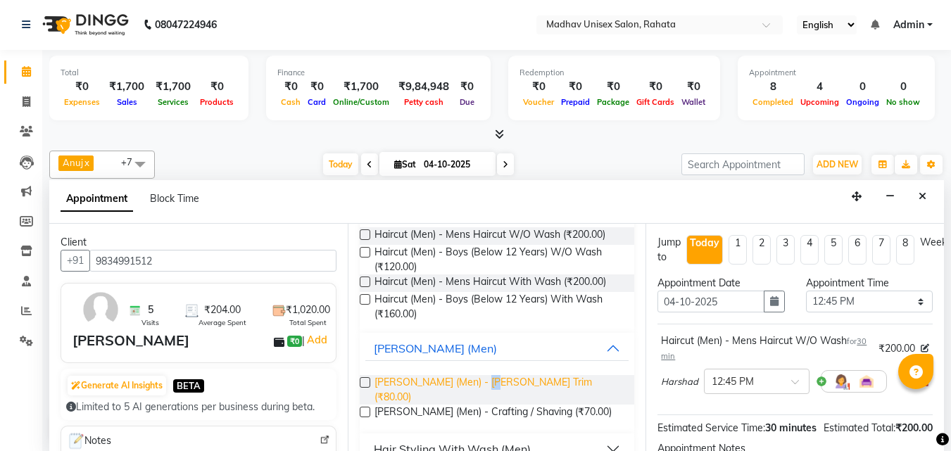
drag, startPoint x: 477, startPoint y: 375, endPoint x: 489, endPoint y: 382, distance: 14.5
click at [489, 382] on div "[PERSON_NAME] (Men) - [PERSON_NAME] Trim (₹80.00) [PERSON_NAME] (Men) - Craftin…" at bounding box center [497, 399] width 275 height 70
click at [489, 382] on span "[PERSON_NAME] (Men) - [PERSON_NAME] Trim (₹80.00)" at bounding box center [499, 390] width 249 height 30
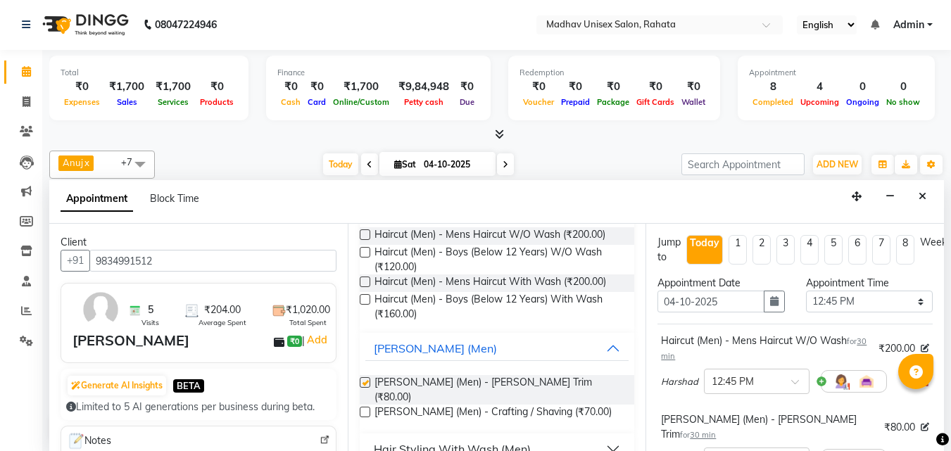
checkbox input "false"
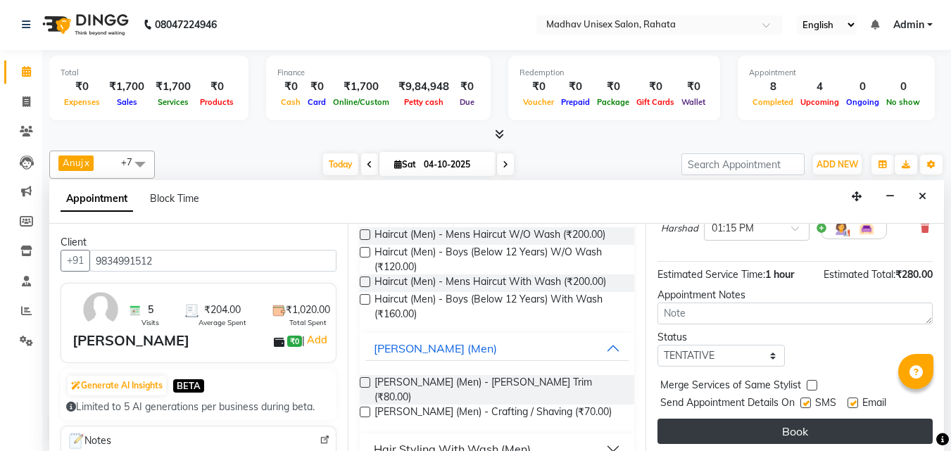
click at [803, 419] on button "Book" at bounding box center [795, 431] width 275 height 25
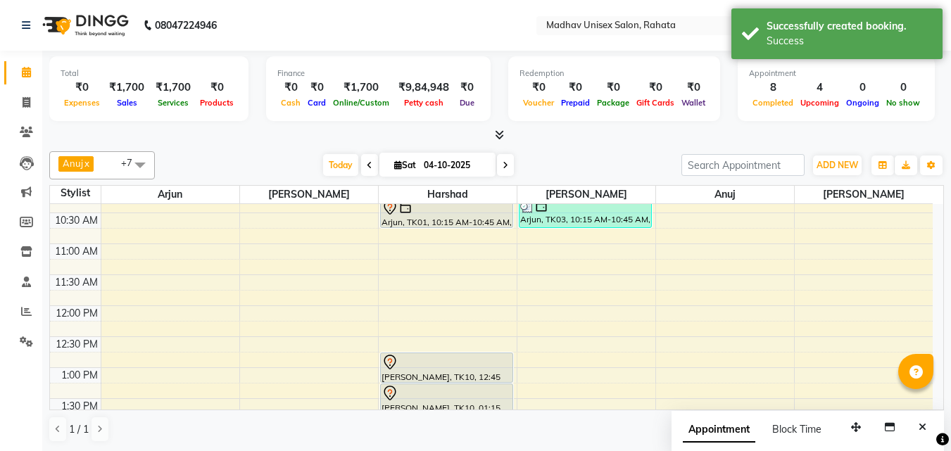
scroll to position [269, 0]
select select "14048"
select select "tentative"
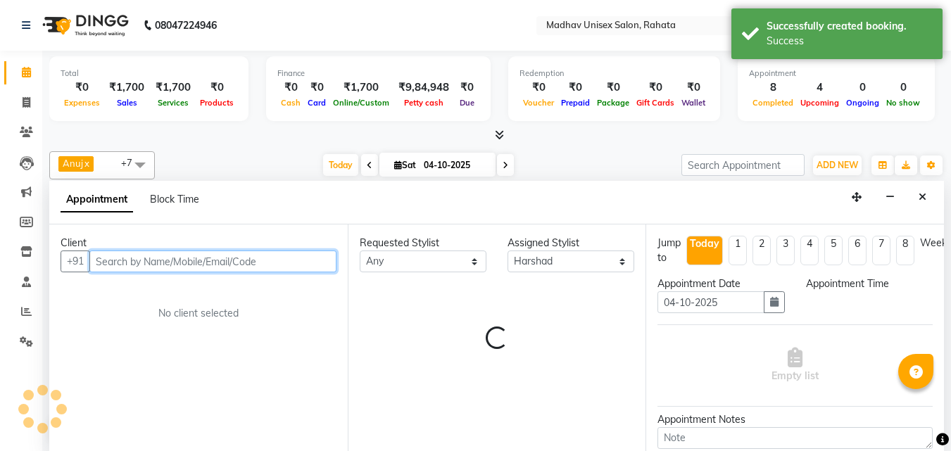
select select "705"
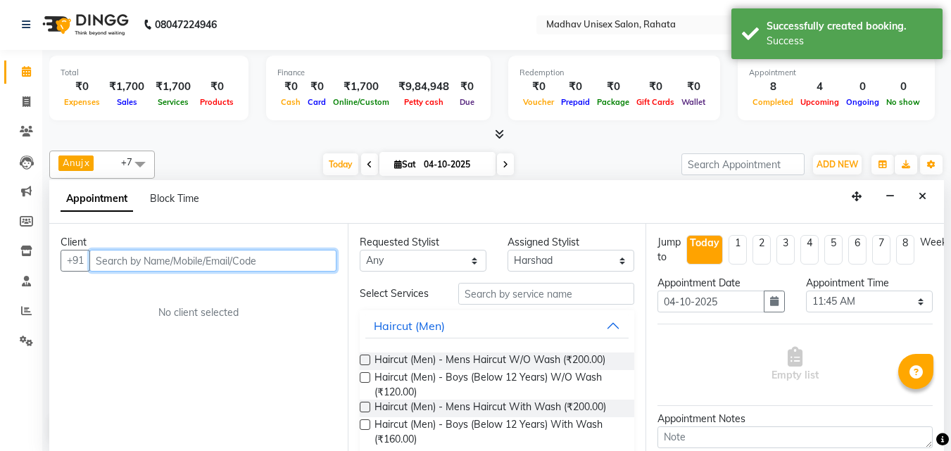
click at [280, 256] on input "text" at bounding box center [212, 261] width 247 height 22
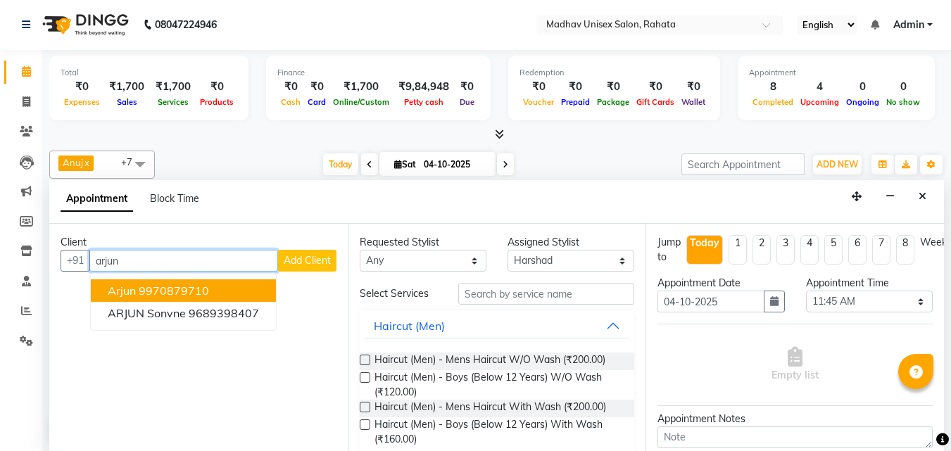
click at [189, 290] on ngb-highlight "9970879710" at bounding box center [174, 291] width 70 height 14
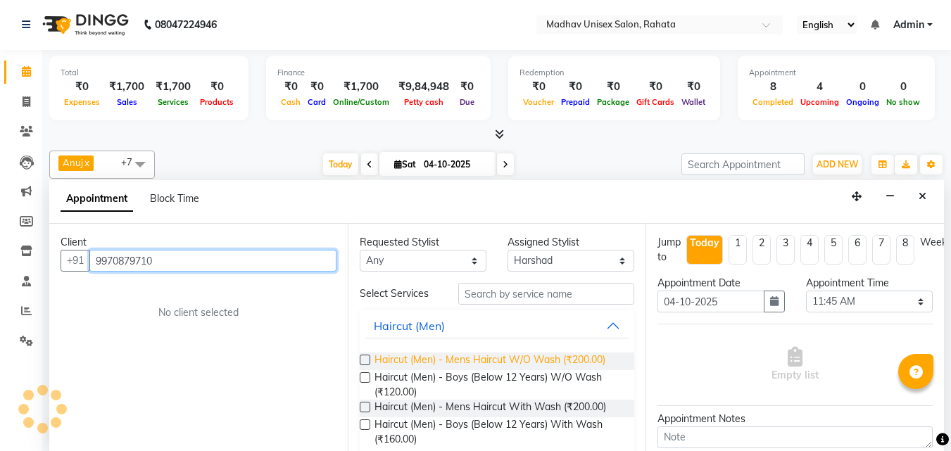
type input "9970879710"
click at [540, 358] on span "Haircut (Men) - Mens Haircut W/O Wash (₹200.00)" at bounding box center [490, 362] width 231 height 18
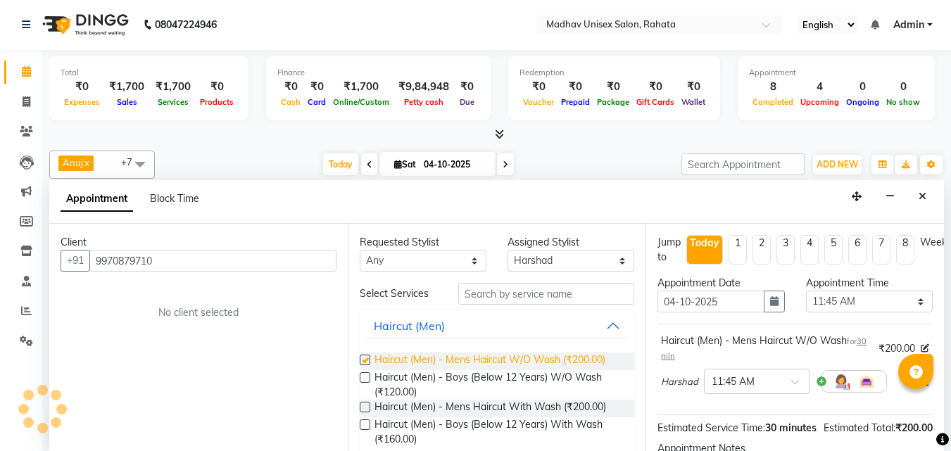
checkbox input "false"
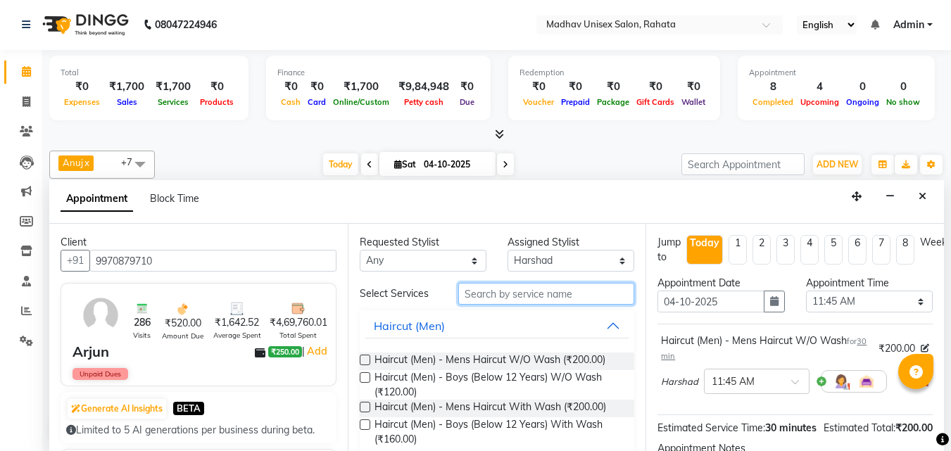
click at [496, 299] on input "text" at bounding box center [546, 294] width 176 height 22
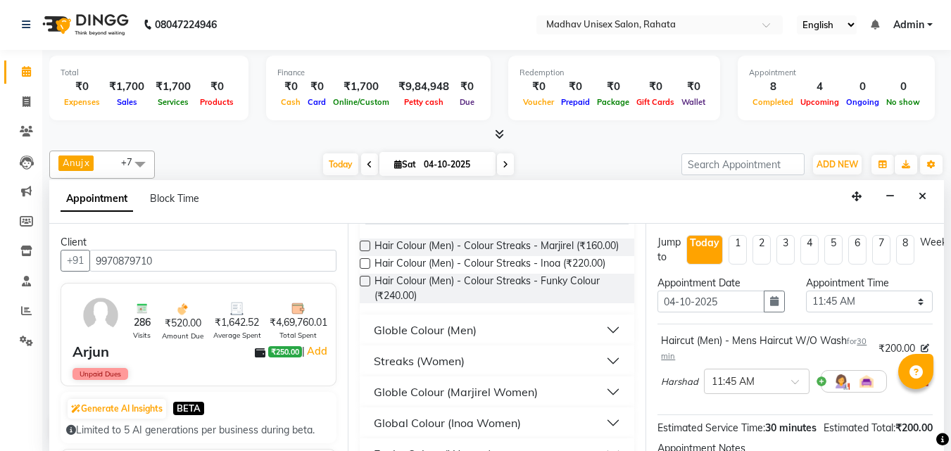
scroll to position [115, 0]
type input "colo"
click at [439, 338] on div "Globle Colour (Men)" at bounding box center [425, 329] width 103 height 17
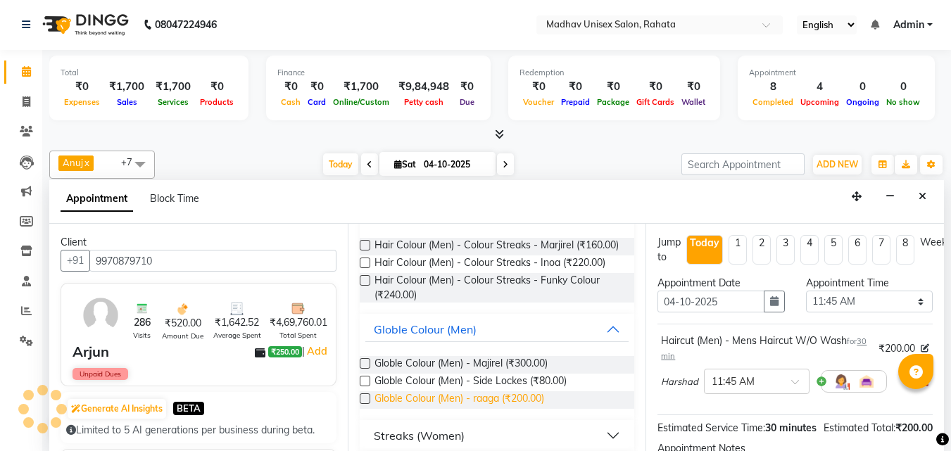
click at [514, 407] on span "Globle Colour (Men) - raaga (₹200.00)" at bounding box center [460, 401] width 170 height 18
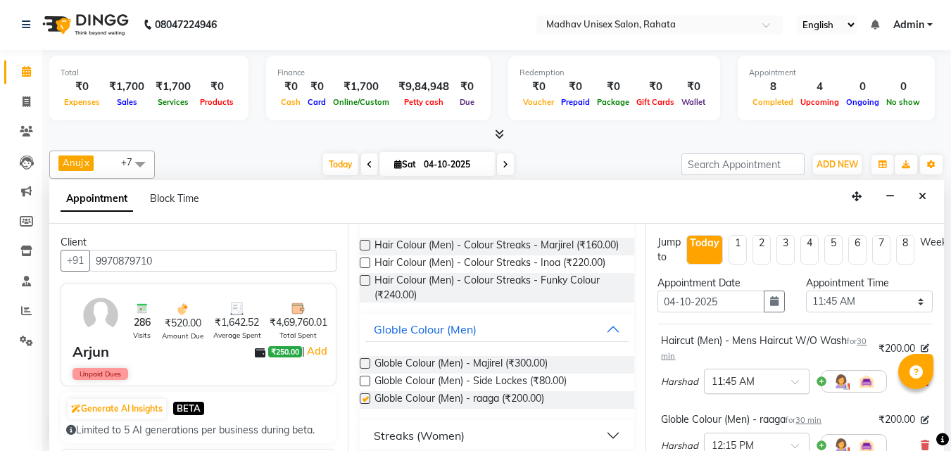
checkbox input "false"
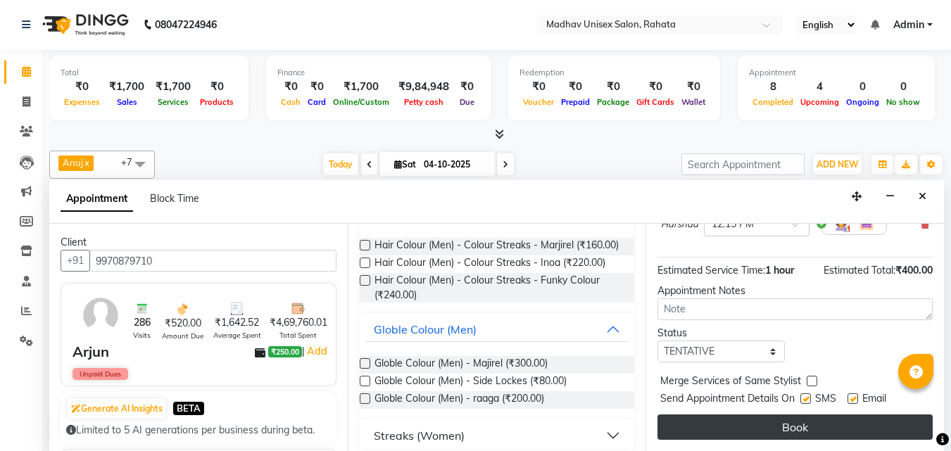
click at [714, 415] on button "Book" at bounding box center [795, 427] width 275 height 25
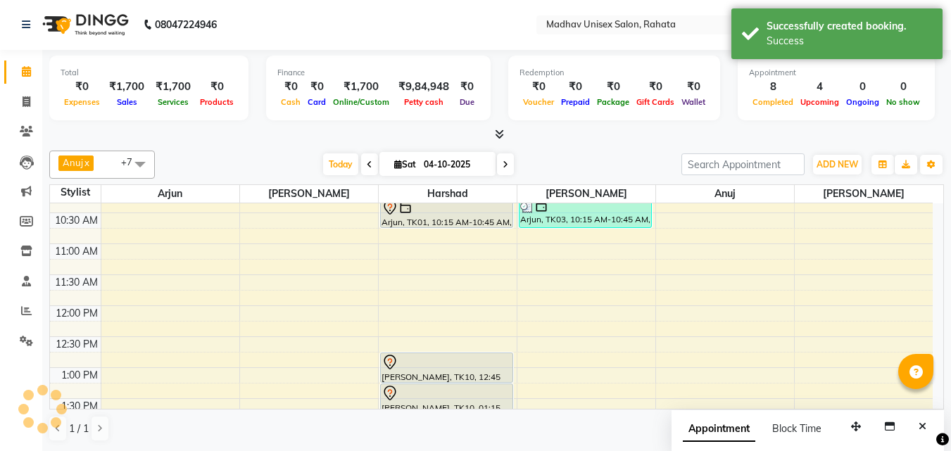
scroll to position [0, 0]
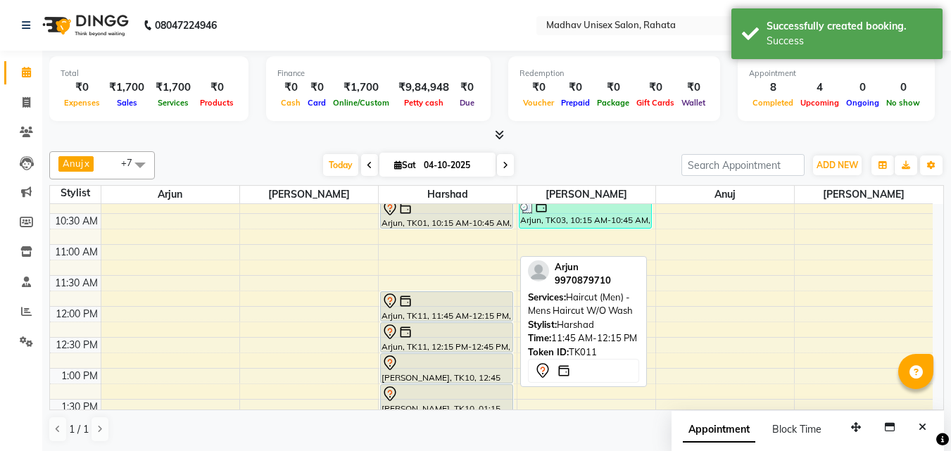
click at [433, 320] on div at bounding box center [447, 321] width 132 height 6
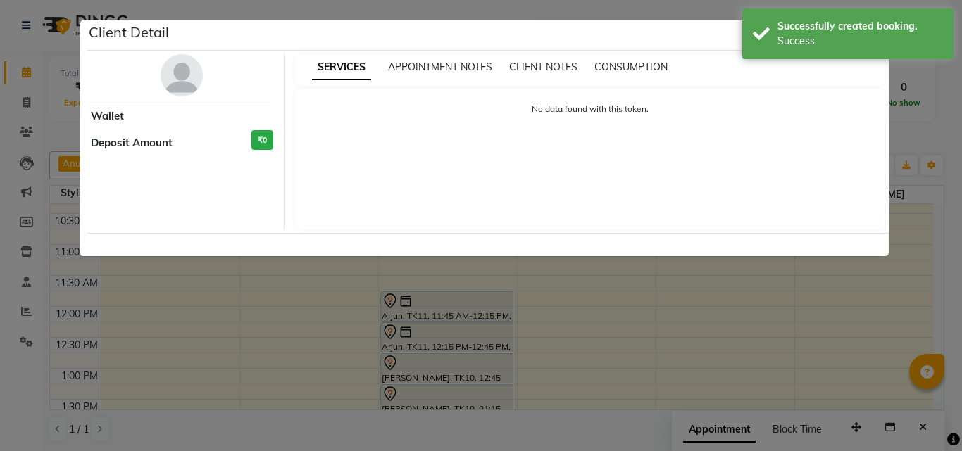
select select "7"
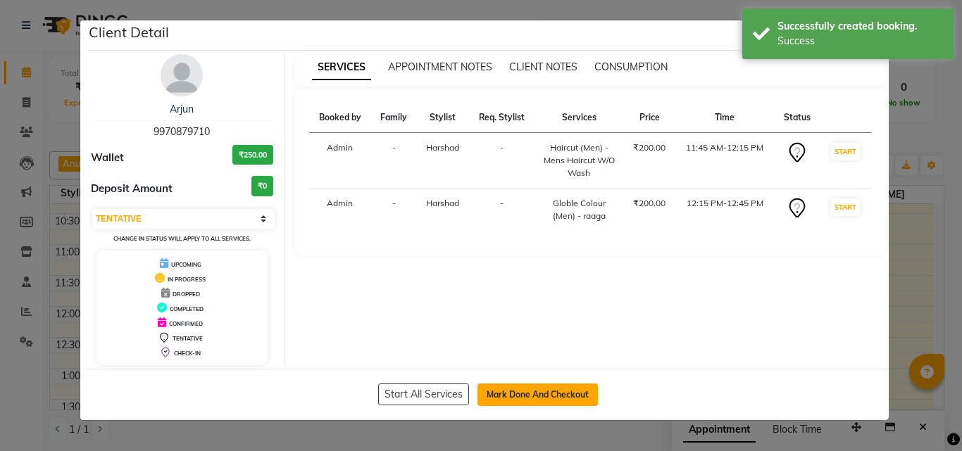
click at [516, 389] on button "Mark Done And Checkout" at bounding box center [537, 395] width 120 height 23
select select "service"
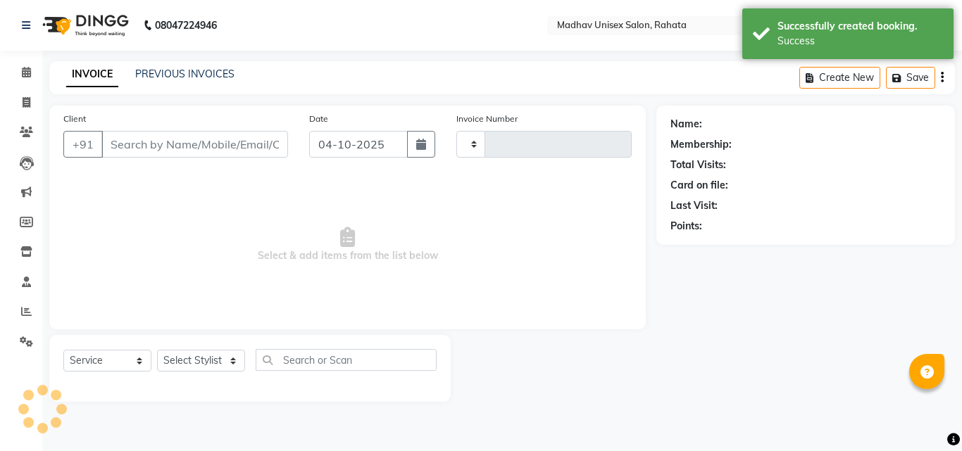
type input "3112"
select select "870"
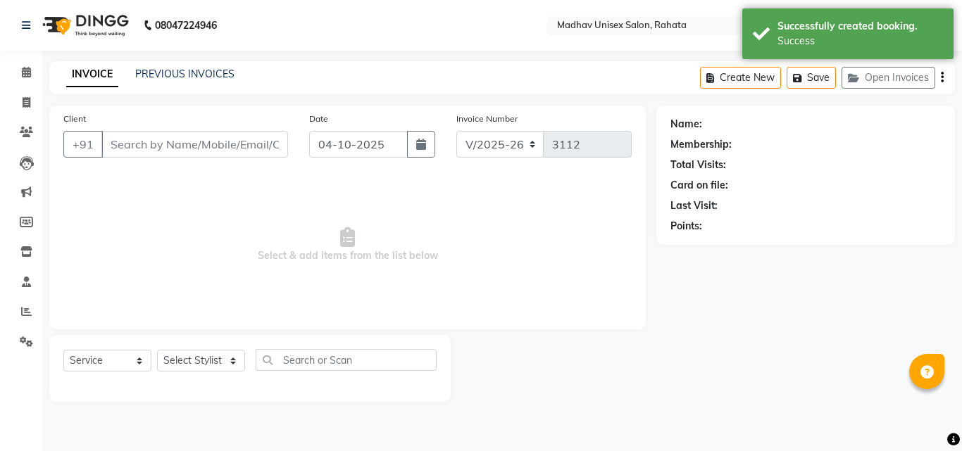
type input "9970879710"
select select "14048"
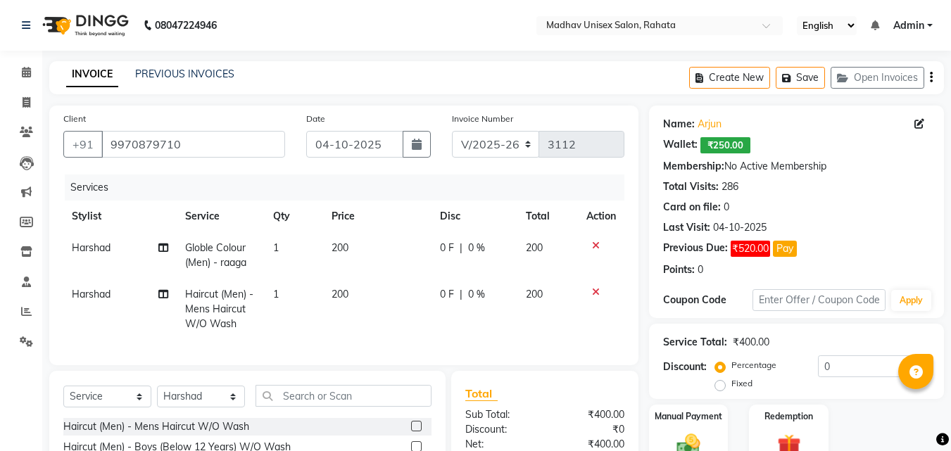
scroll to position [159, 0]
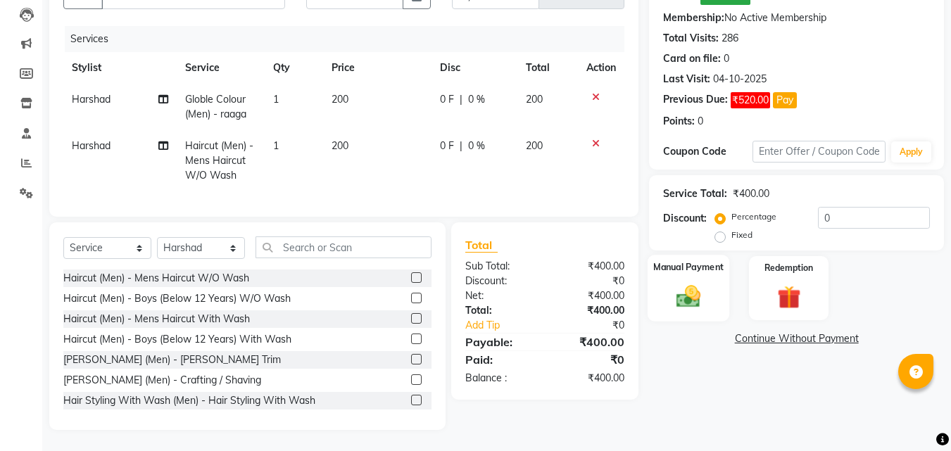
click at [708, 284] on img at bounding box center [688, 296] width 39 height 28
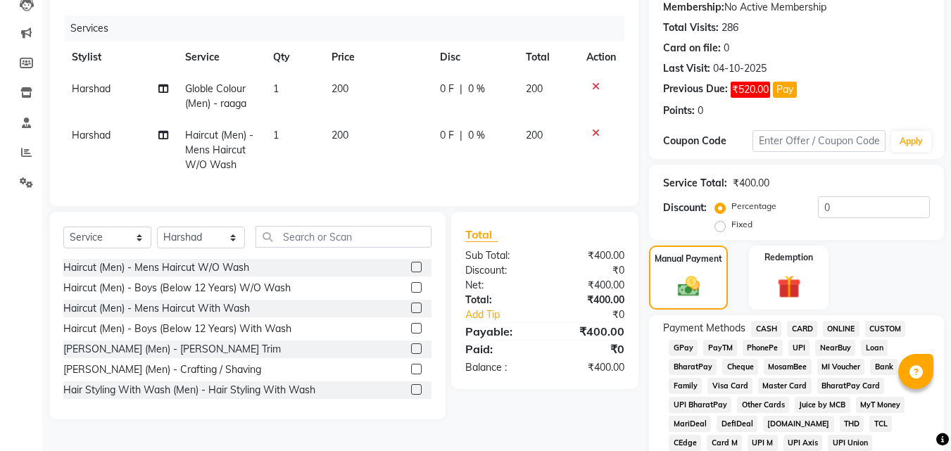
click at [770, 353] on span "PhonePe" at bounding box center [763, 348] width 40 height 16
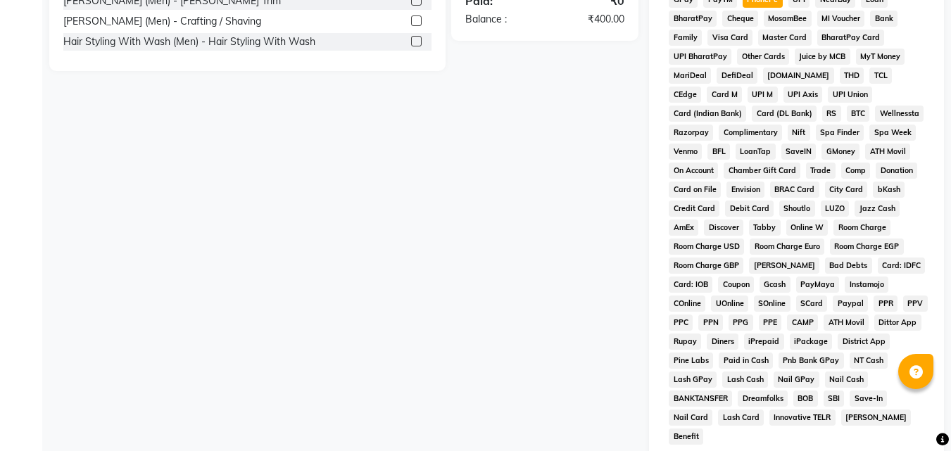
click at [770, 353] on div "Payment Methods CASH CARD ONLINE CUSTOM GPay PayTM PhonePe UPI NearBuy Loan Bha…" at bounding box center [796, 210] width 267 height 475
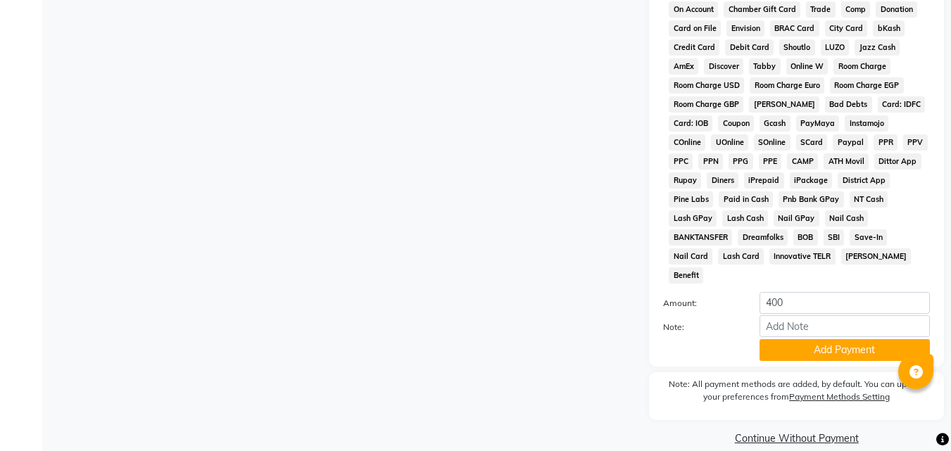
click at [792, 344] on div "Payment Methods CASH CARD ONLINE CUSTOM GPay PayTM PhonePe UPI NearBuy Loan Bha…" at bounding box center [796, 86] width 295 height 561
click at [792, 339] on button "Add Payment" at bounding box center [845, 350] width 170 height 22
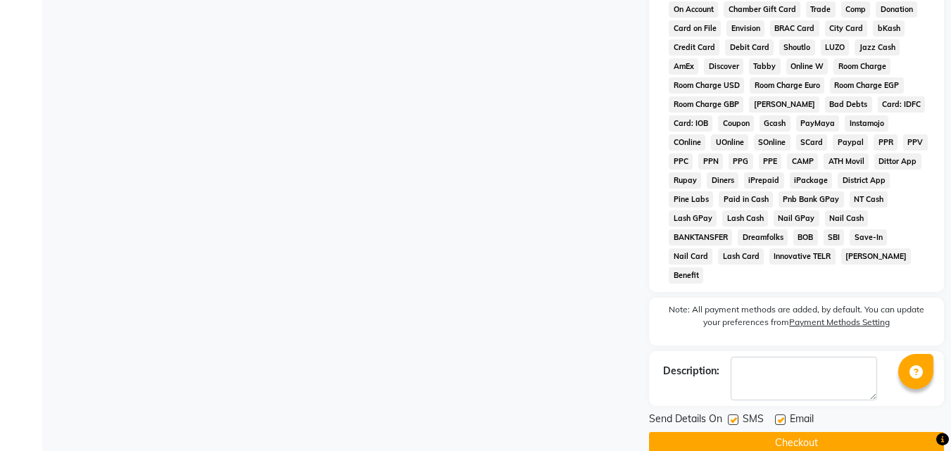
click at [784, 432] on button "Checkout" at bounding box center [796, 443] width 295 height 22
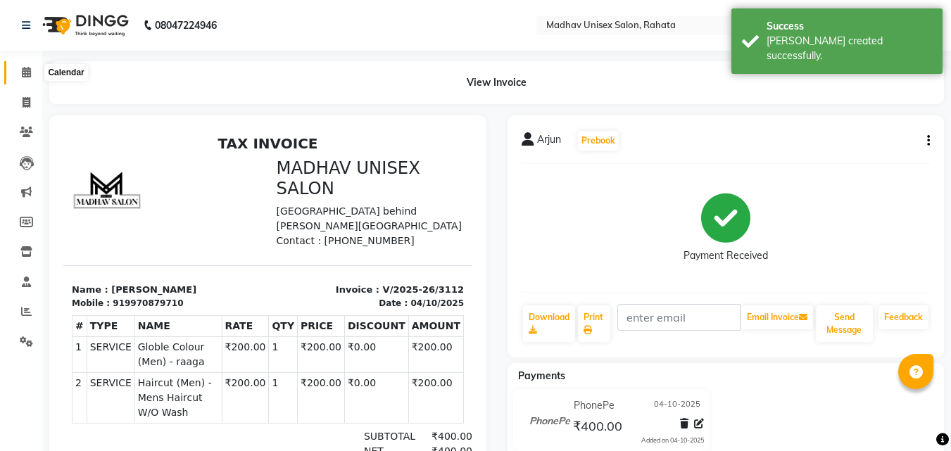
click at [18, 73] on span at bounding box center [26, 73] width 25 height 16
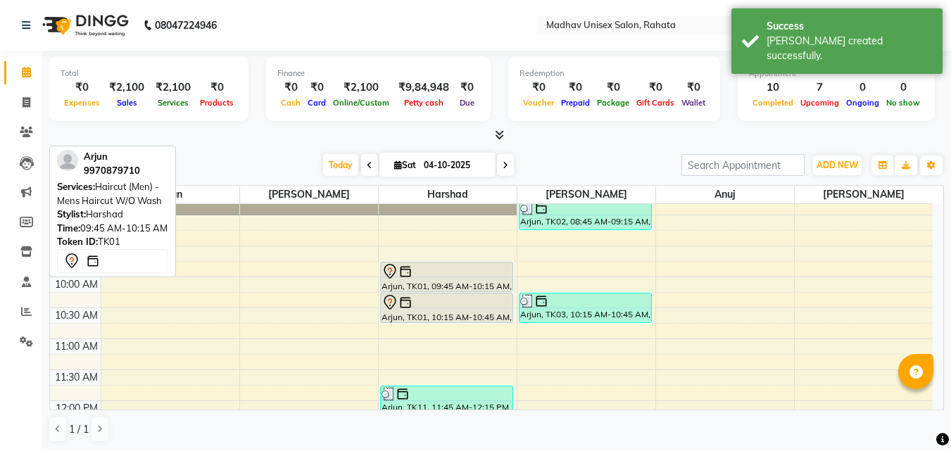
scroll to position [175, 0]
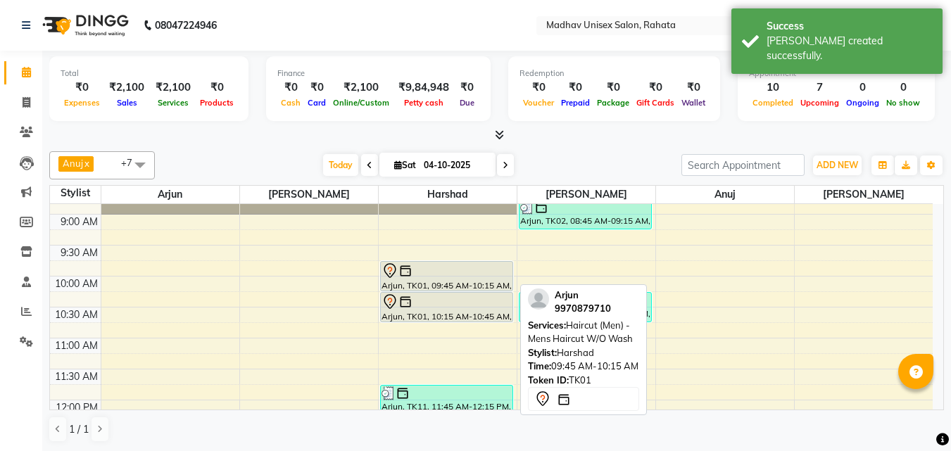
click at [0, 0] on div at bounding box center [0, 0] width 0 height 0
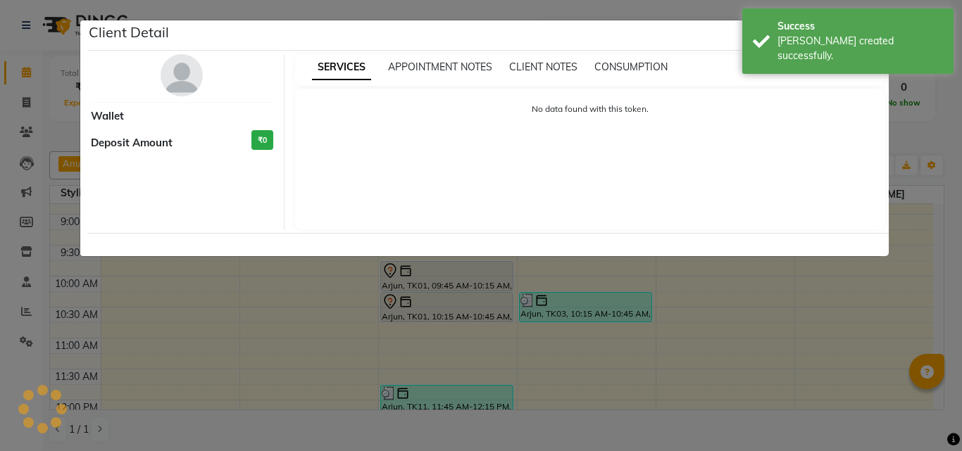
select select "7"
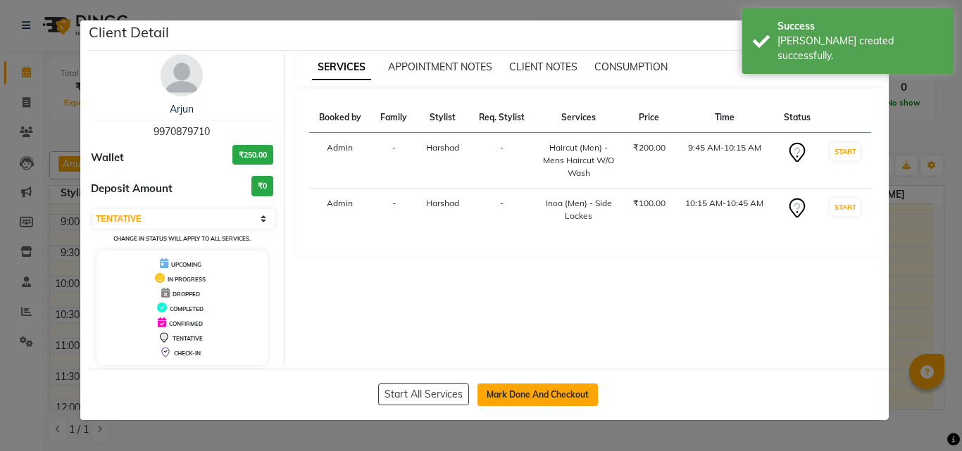
click at [512, 385] on button "Mark Done And Checkout" at bounding box center [537, 395] width 120 height 23
select select "service"
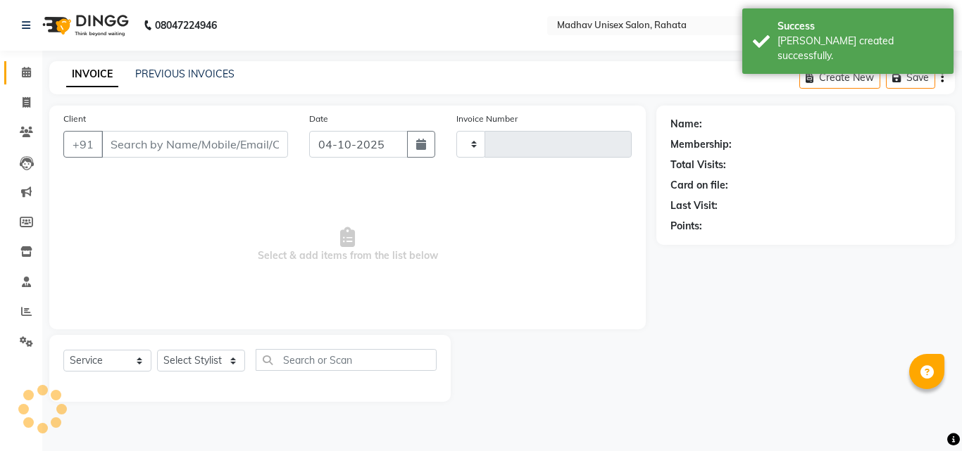
type input "3113"
select select "870"
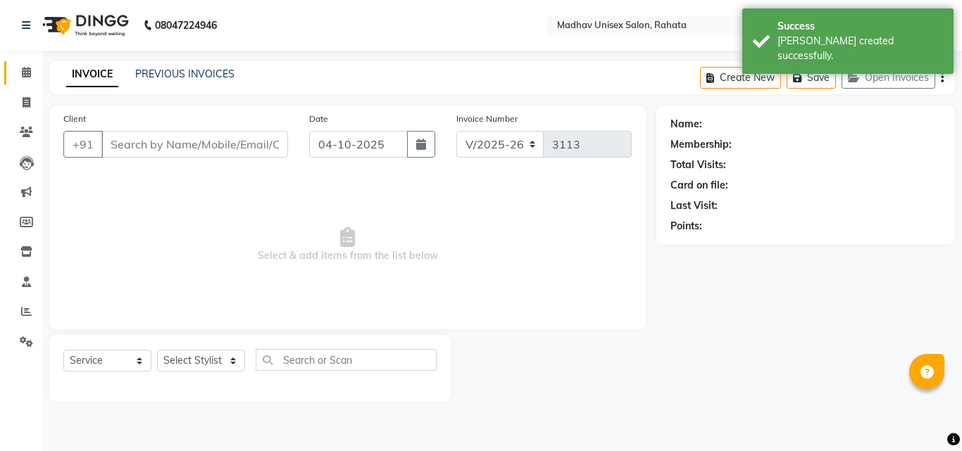
type input "9970879710"
select select "14048"
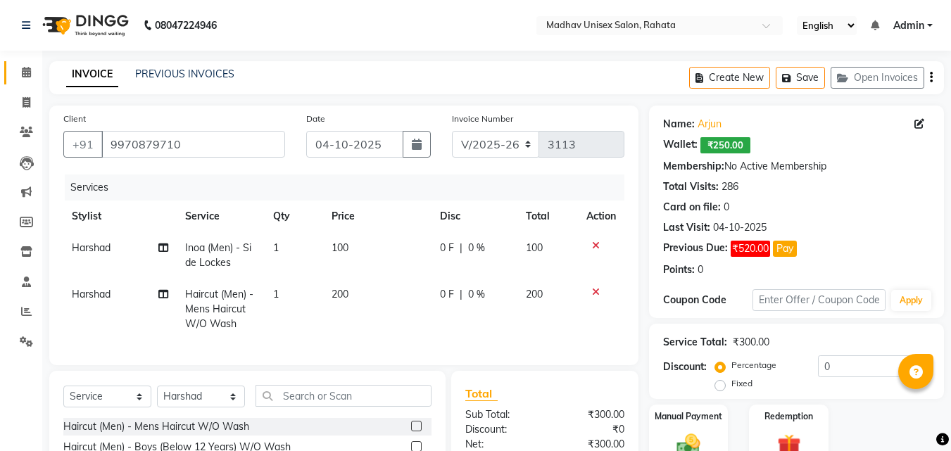
scroll to position [73, 0]
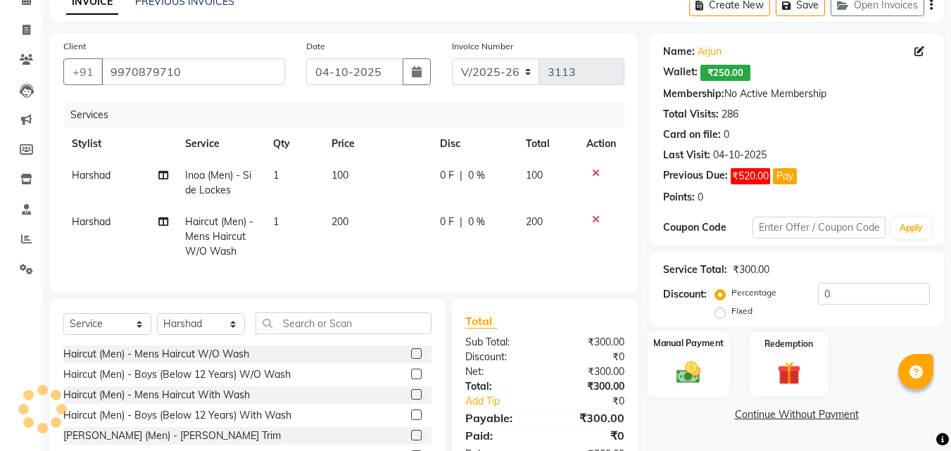
click at [682, 357] on div "Manual Payment" at bounding box center [689, 364] width 82 height 67
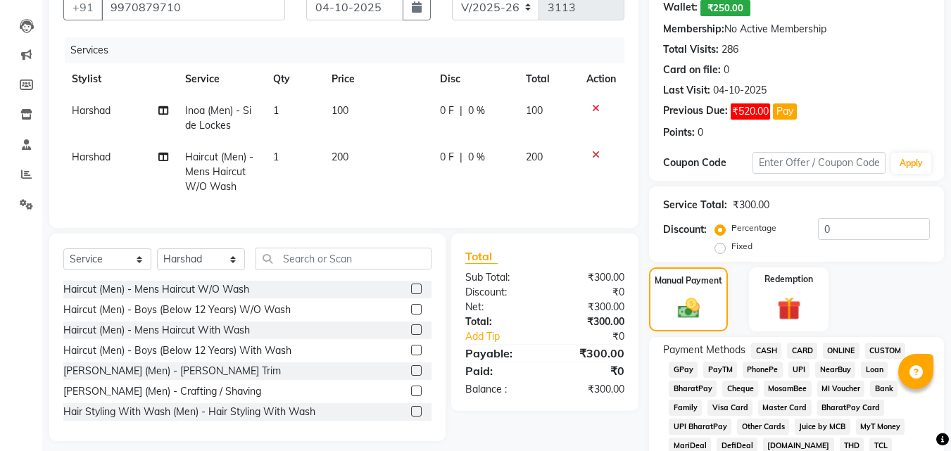
scroll to position [251, 0]
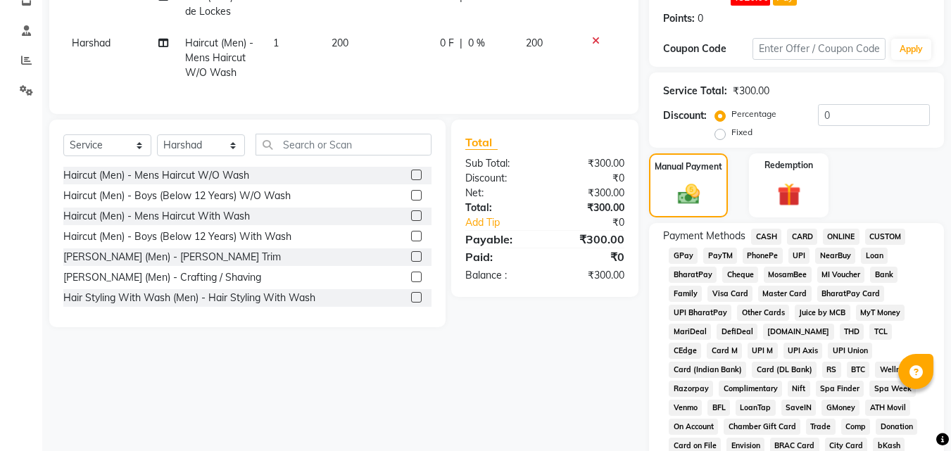
click at [759, 255] on span "PhonePe" at bounding box center [763, 256] width 40 height 16
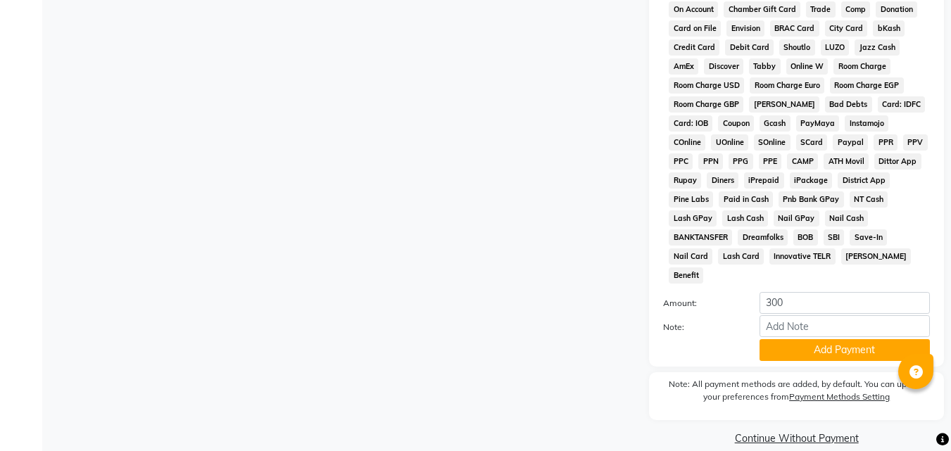
scroll to position [0, 0]
